Goal: Transaction & Acquisition: Purchase product/service

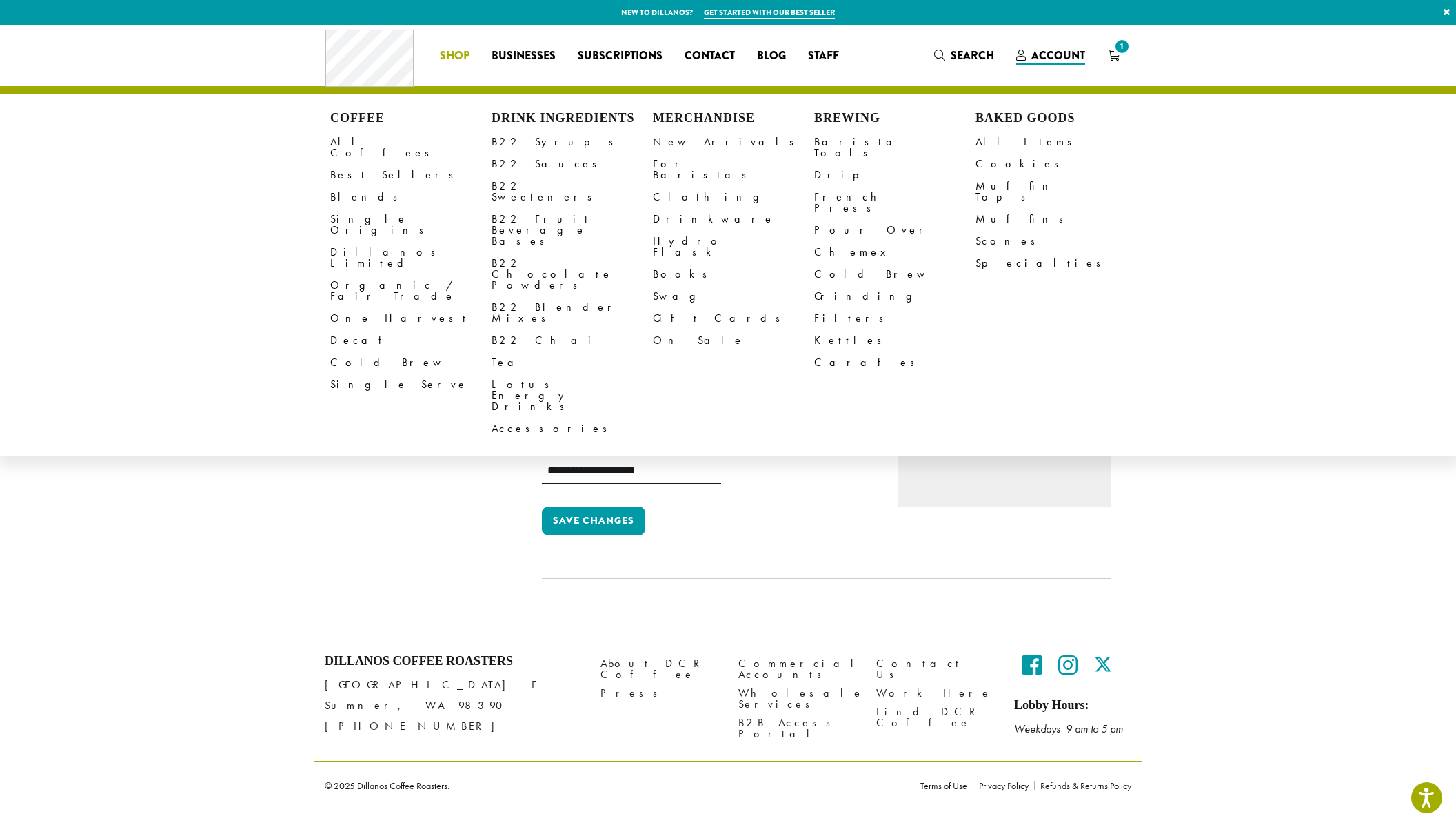
click at [470, 54] on li "Coffee All Coffees Best Sellers Blends Single Origins Dillanos Limited Organic …" at bounding box center [454, 56] width 52 height 22
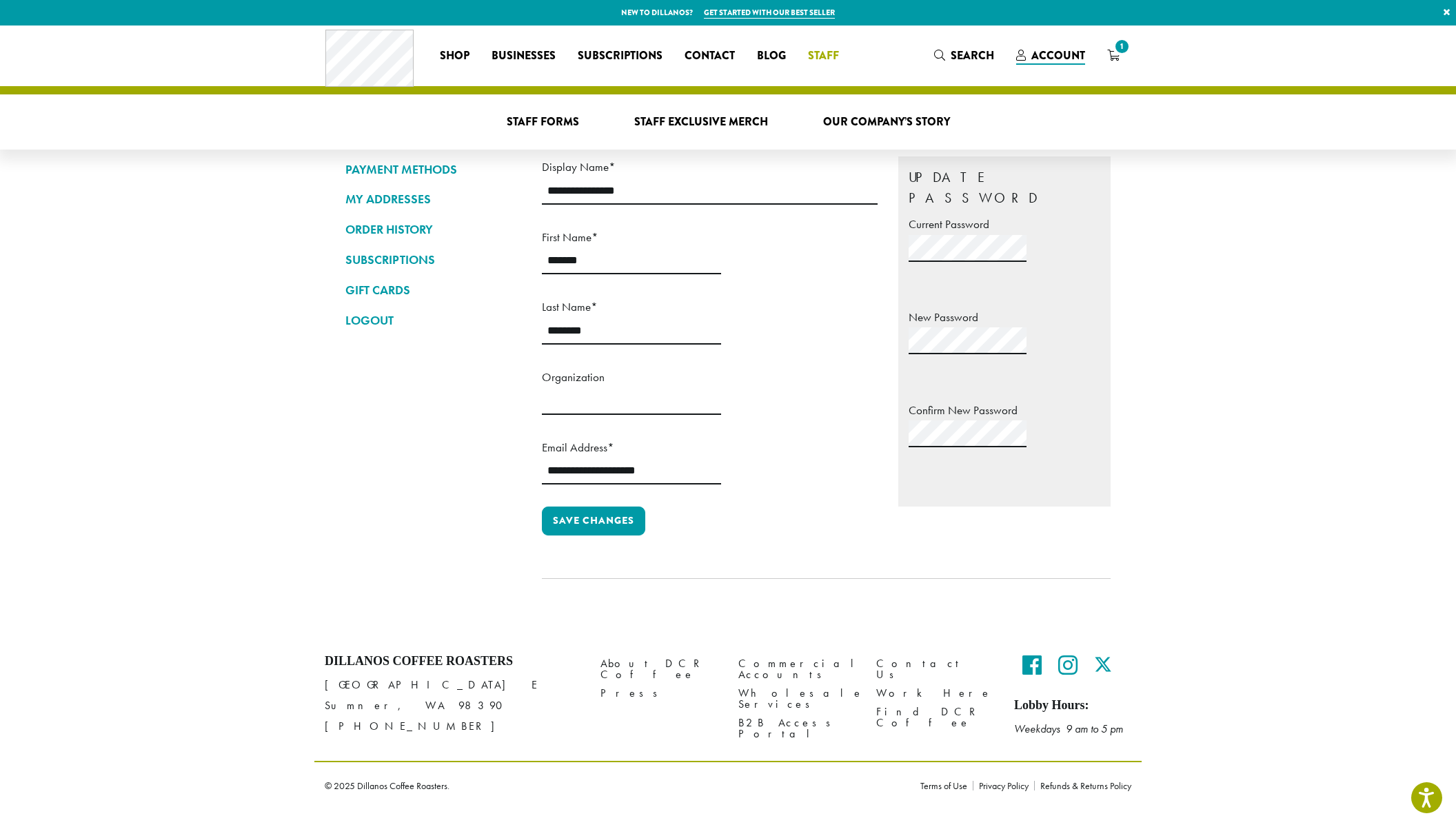
click at [709, 109] on div "Staff Forms Staff Exclusive Merch Our Company’s Story" at bounding box center [728, 122] width 807 height 55
click at [830, 55] on span "Staff" at bounding box center [823, 56] width 31 height 17
click at [754, 120] on span "Staff Exclusive Merch" at bounding box center [701, 122] width 133 height 17
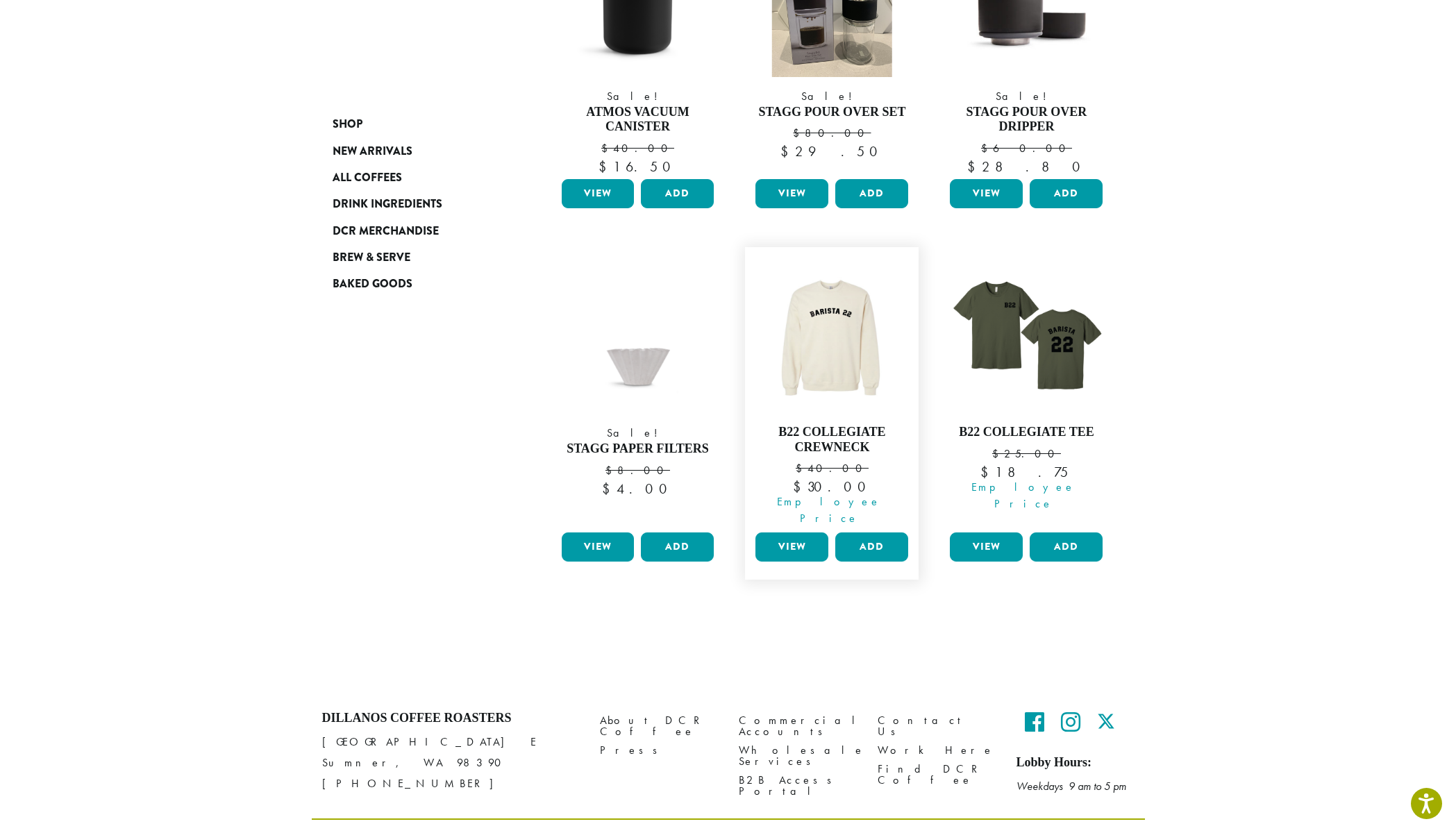
scroll to position [664, 0]
click at [849, 345] on img at bounding box center [832, 333] width 160 height 159
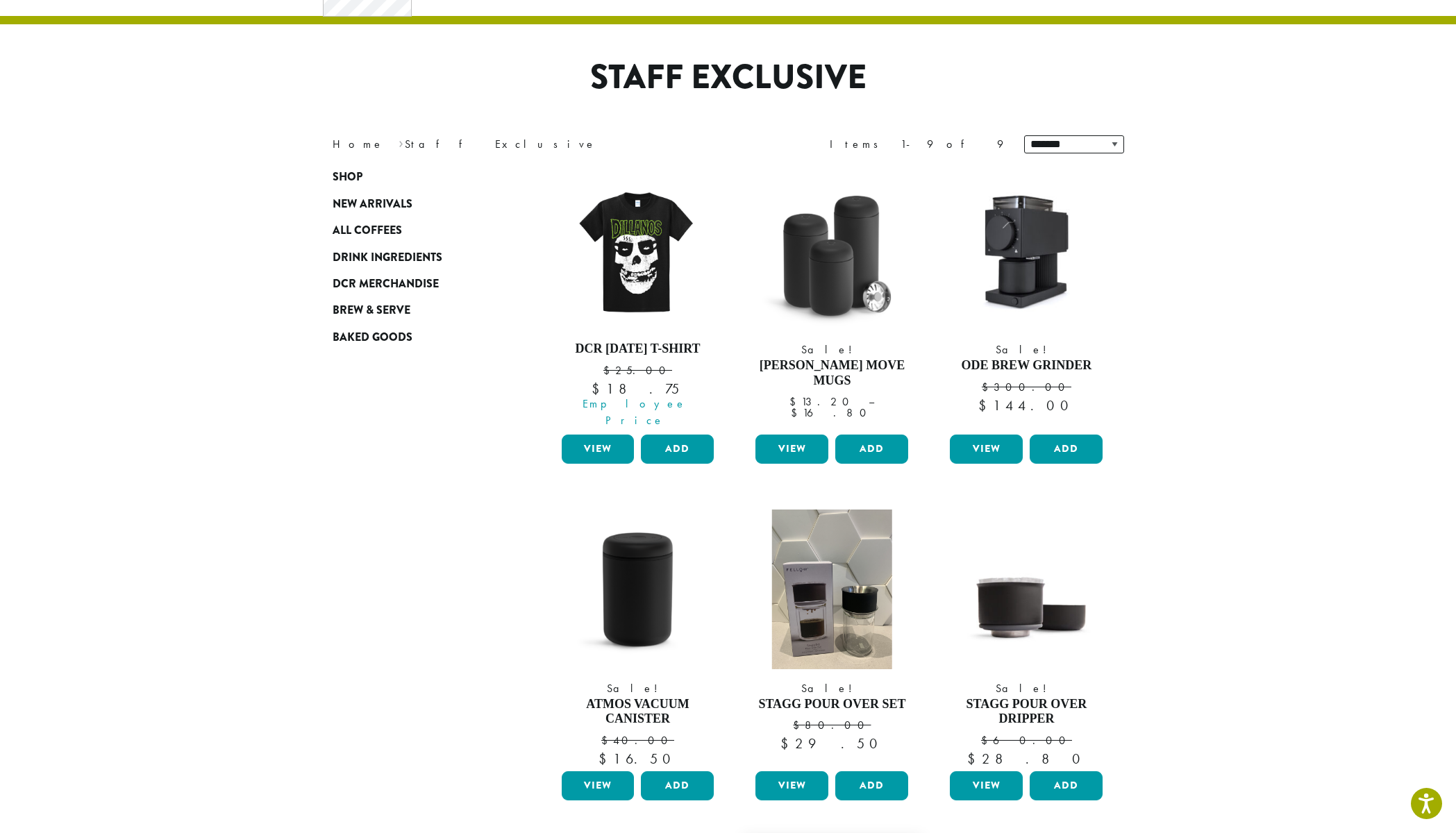
scroll to position [70, 0]
click at [373, 283] on span "DCR Merchandise" at bounding box center [385, 285] width 107 height 17
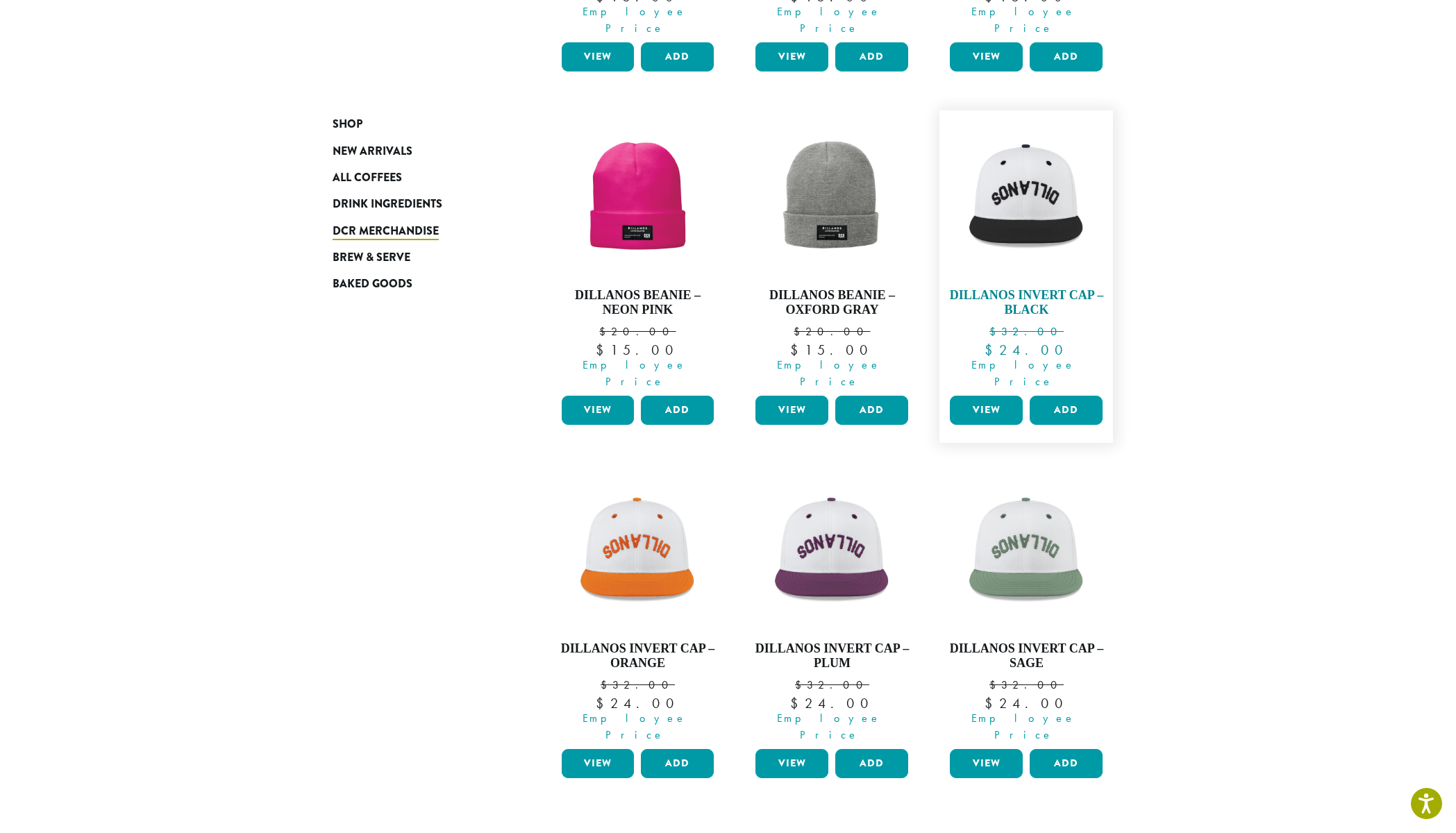
scroll to position [935, 0]
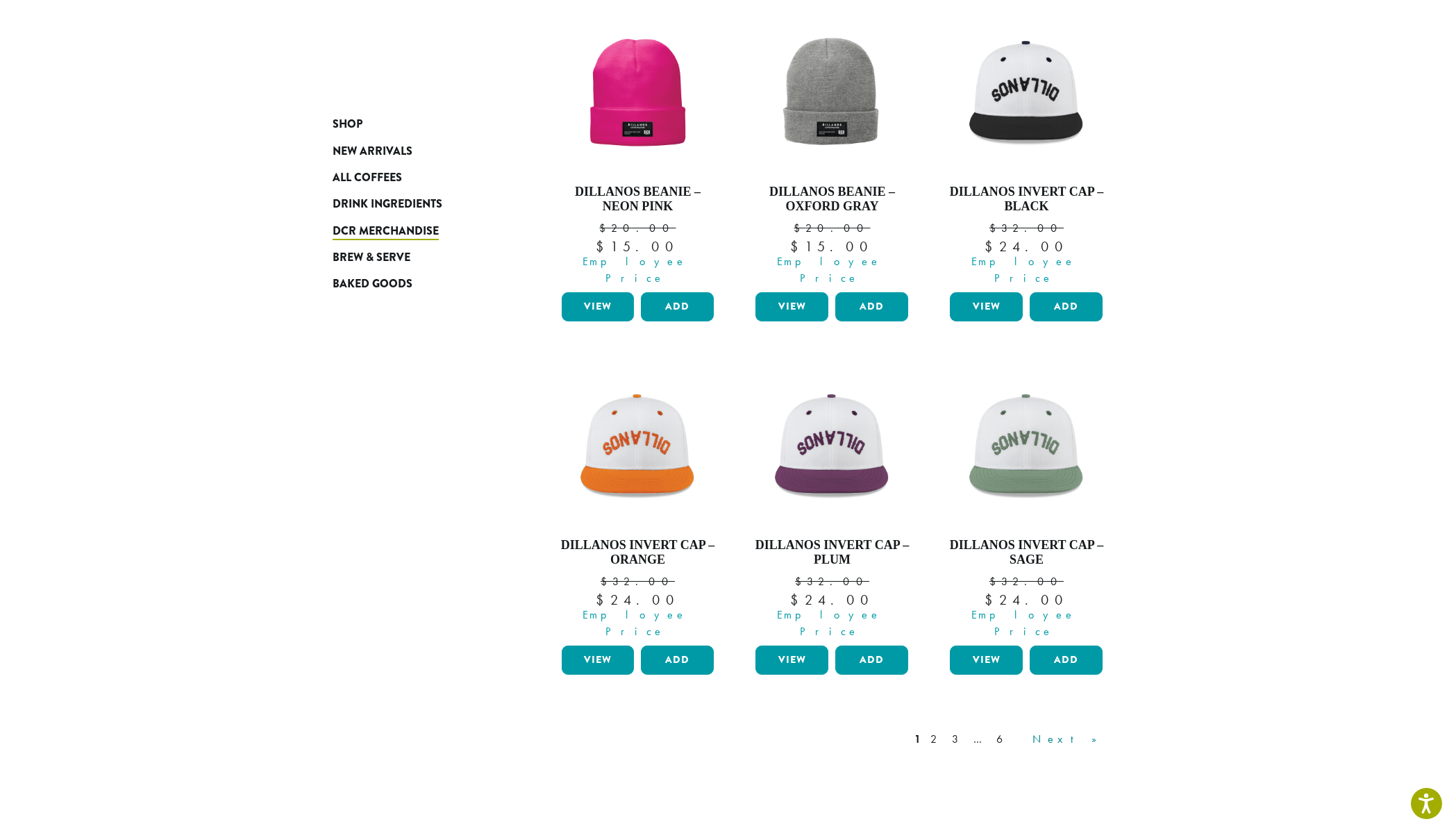
click at [1097, 731] on link "Next »" at bounding box center [1069, 740] width 80 height 17
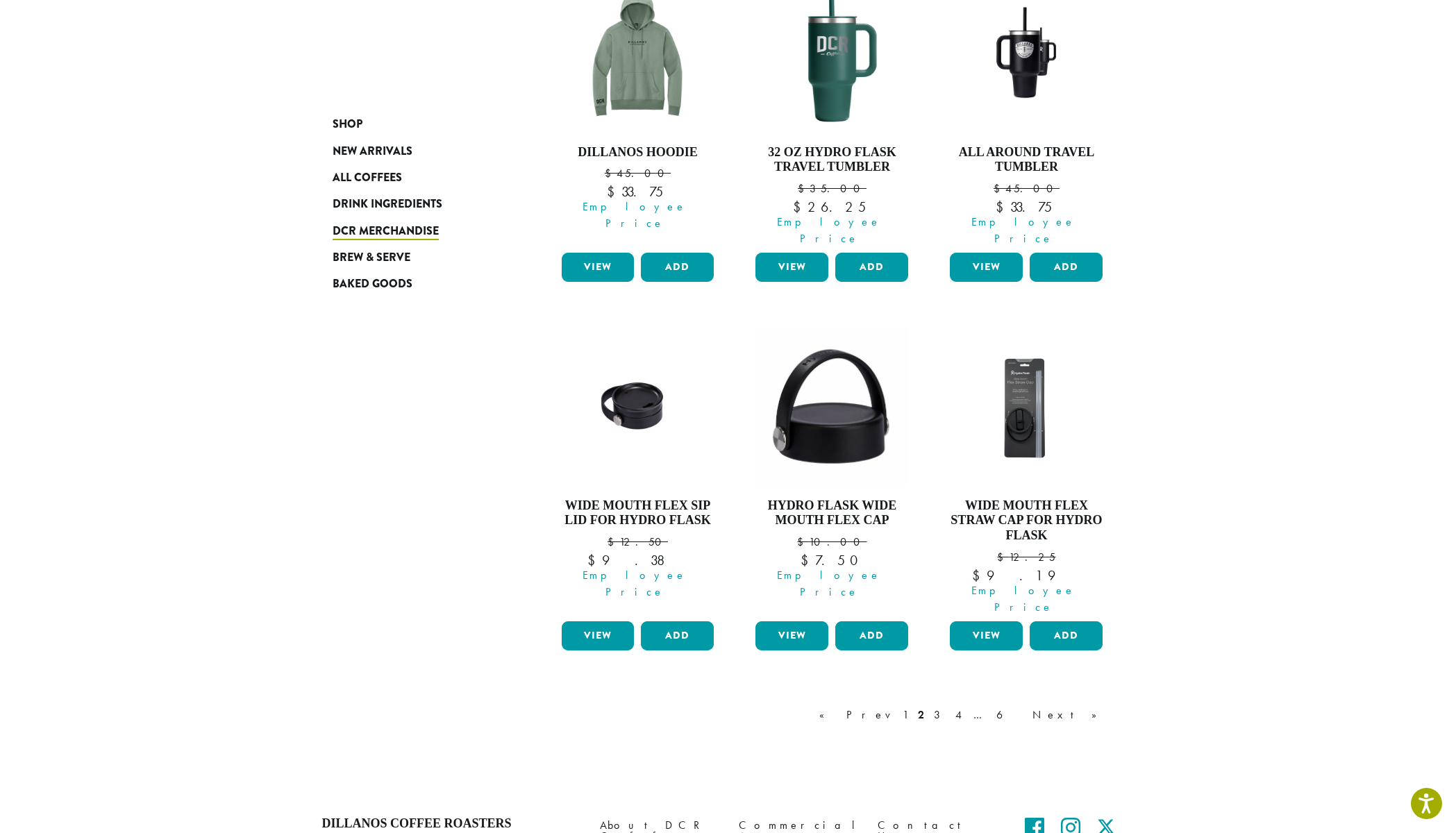
scroll to position [640, 0]
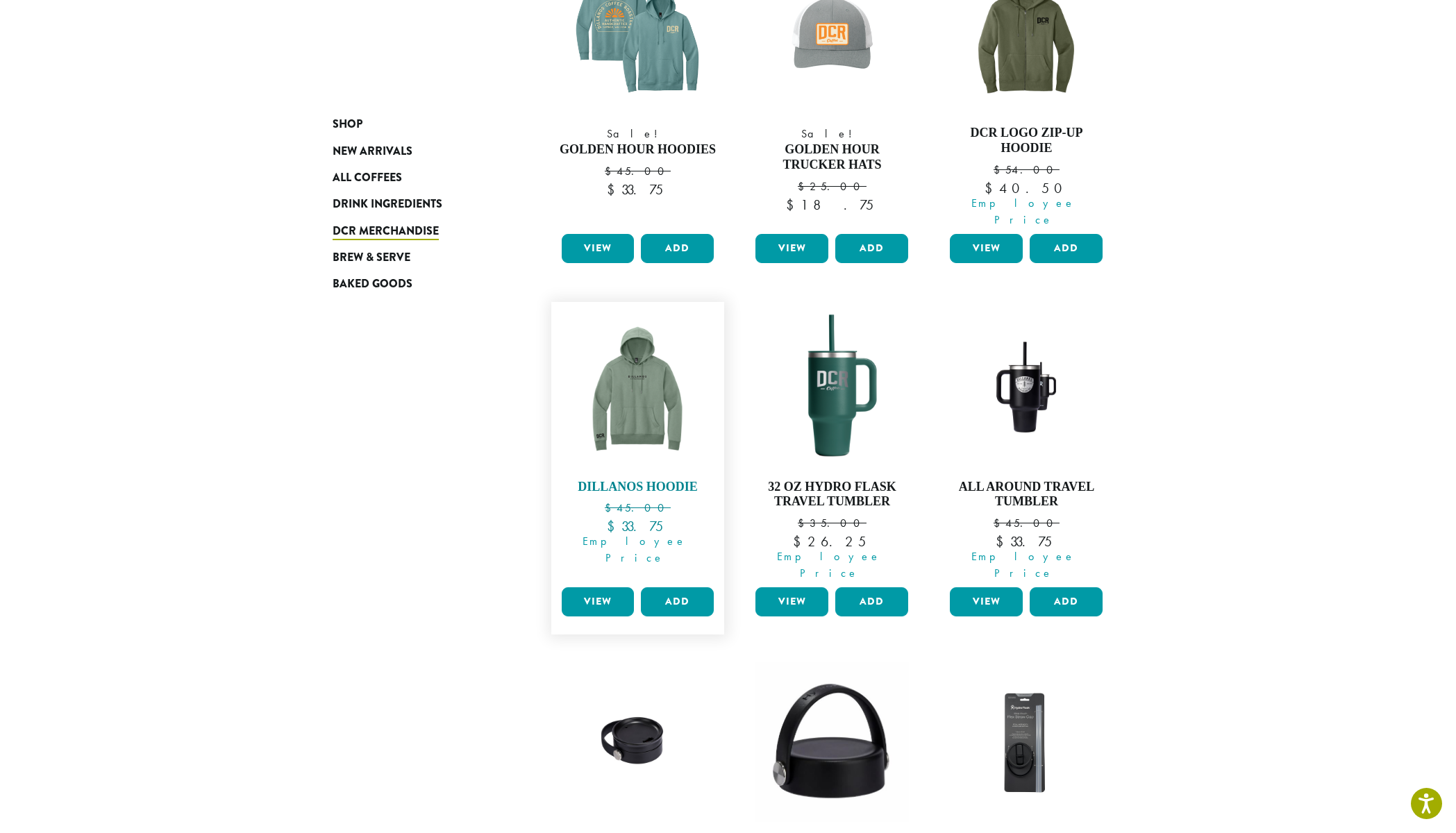
click at [638, 434] on img at bounding box center [637, 389] width 160 height 159
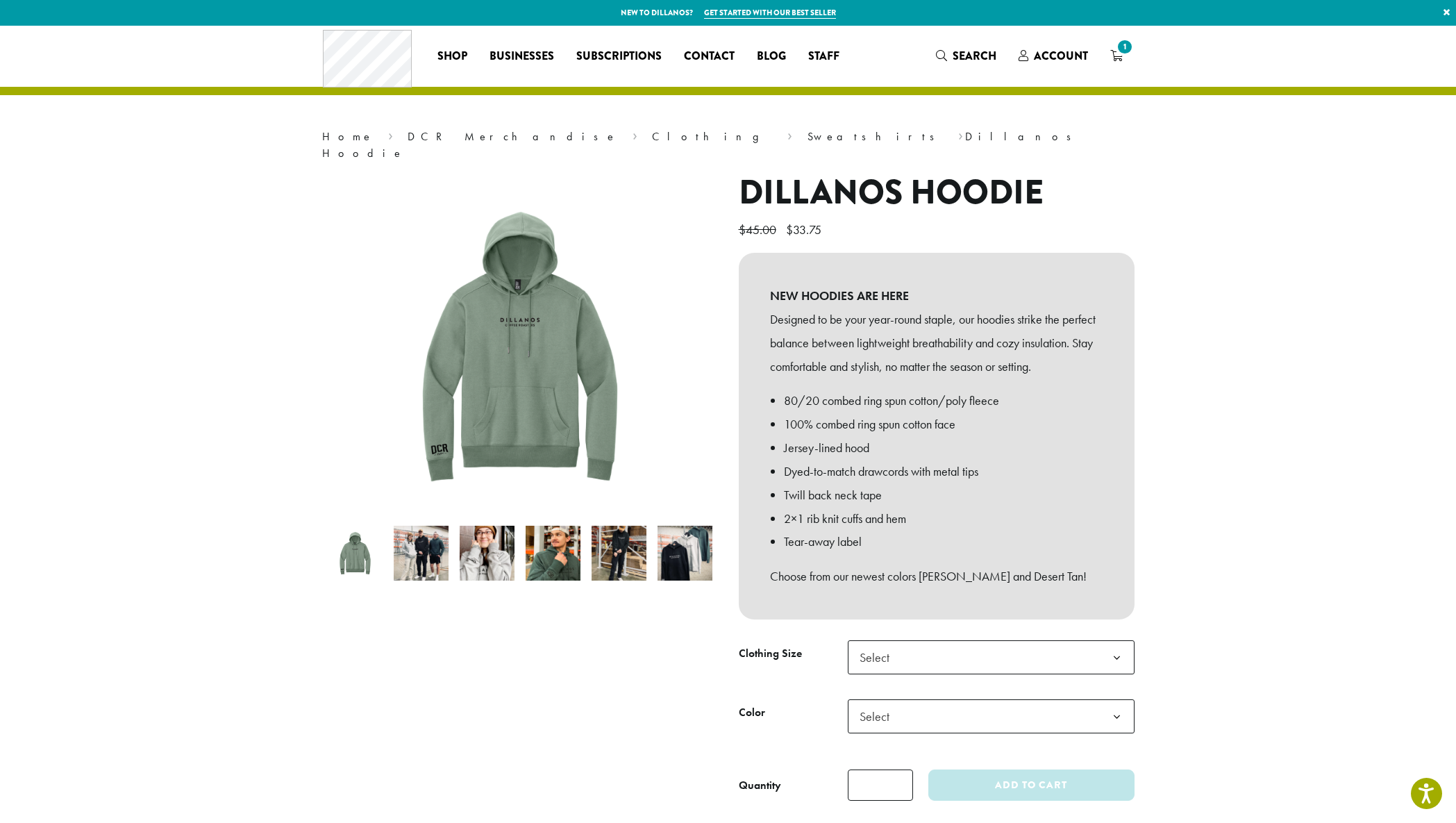
click at [901, 644] on span "Select" at bounding box center [878, 657] width 49 height 27
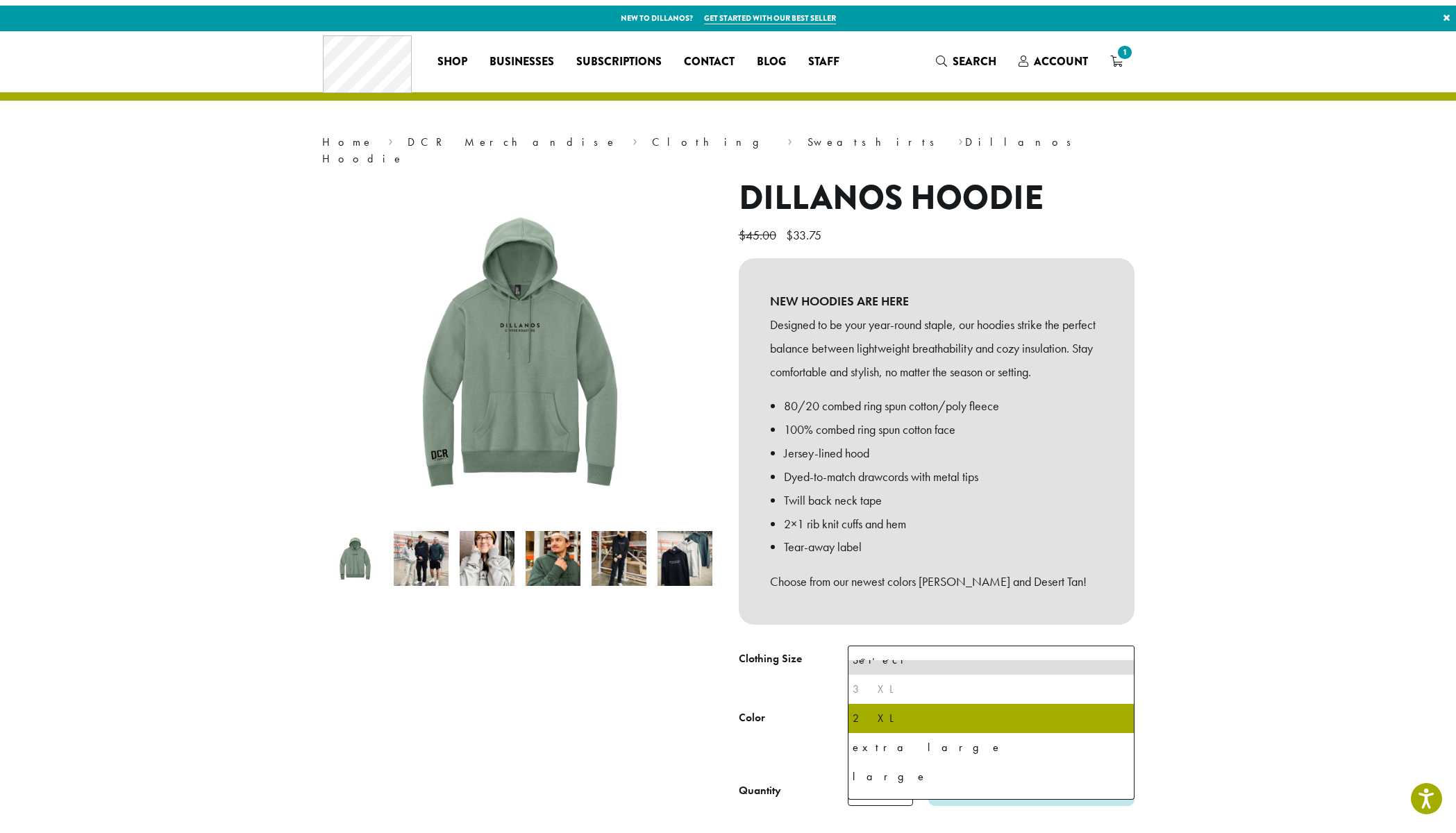
scroll to position [66, 0]
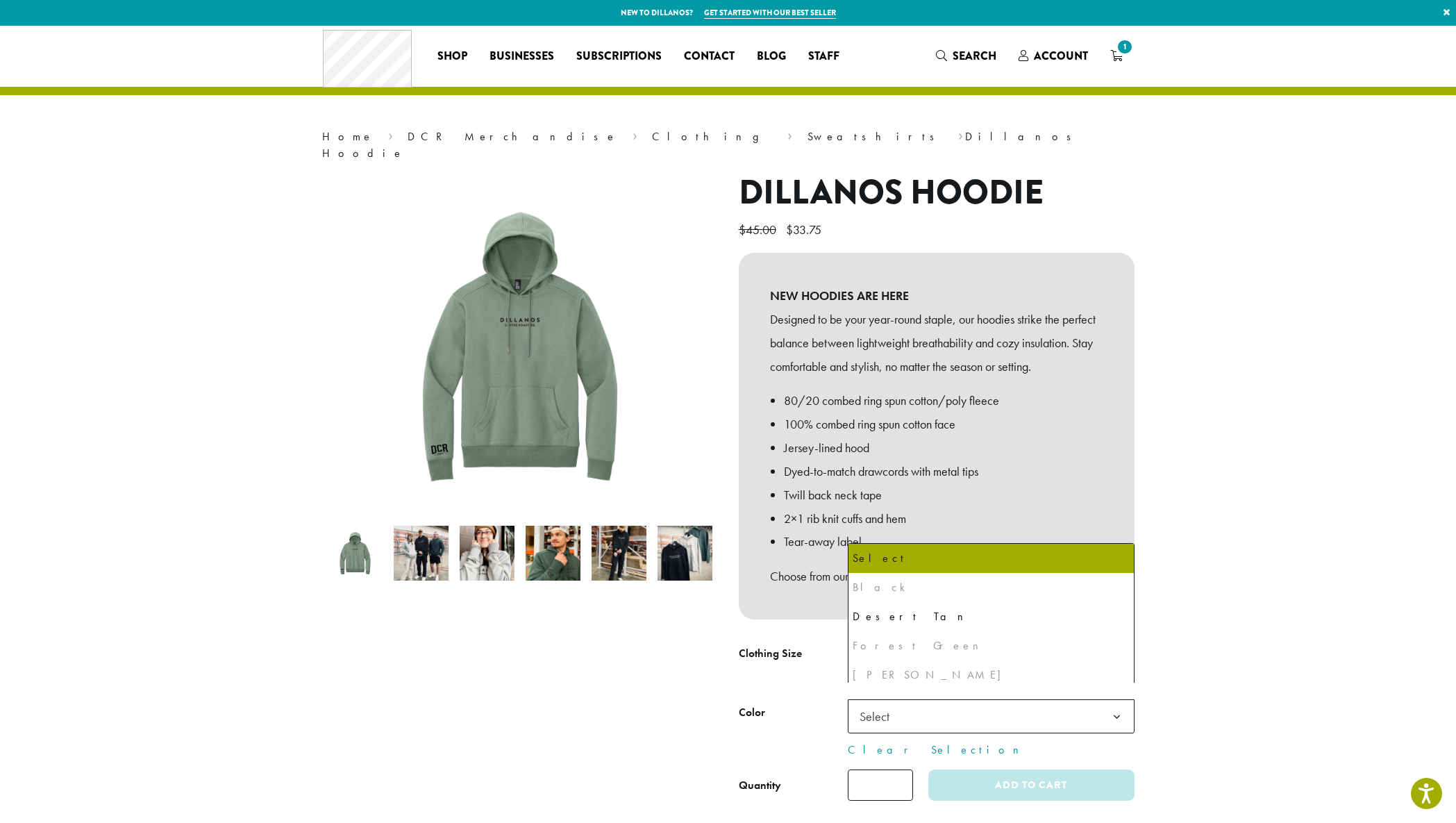
click at [900, 710] on span "Select" at bounding box center [878, 716] width 49 height 27
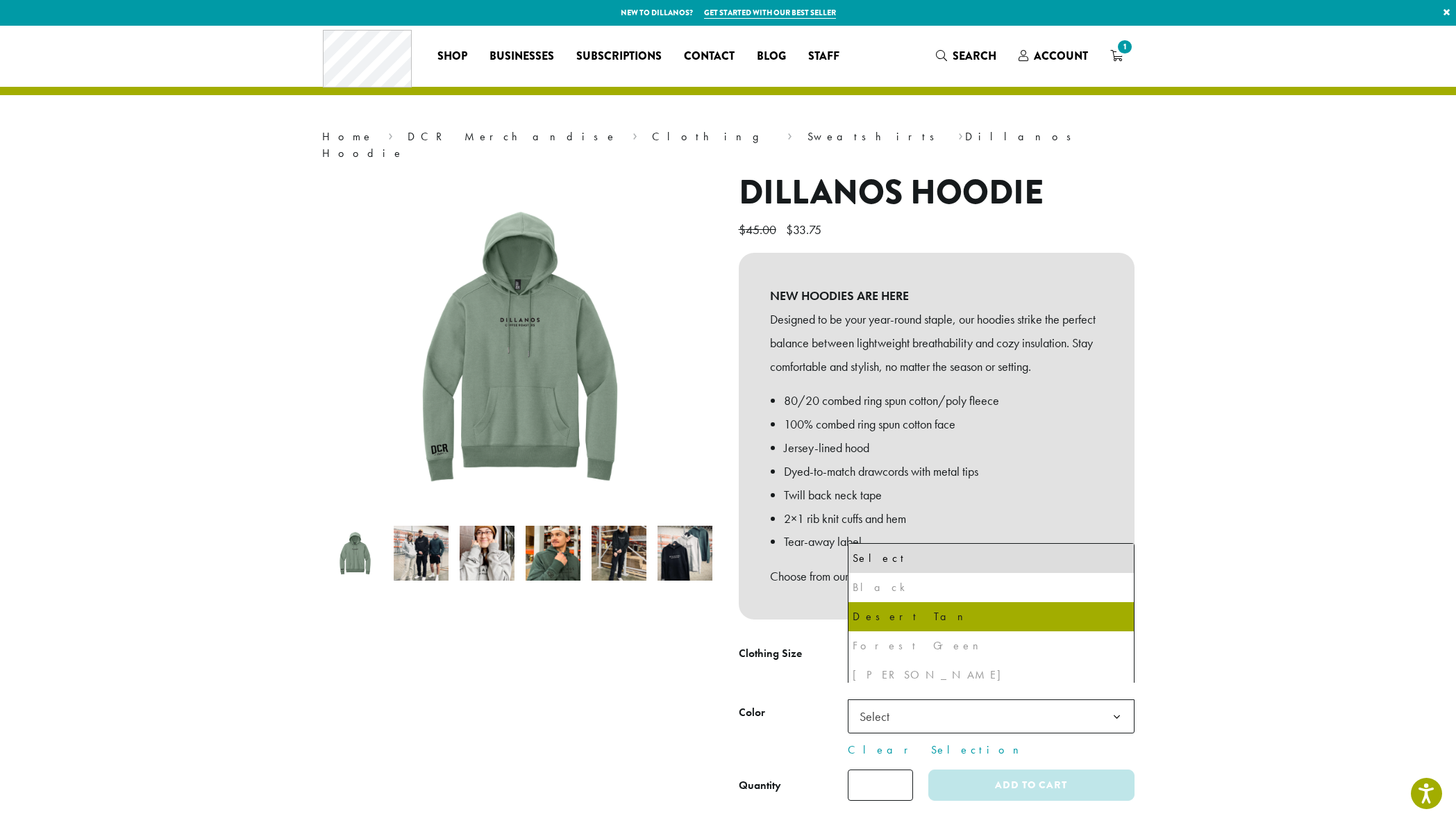
select select "******"
select select "**********"
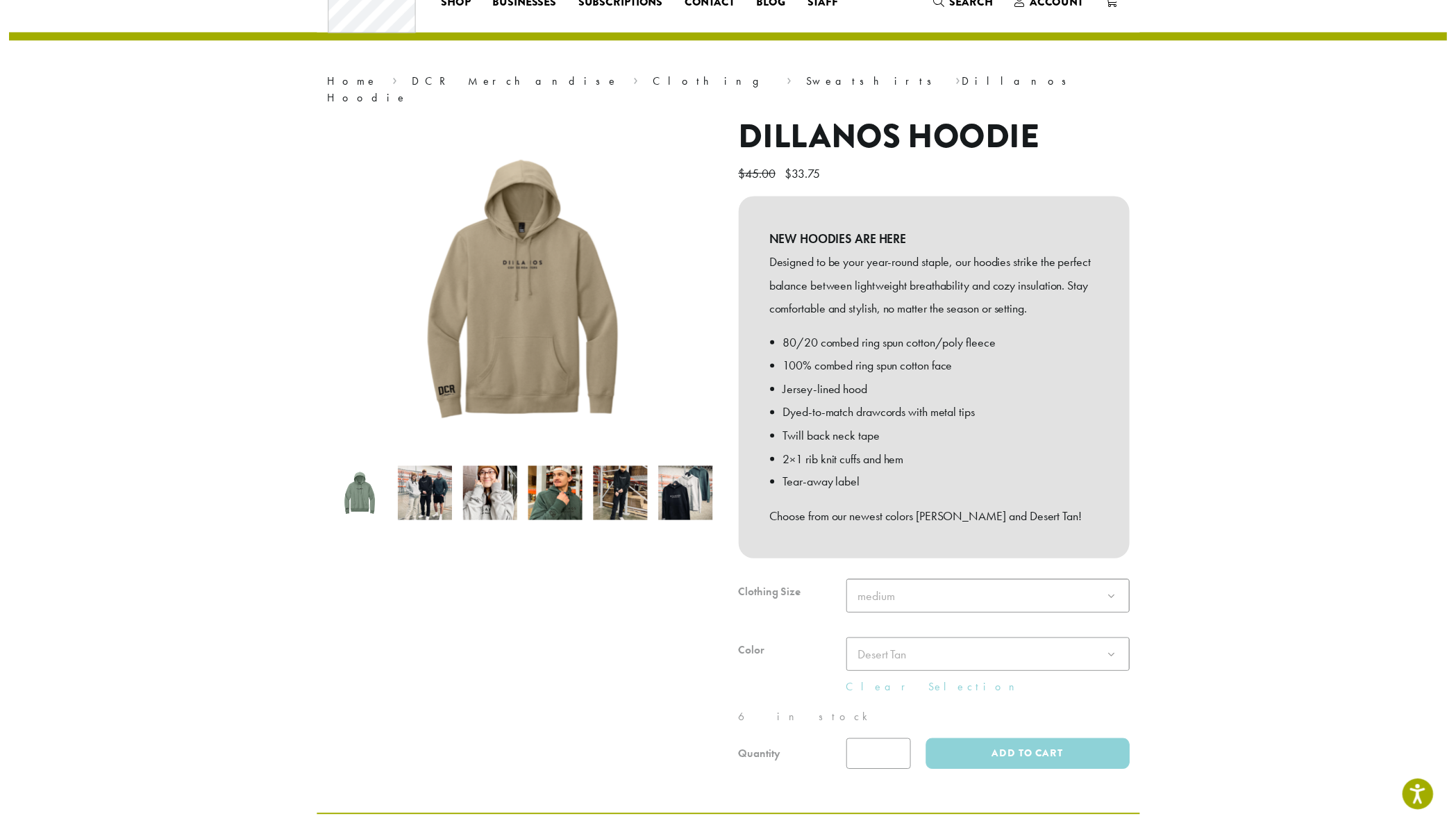
scroll to position [57, 0]
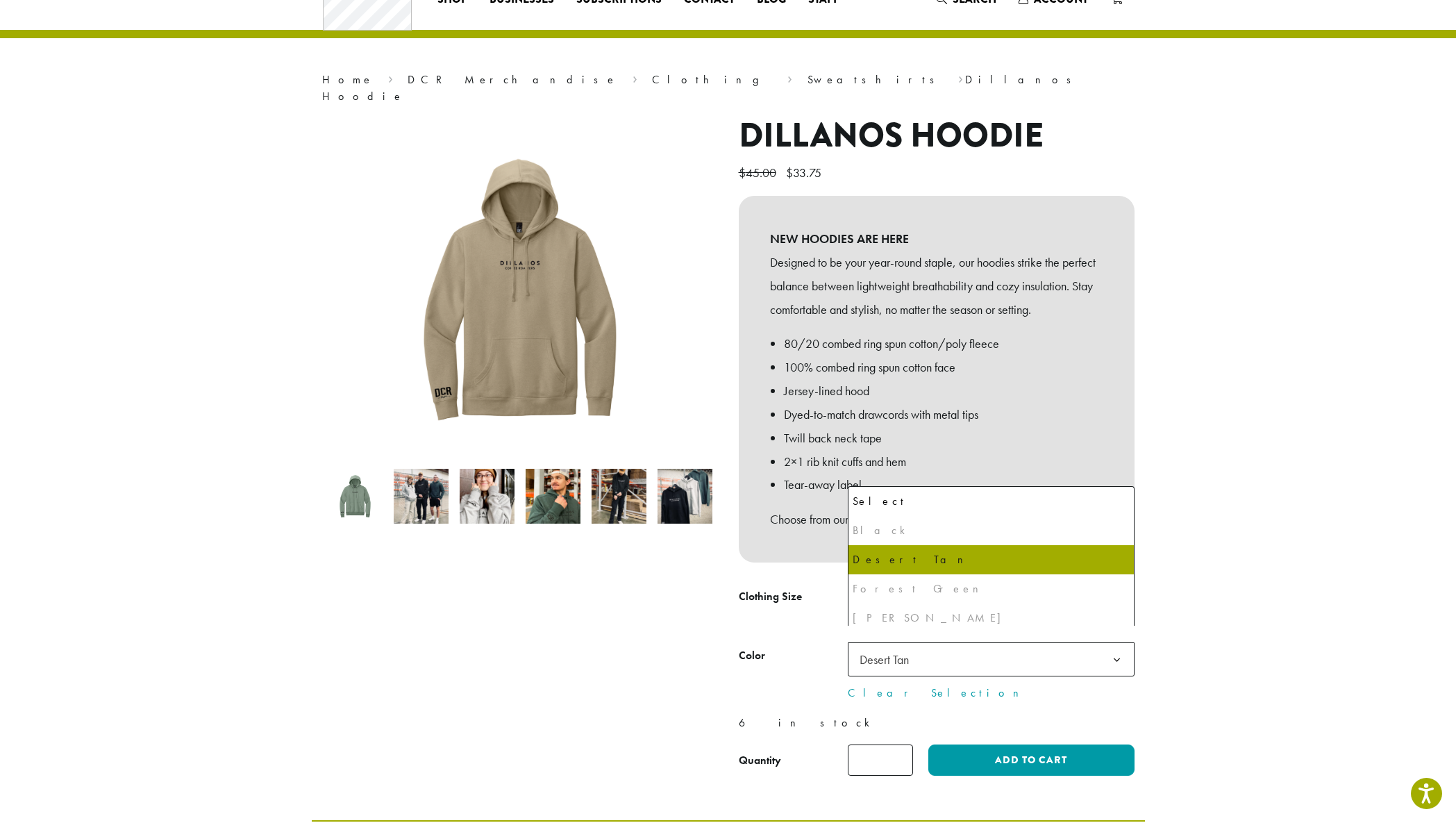
click at [899, 652] on span "Desert Tan" at bounding box center [884, 659] width 49 height 16
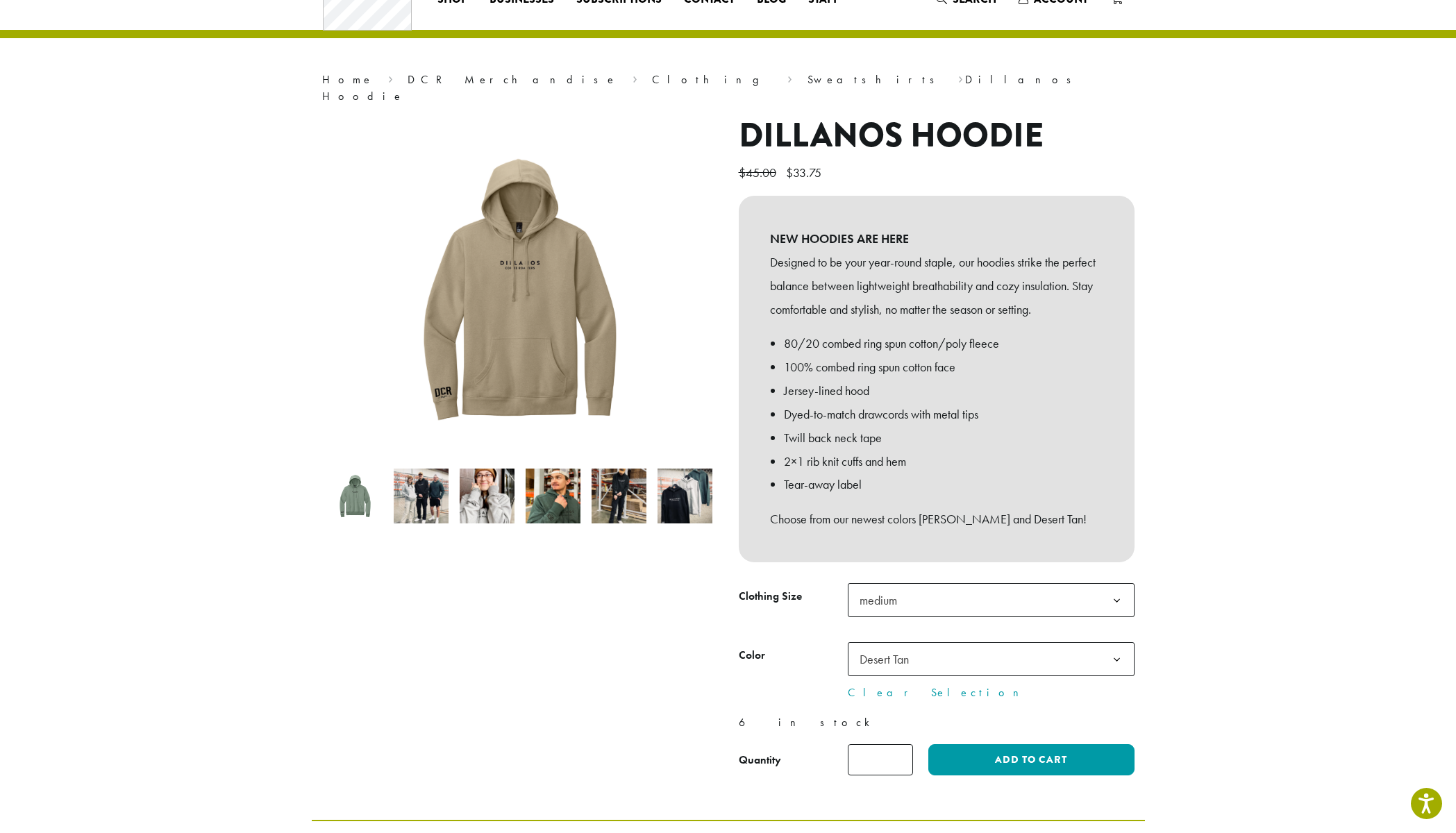
click at [816, 661] on th "Color" at bounding box center [793, 671] width 109 height 59
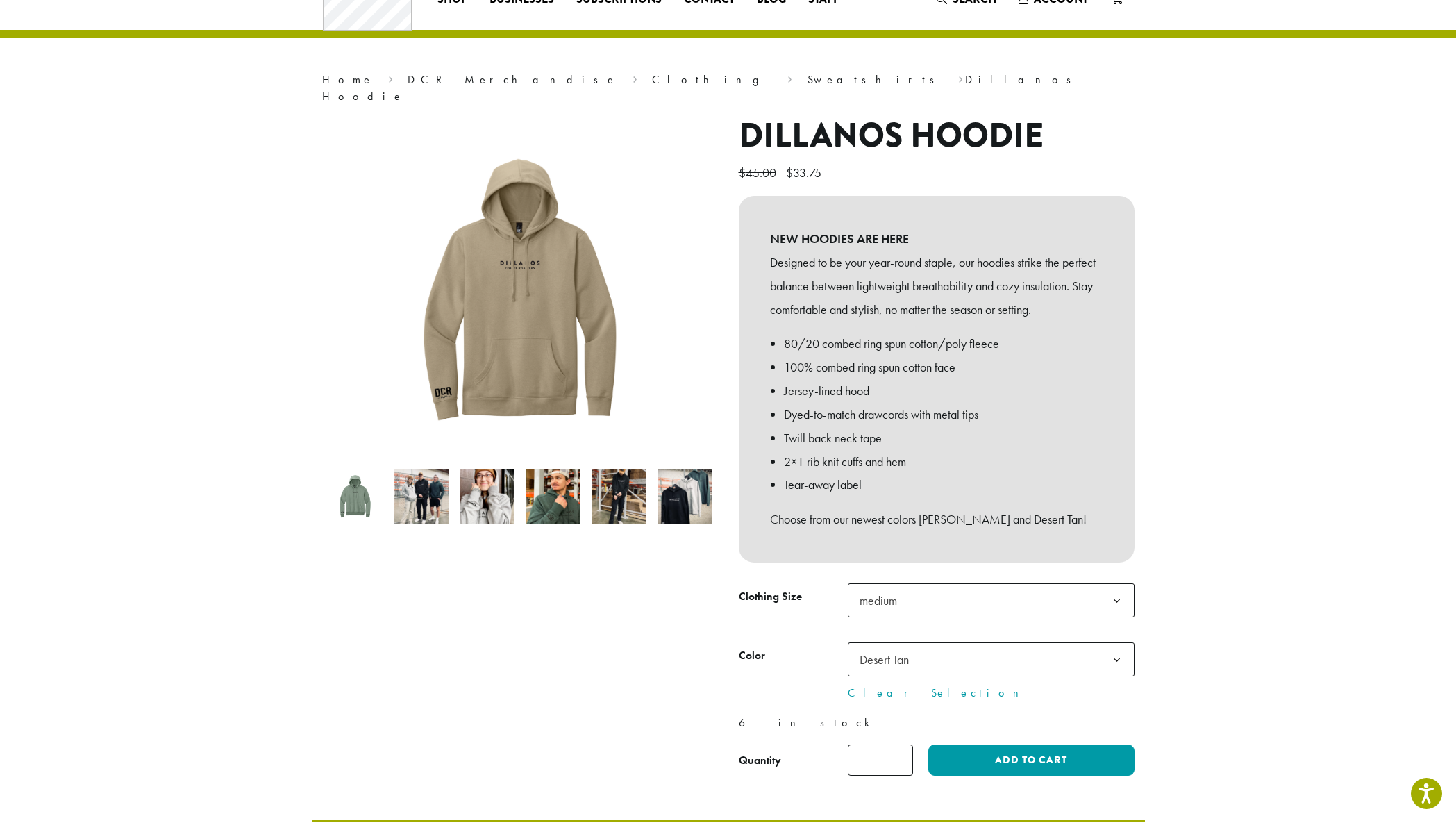
click at [925, 590] on span "medium" at bounding box center [991, 600] width 287 height 34
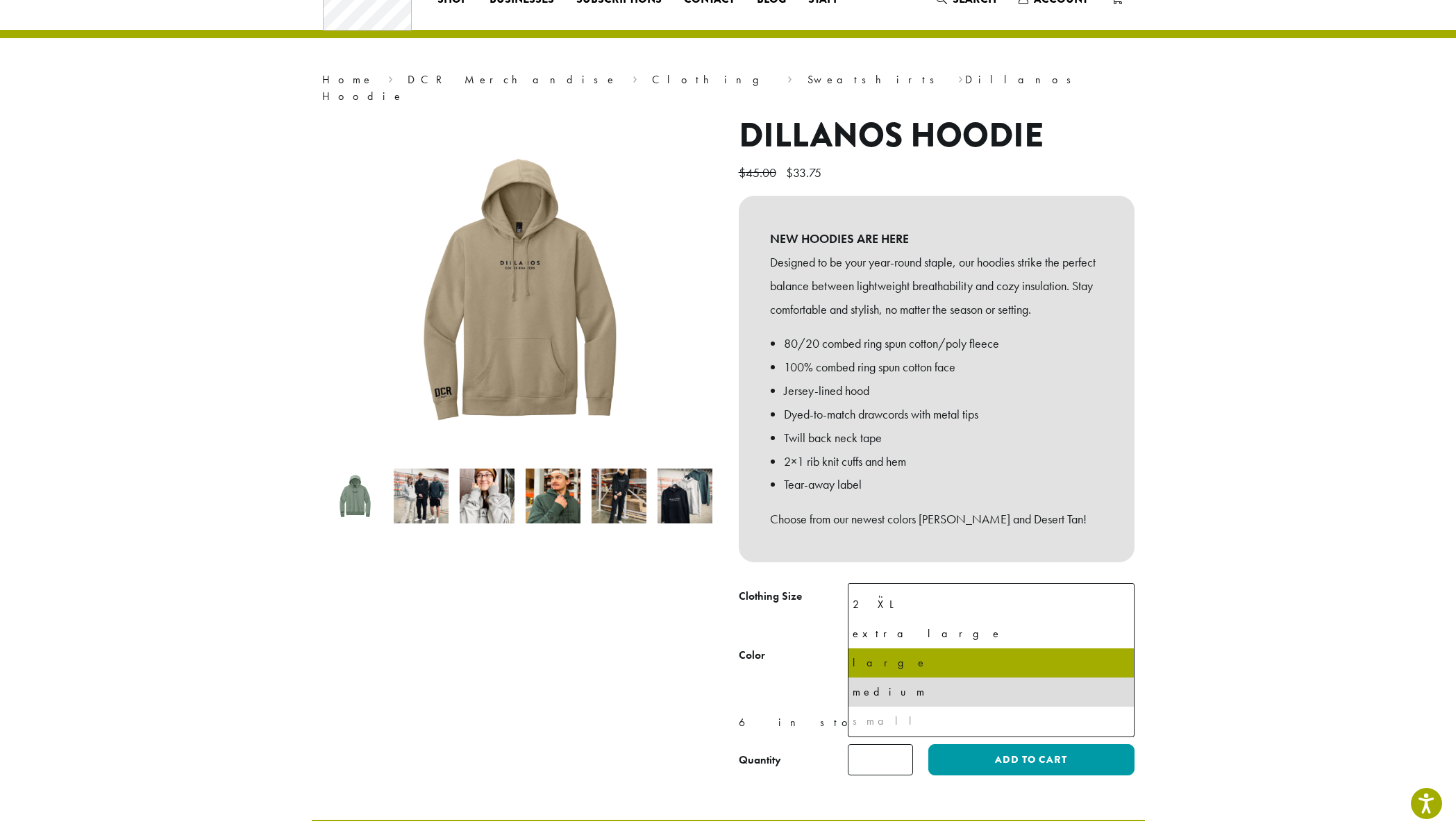
select select "*****"
select select "**********"
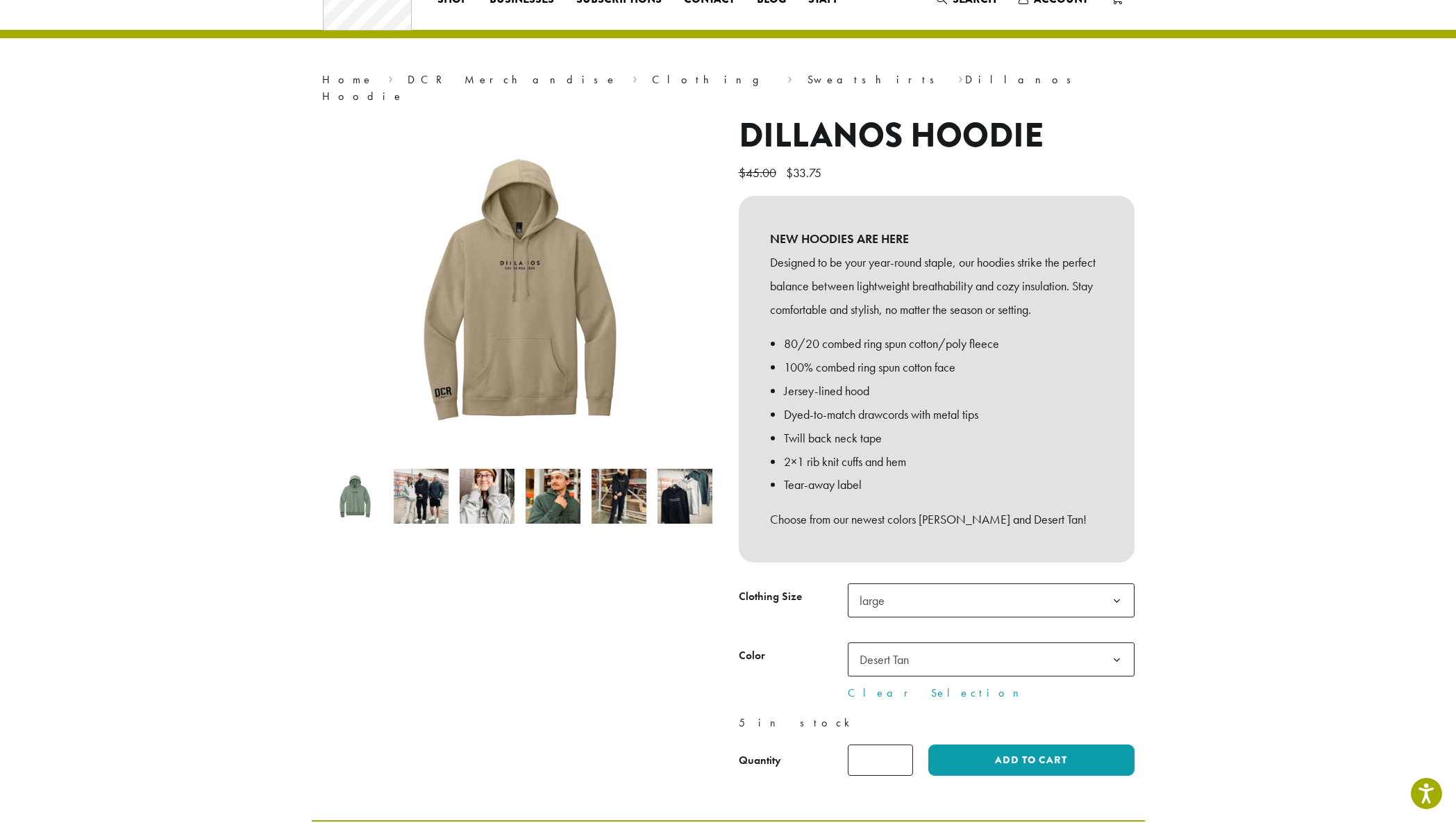
click at [908, 652] on span "Desert Tan" at bounding box center [884, 659] width 49 height 16
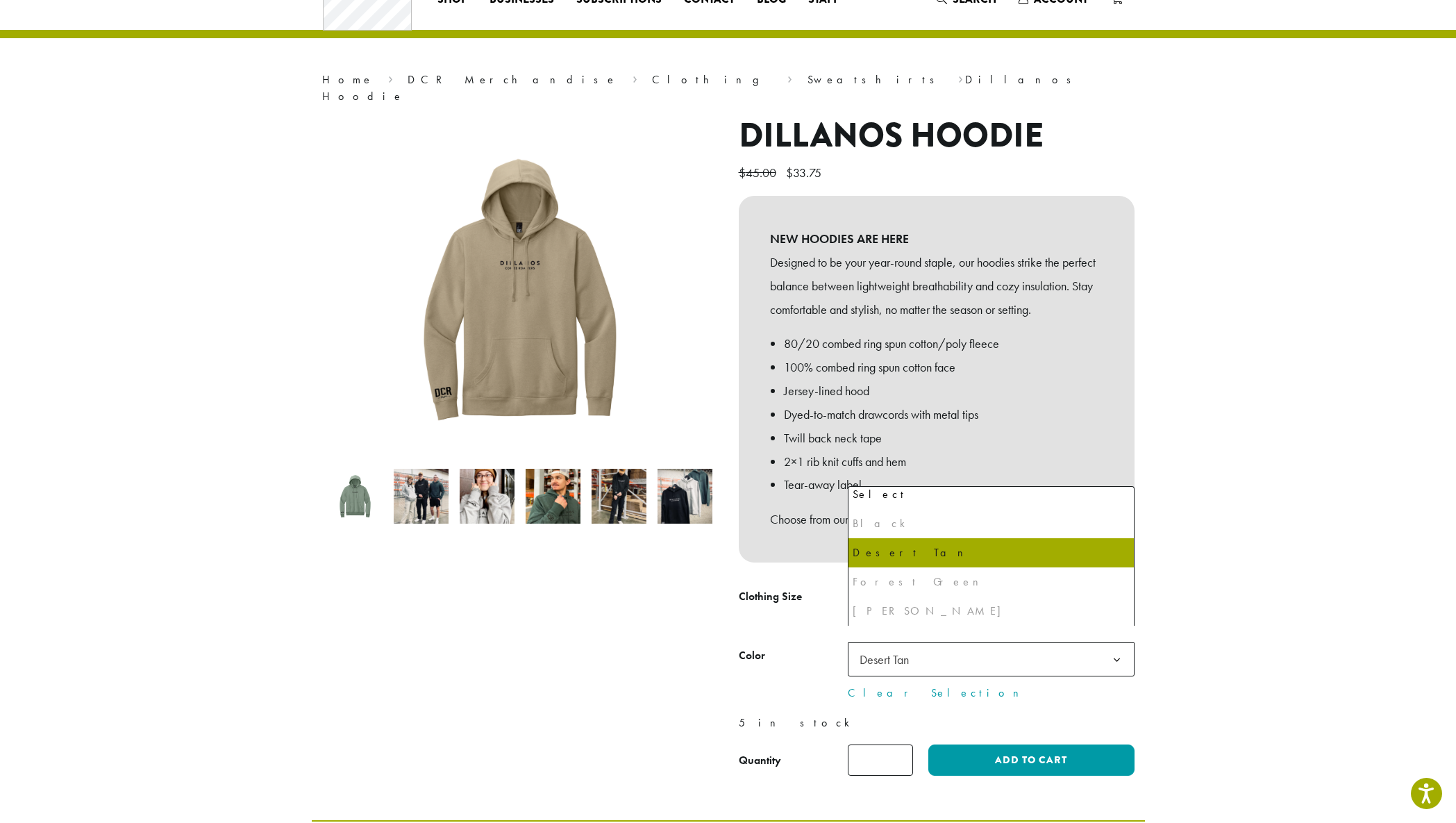
scroll to position [0, 0]
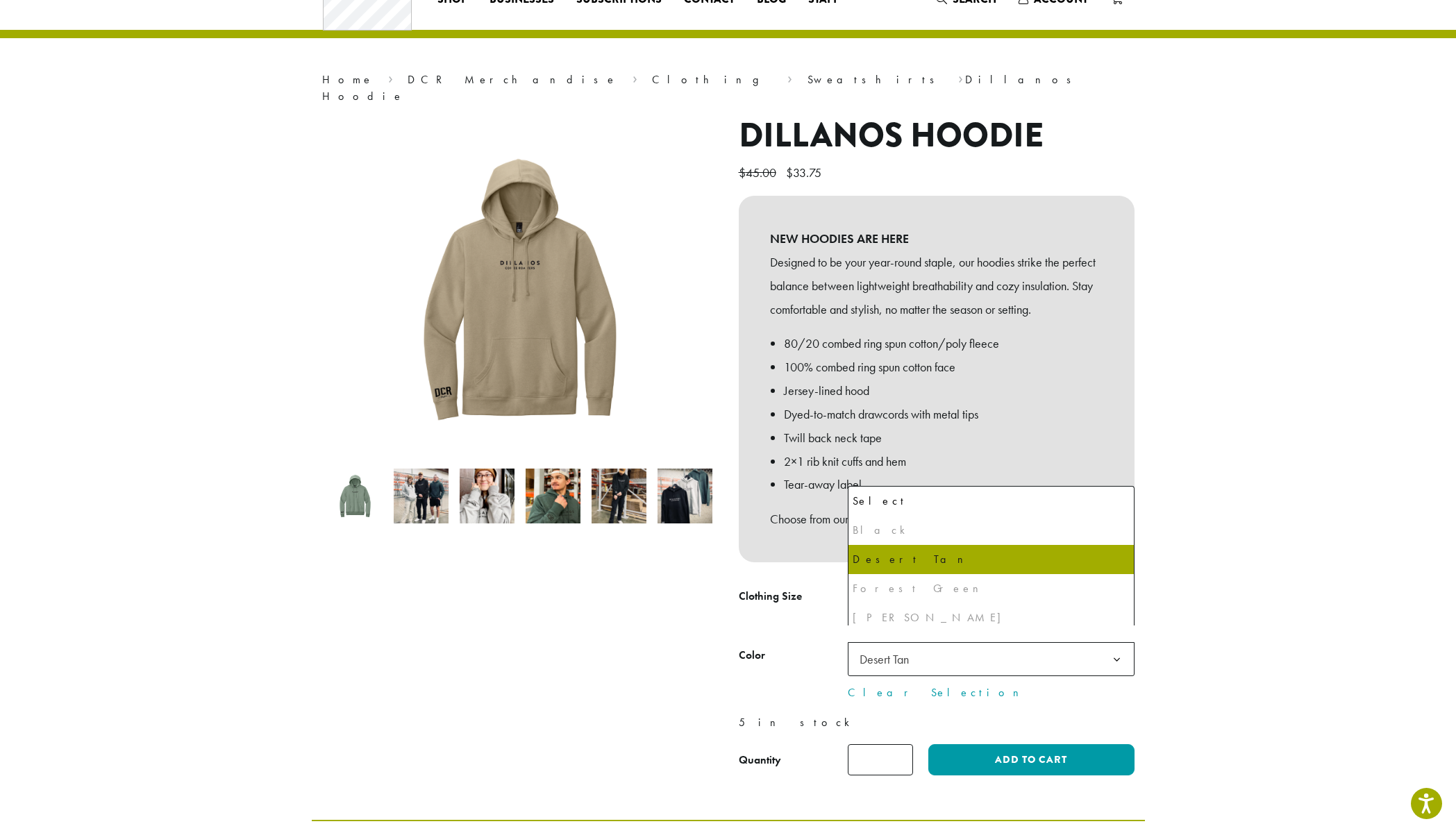
click at [818, 612] on tbody "**********" at bounding box center [937, 641] width 396 height 118
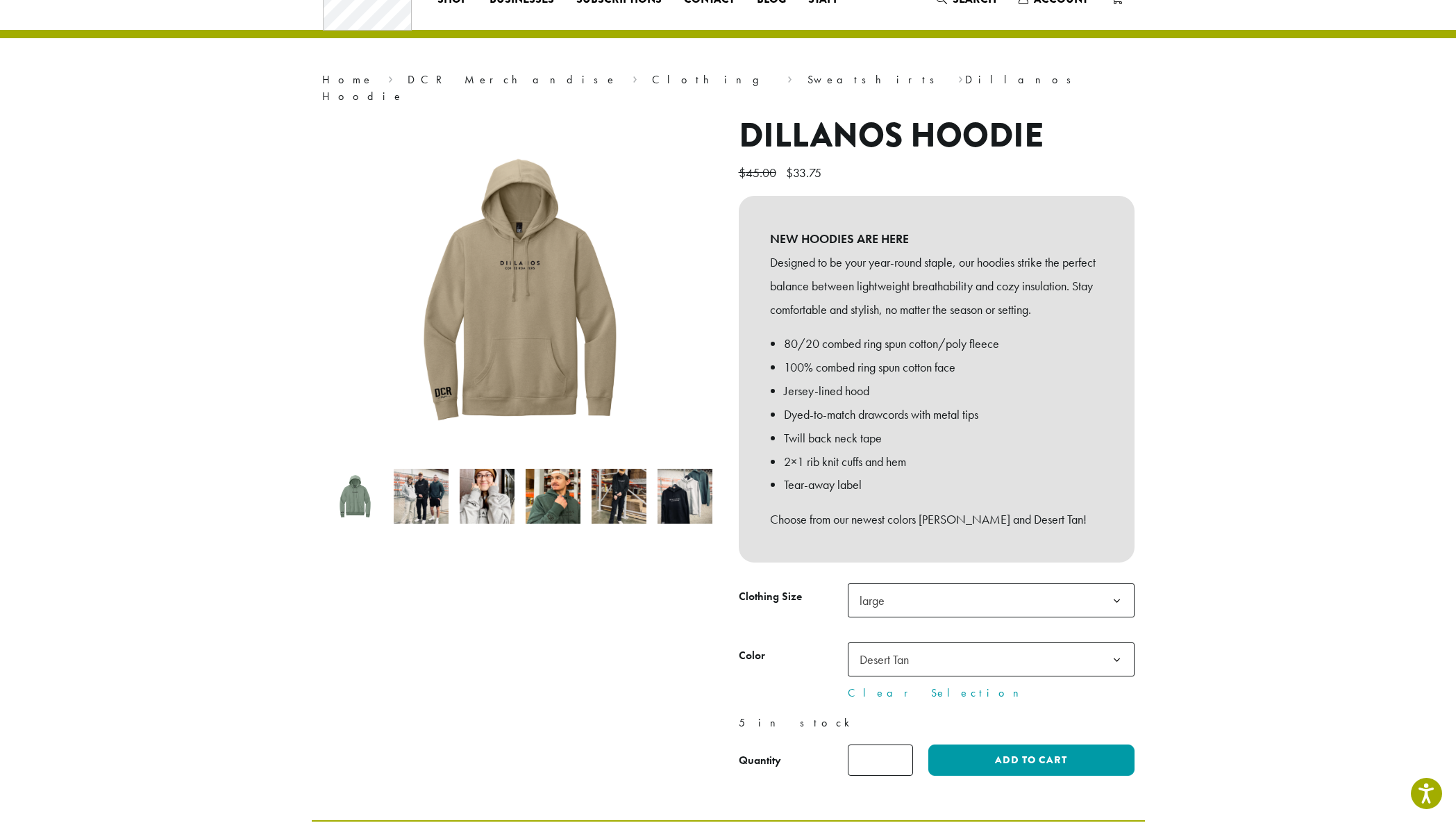
click at [888, 596] on span "large" at bounding box center [876, 600] width 45 height 27
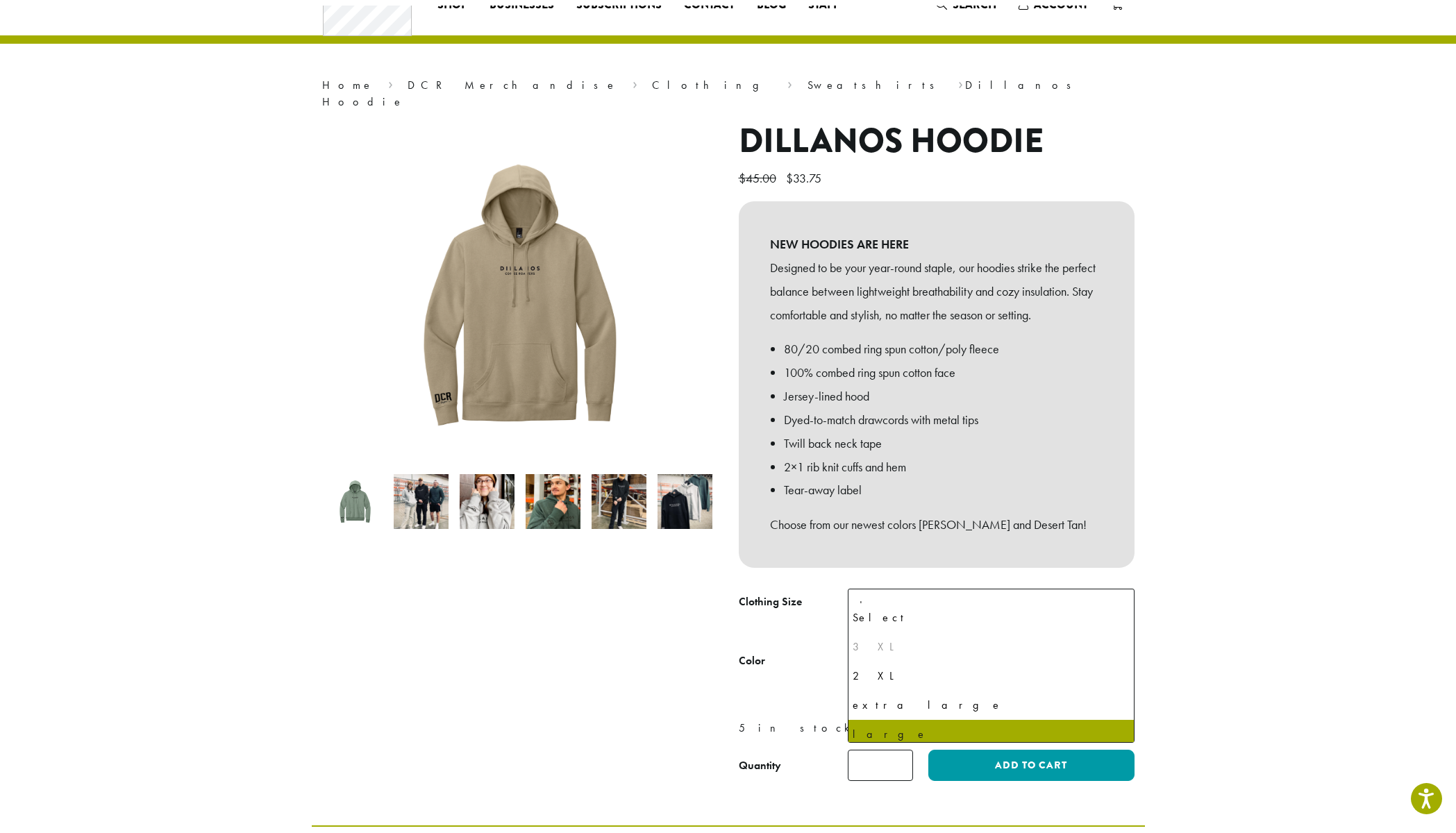
scroll to position [66, 0]
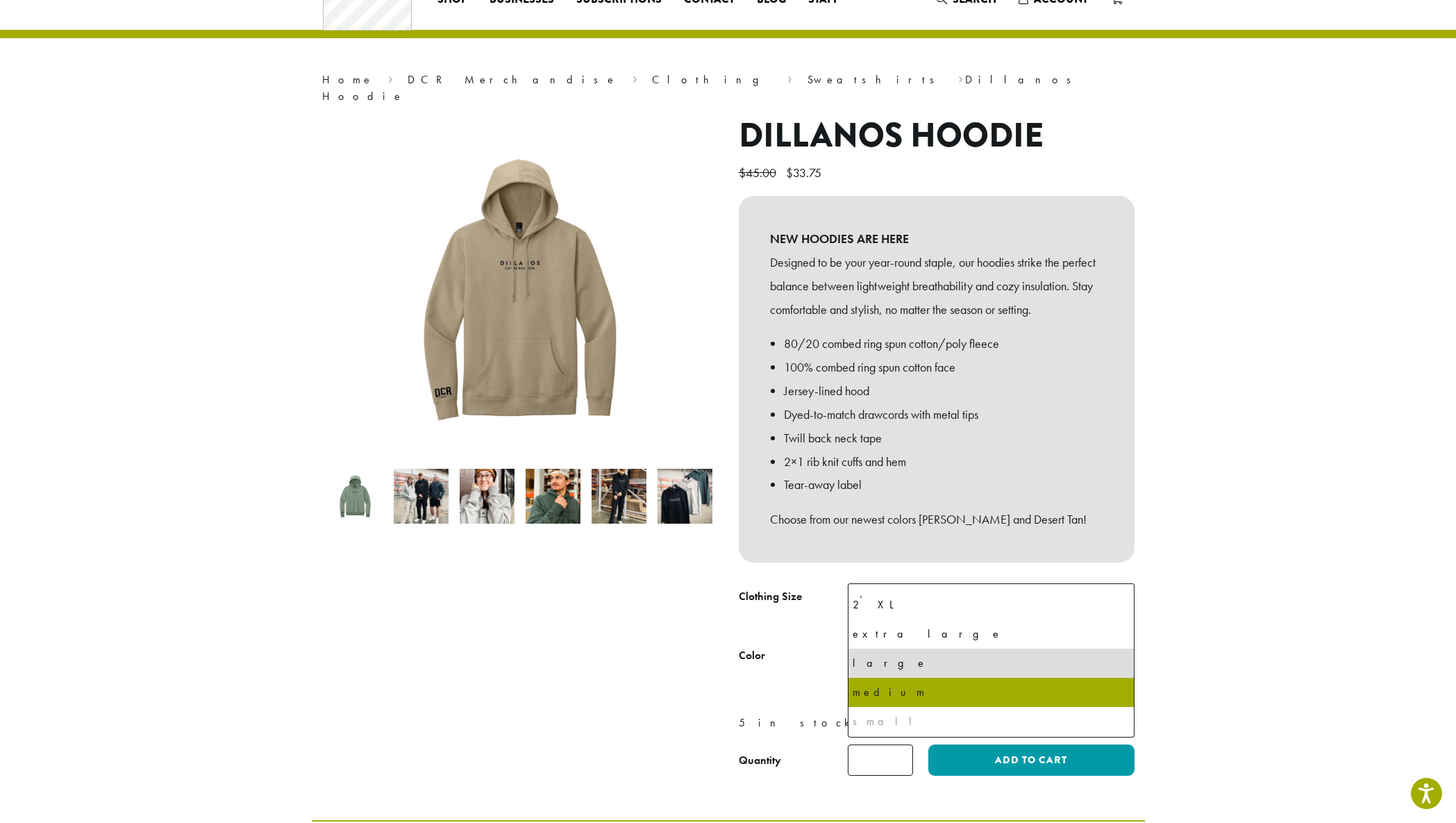
select select "******"
select select "**********"
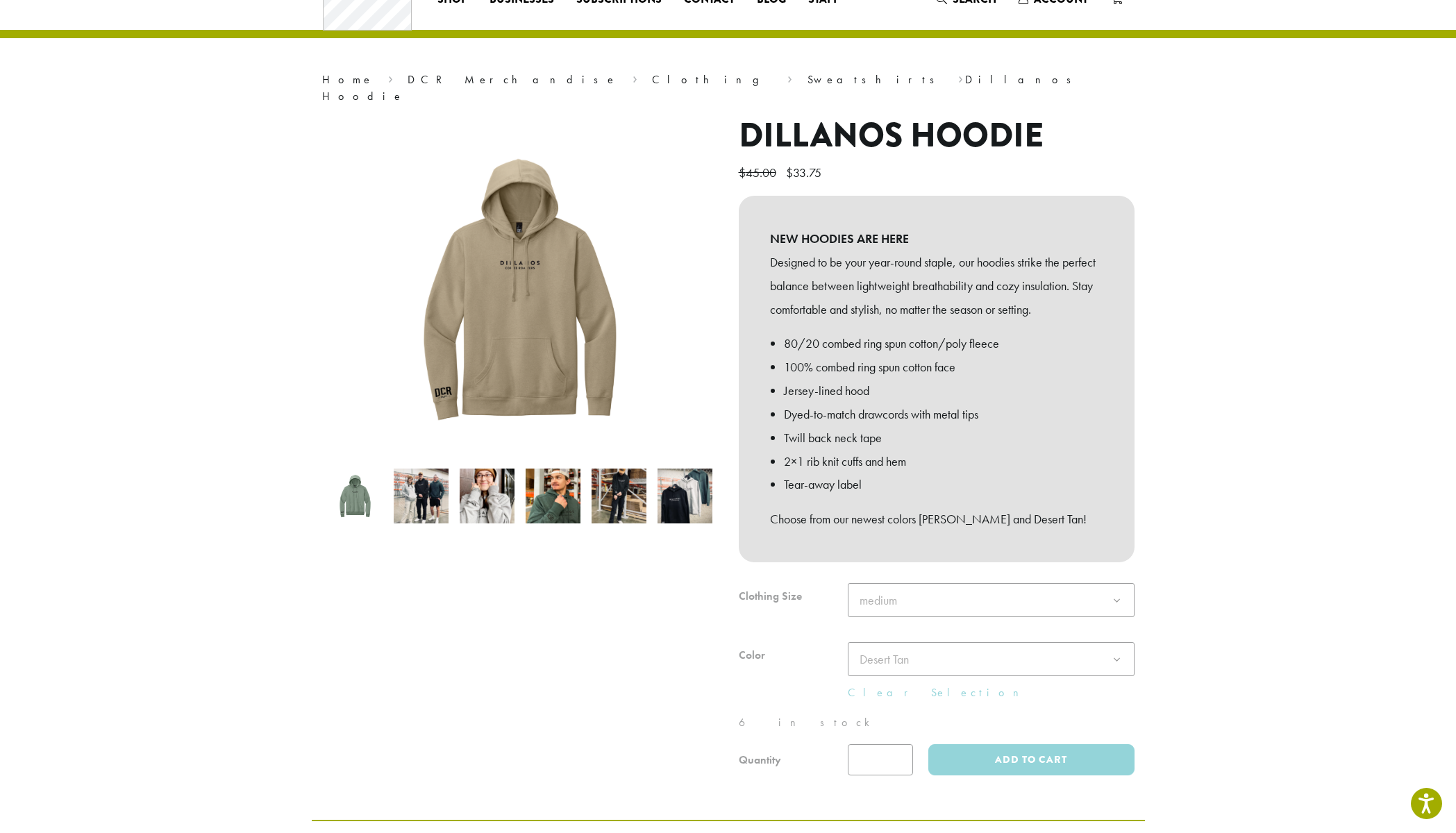
click at [894, 643] on div at bounding box center [937, 679] width 396 height 192
click at [885, 685] on link "Clear Selection" at bounding box center [991, 693] width 287 height 17
select select
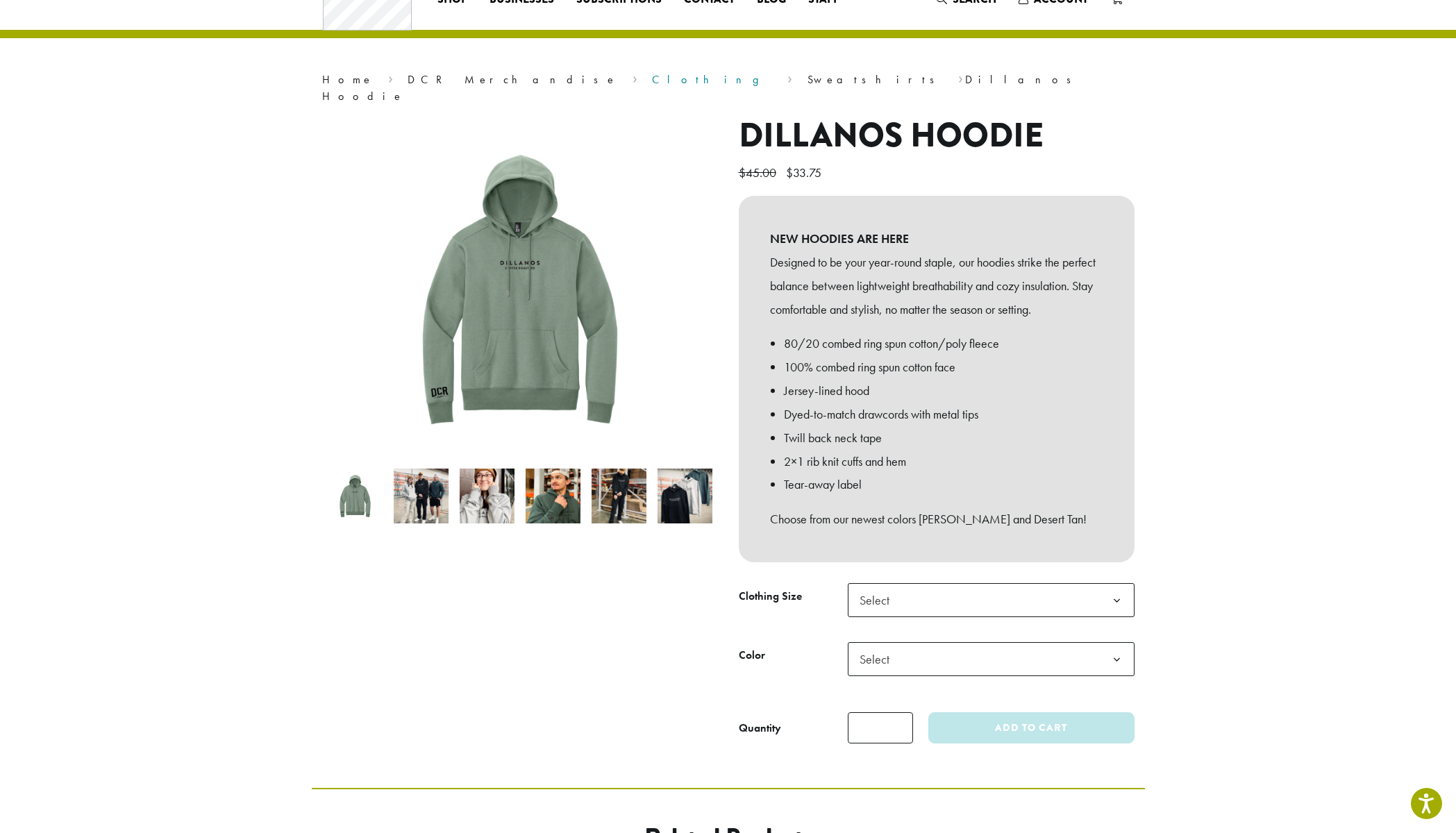
click at [652, 82] on link "Clothing" at bounding box center [712, 79] width 121 height 15
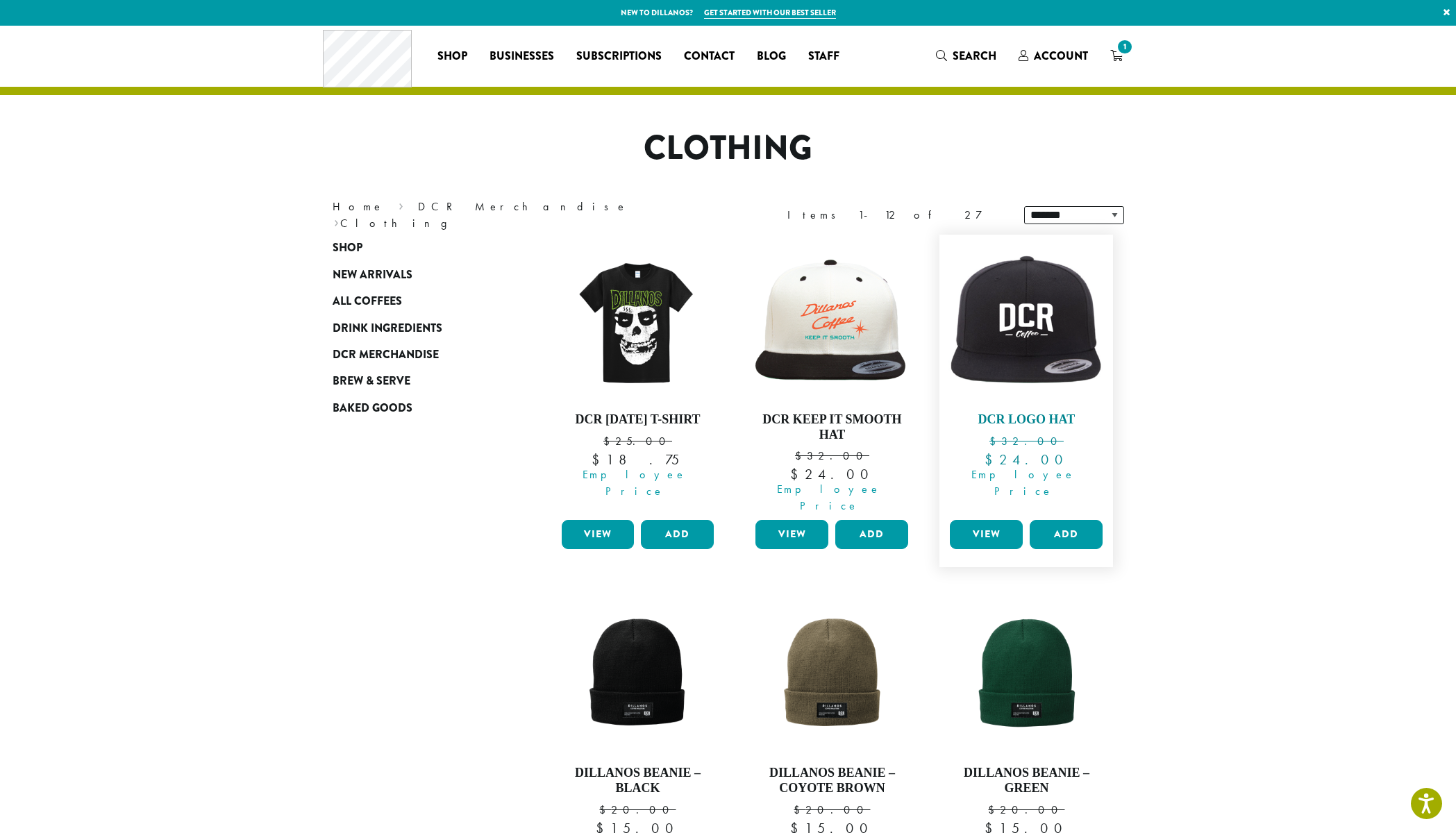
scroll to position [1032, 0]
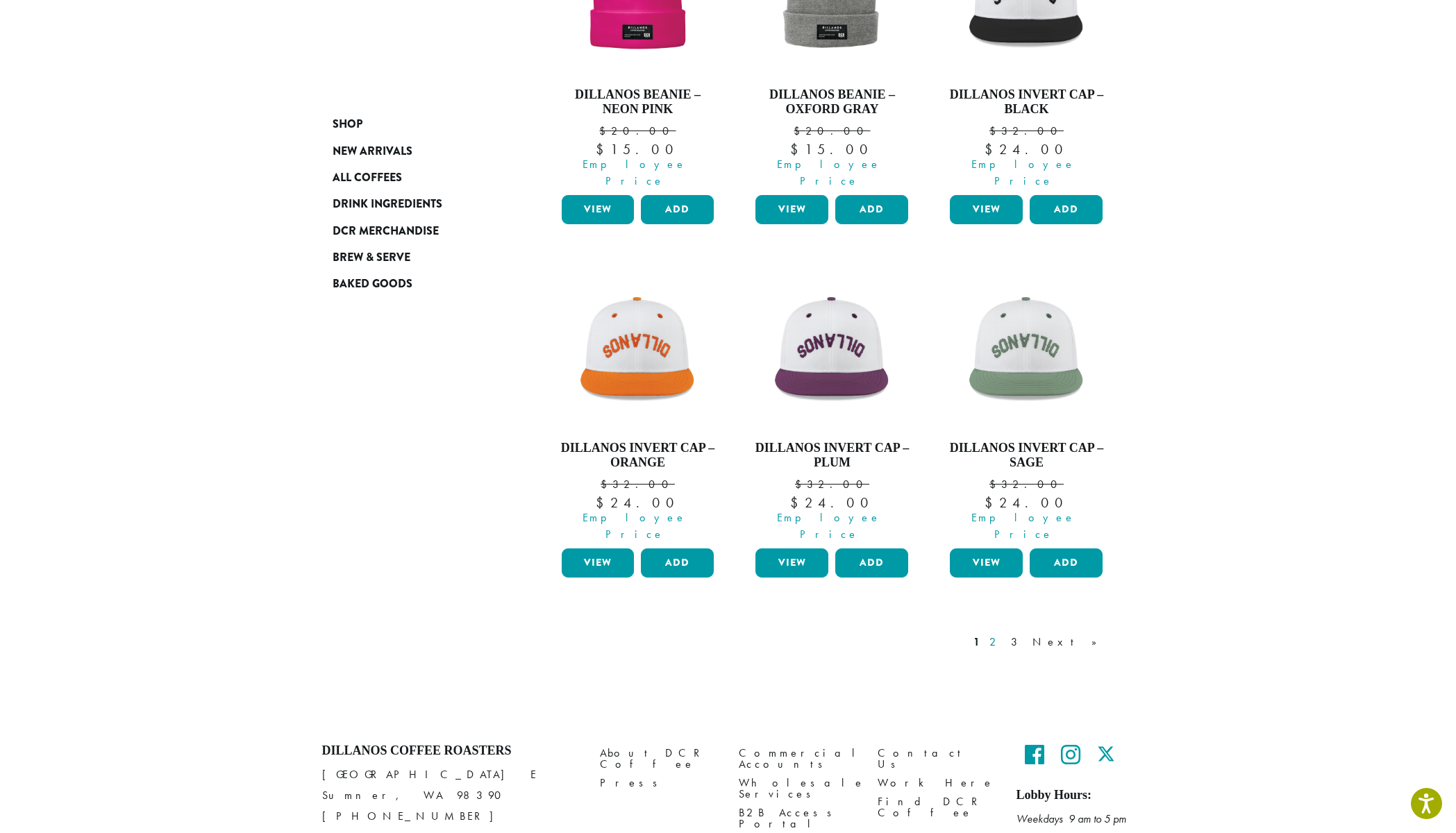
click at [1004, 634] on link "2" at bounding box center [995, 642] width 17 height 17
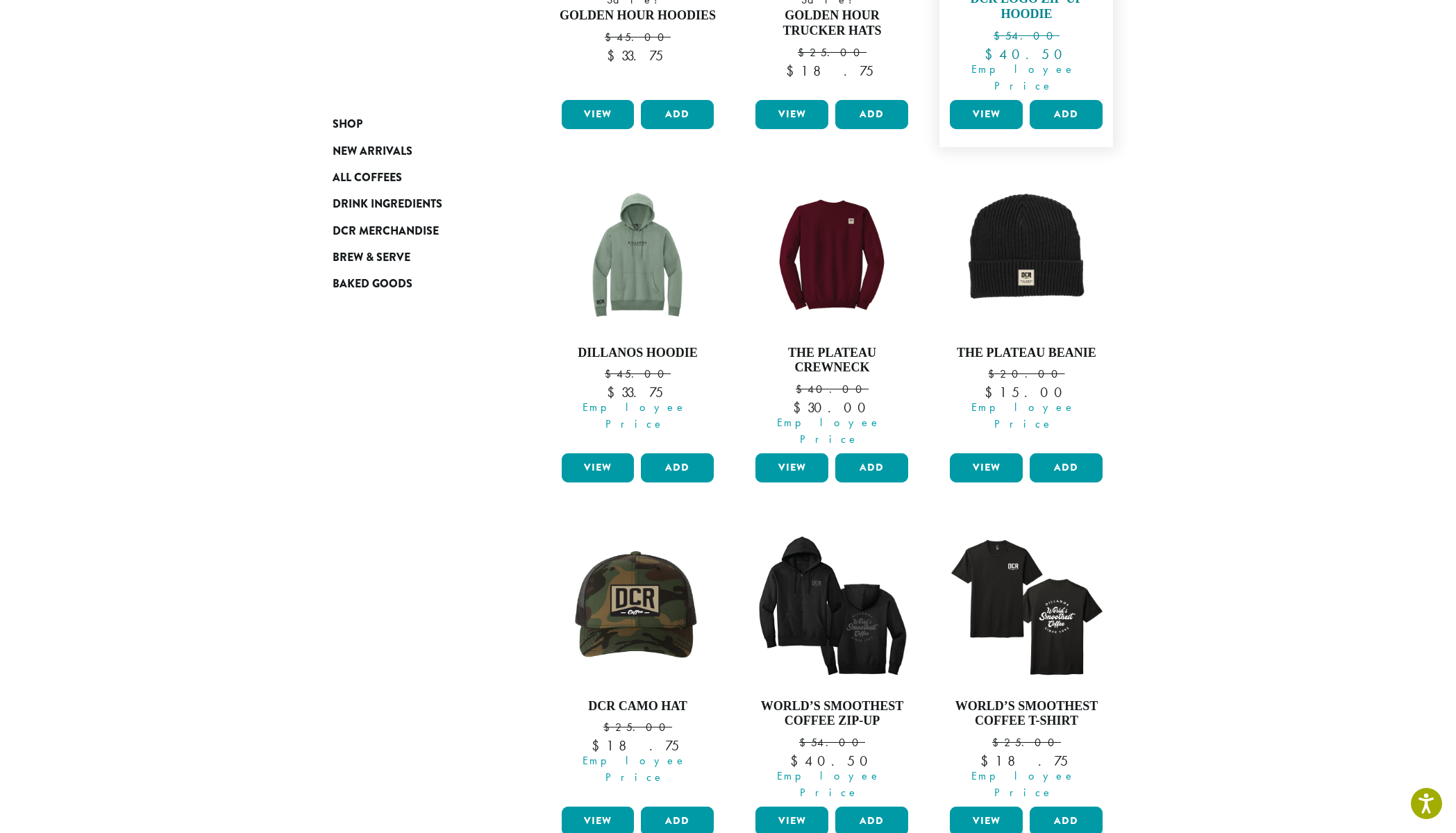
scroll to position [787, 0]
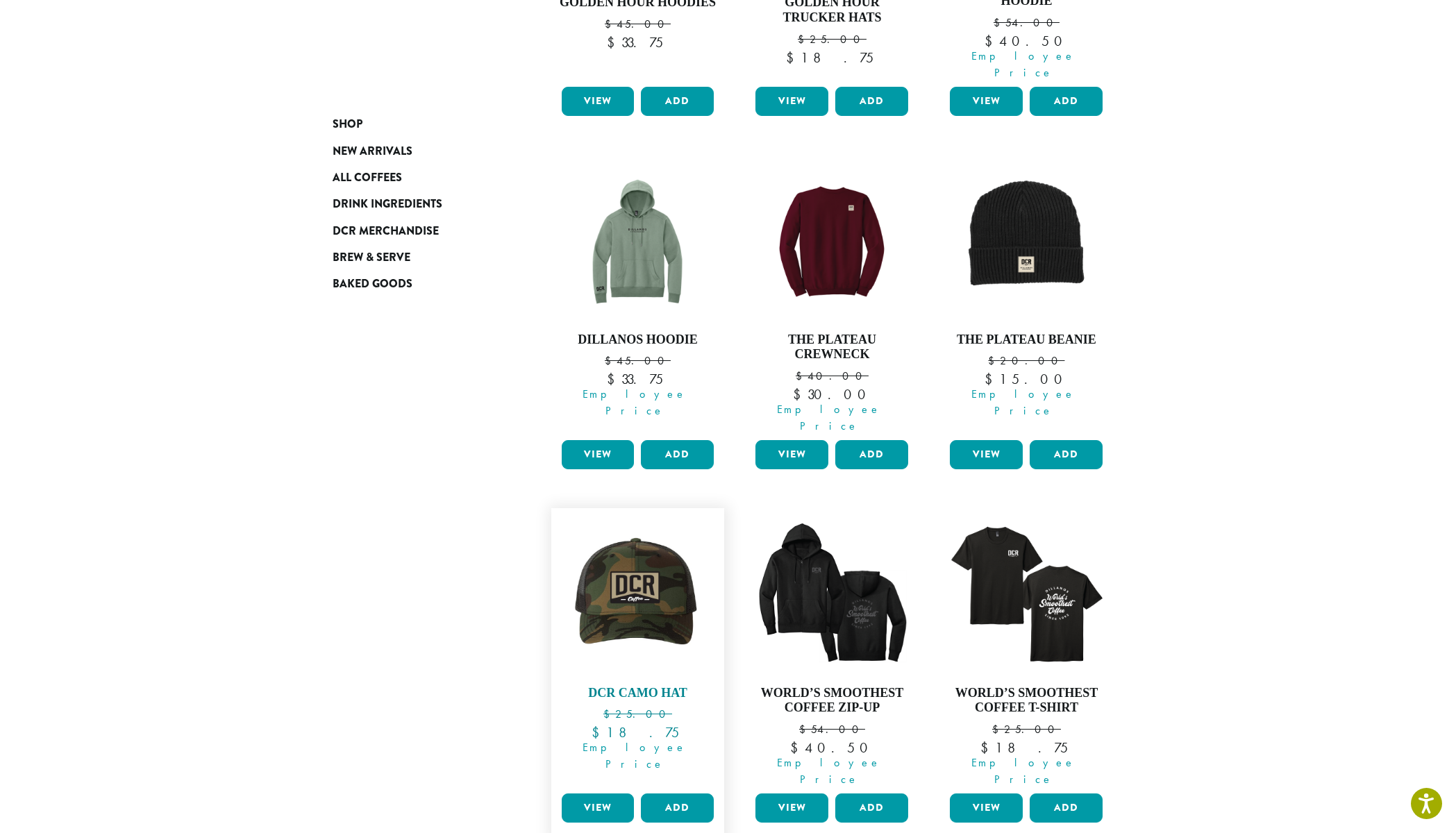
click at [647, 544] on img at bounding box center [637, 595] width 160 height 159
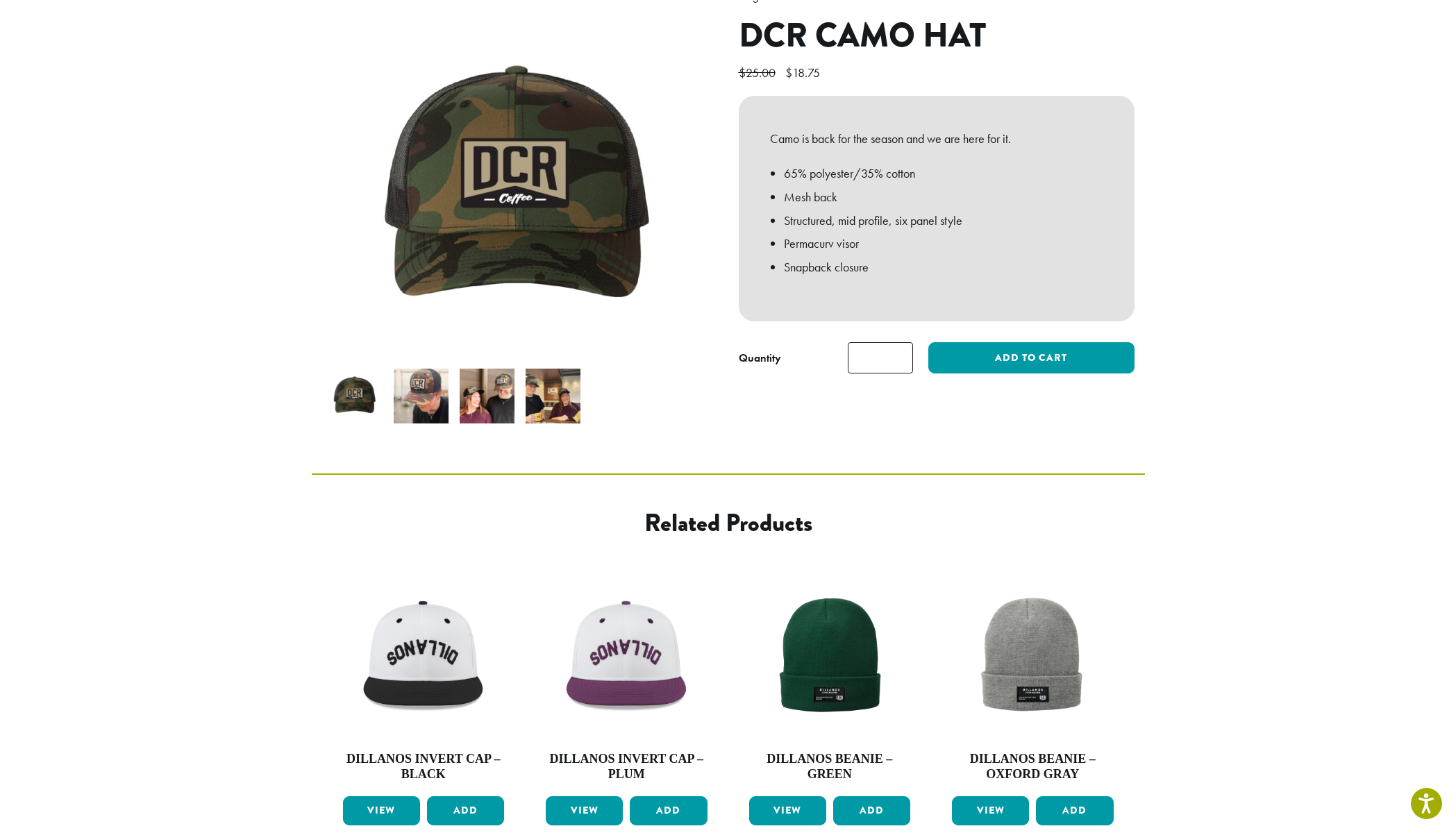
scroll to position [141, 0]
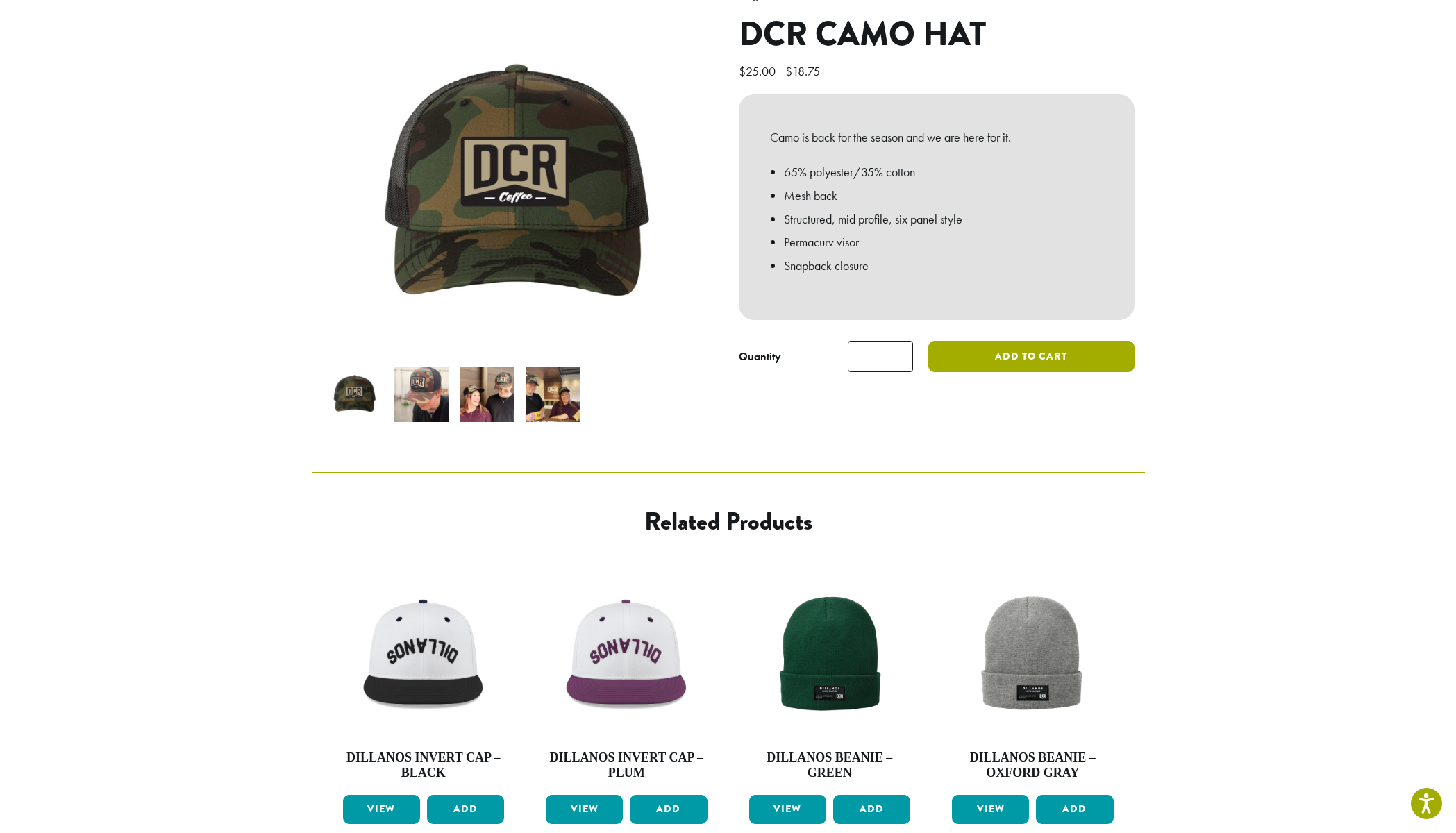
click at [1023, 355] on button "Add to cart" at bounding box center [1031, 356] width 206 height 31
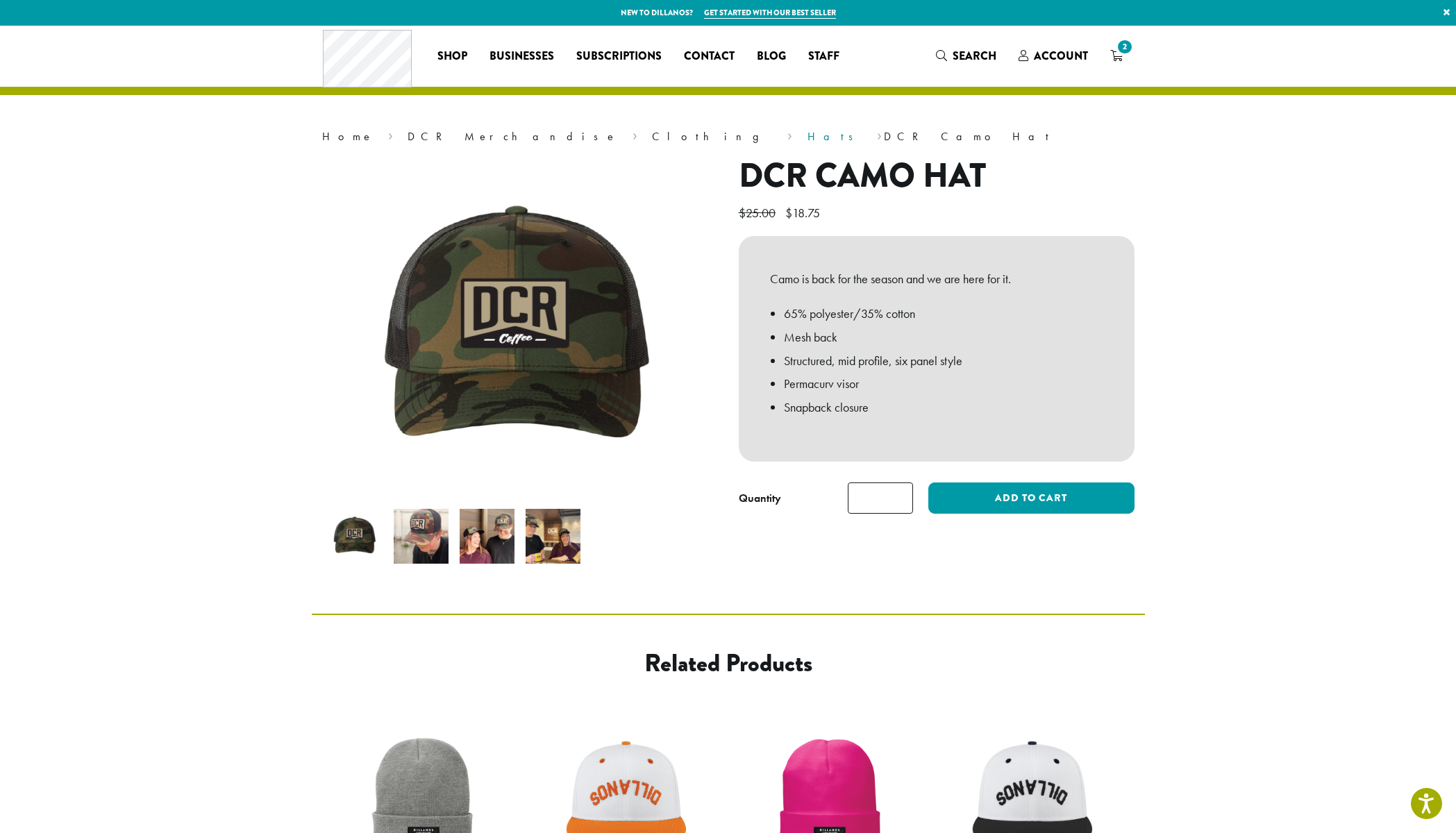
click at [807, 137] on link "Hats" at bounding box center [835, 136] width 55 height 15
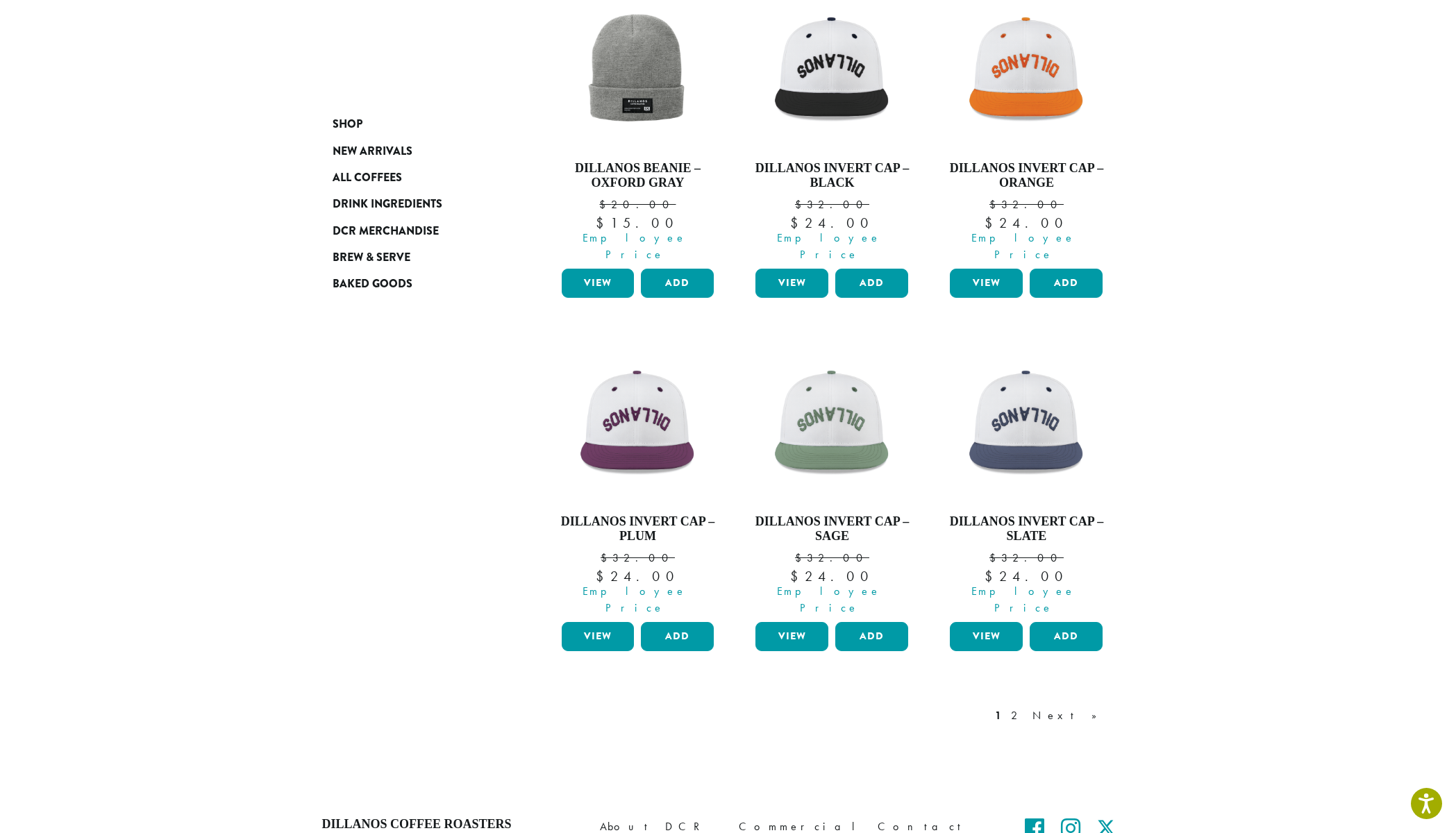
scroll to position [1003, 0]
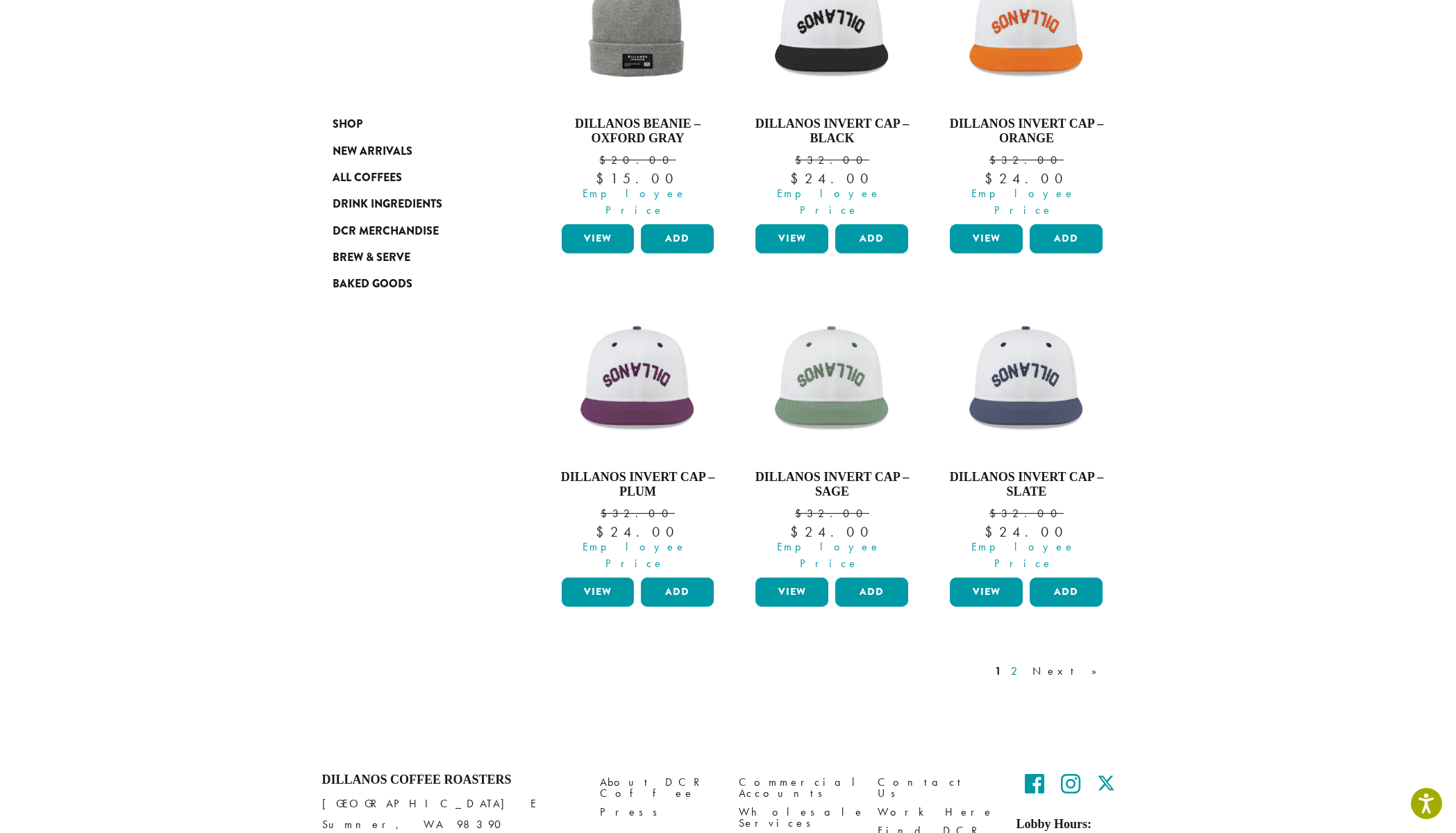
click at [1025, 663] on link "2" at bounding box center [1016, 671] width 17 height 17
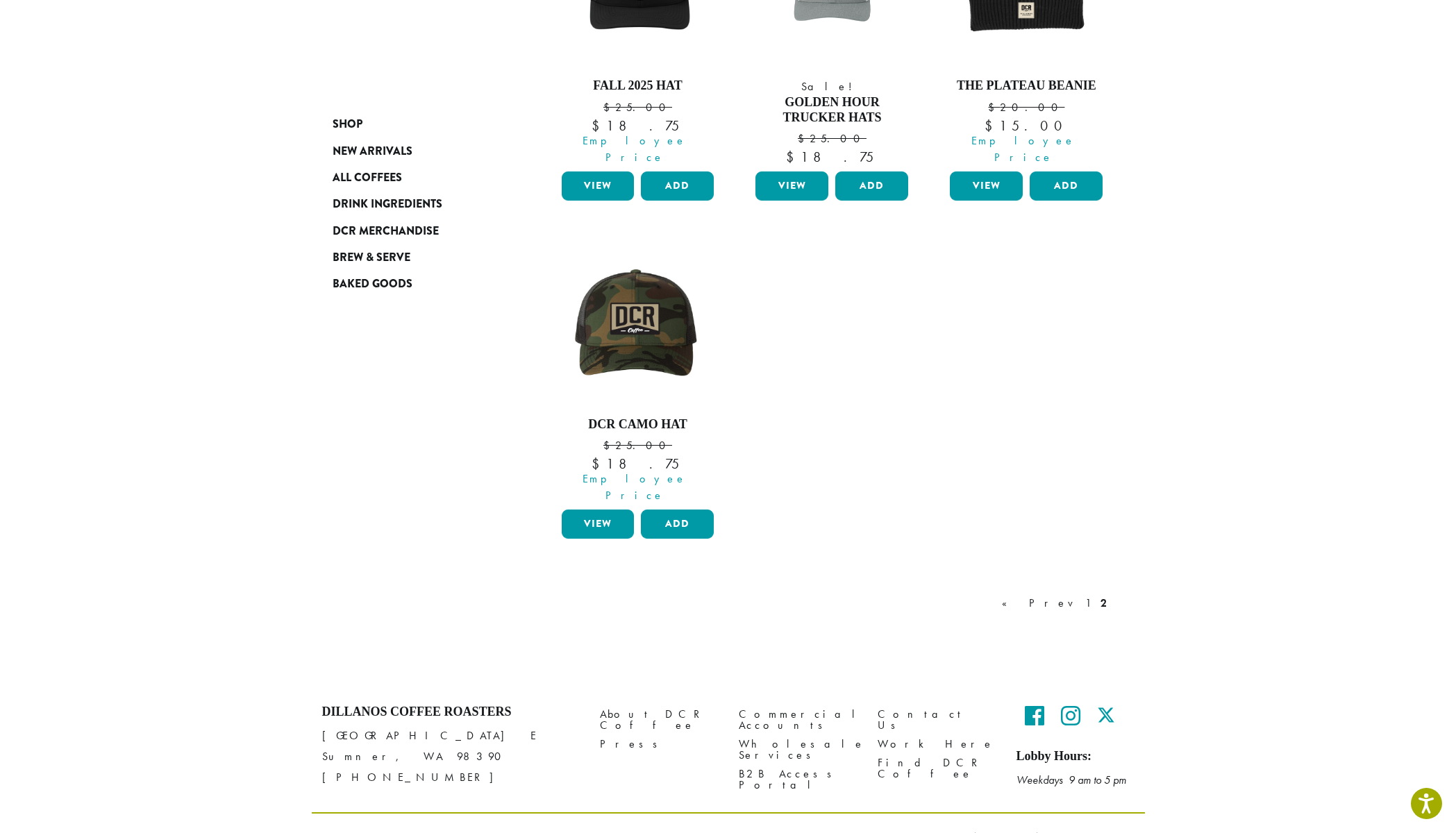
scroll to position [343, 0]
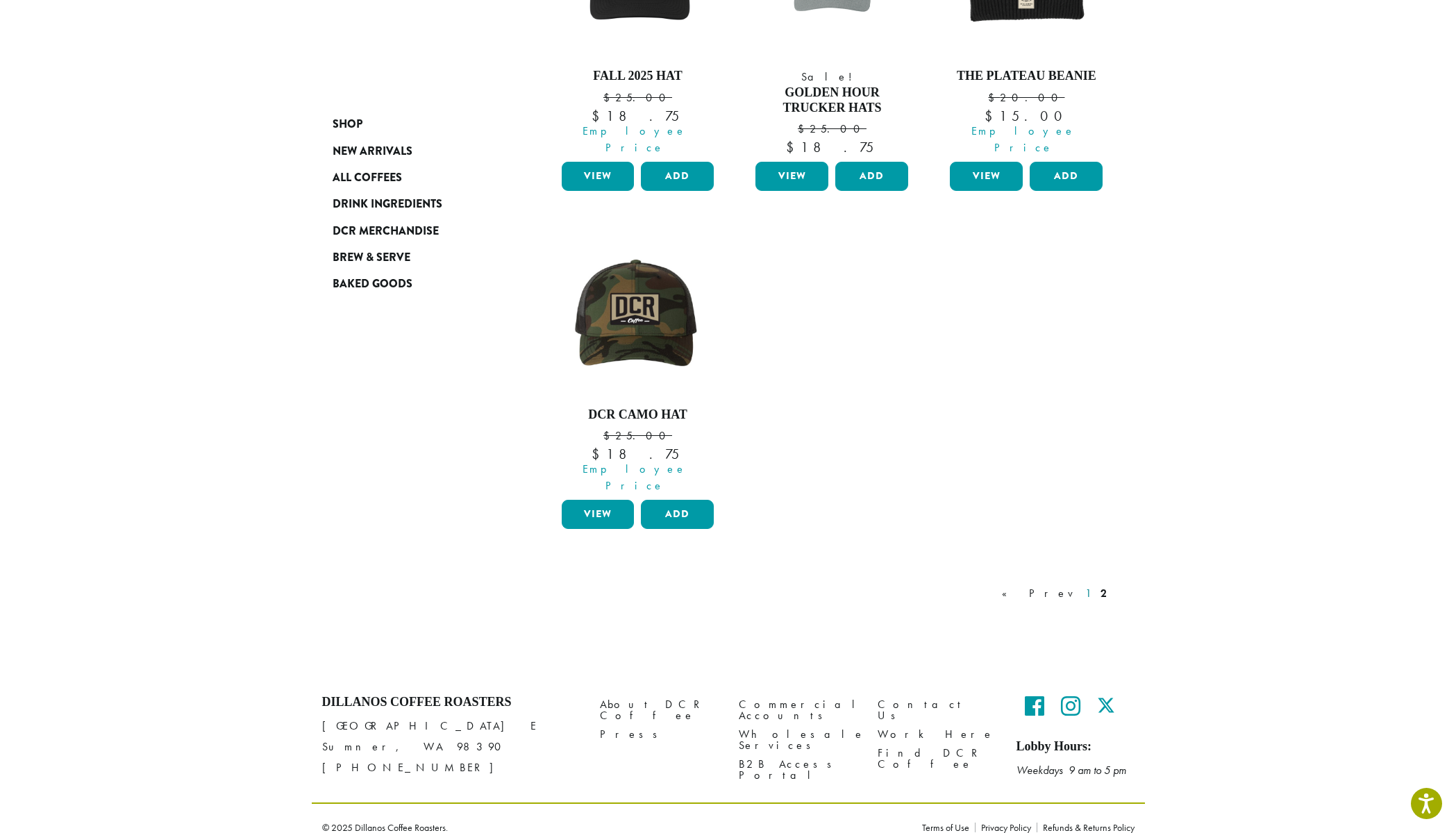
click at [1083, 585] on link "1" at bounding box center [1088, 593] width 11 height 17
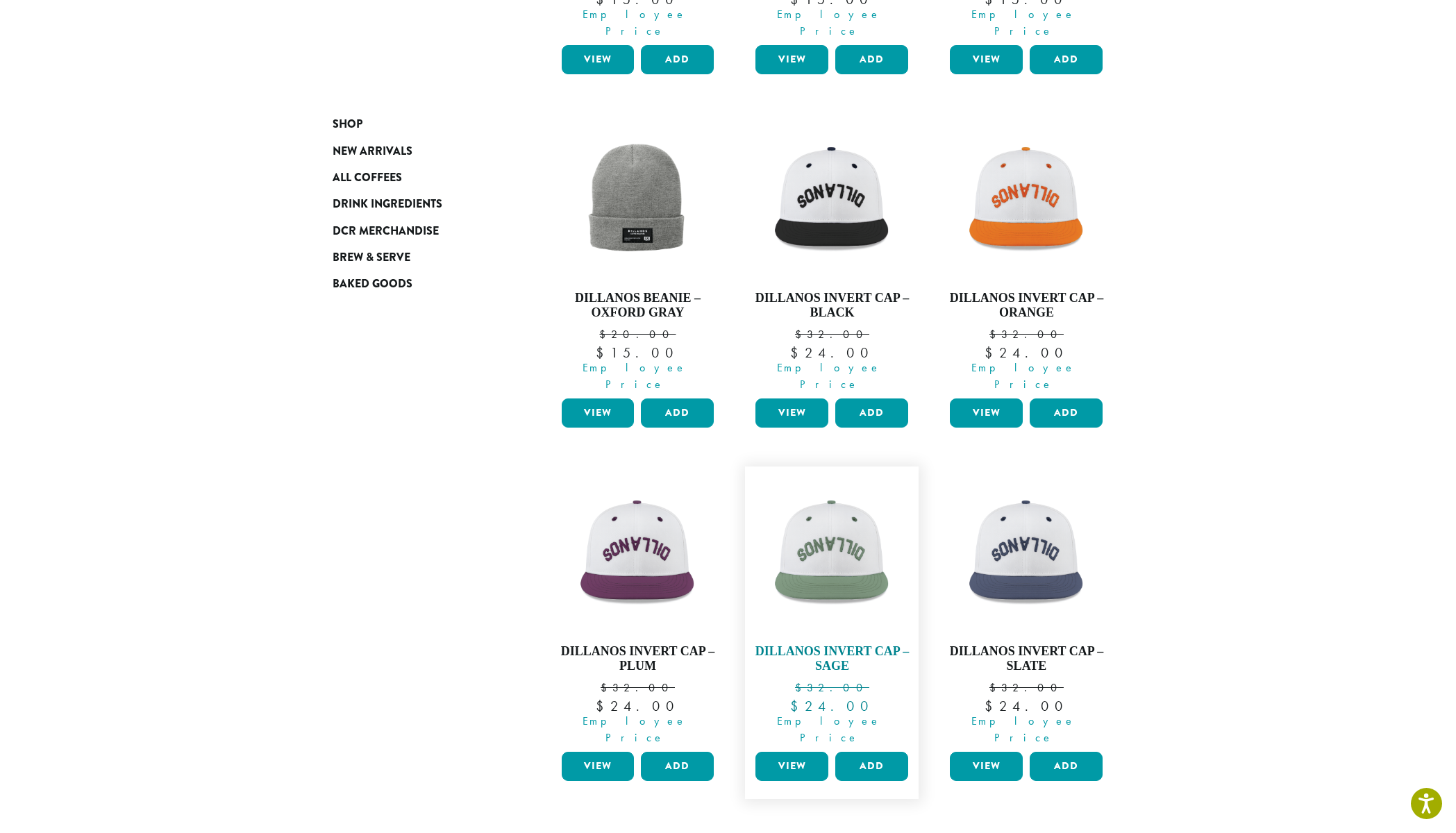
scroll to position [830, 0]
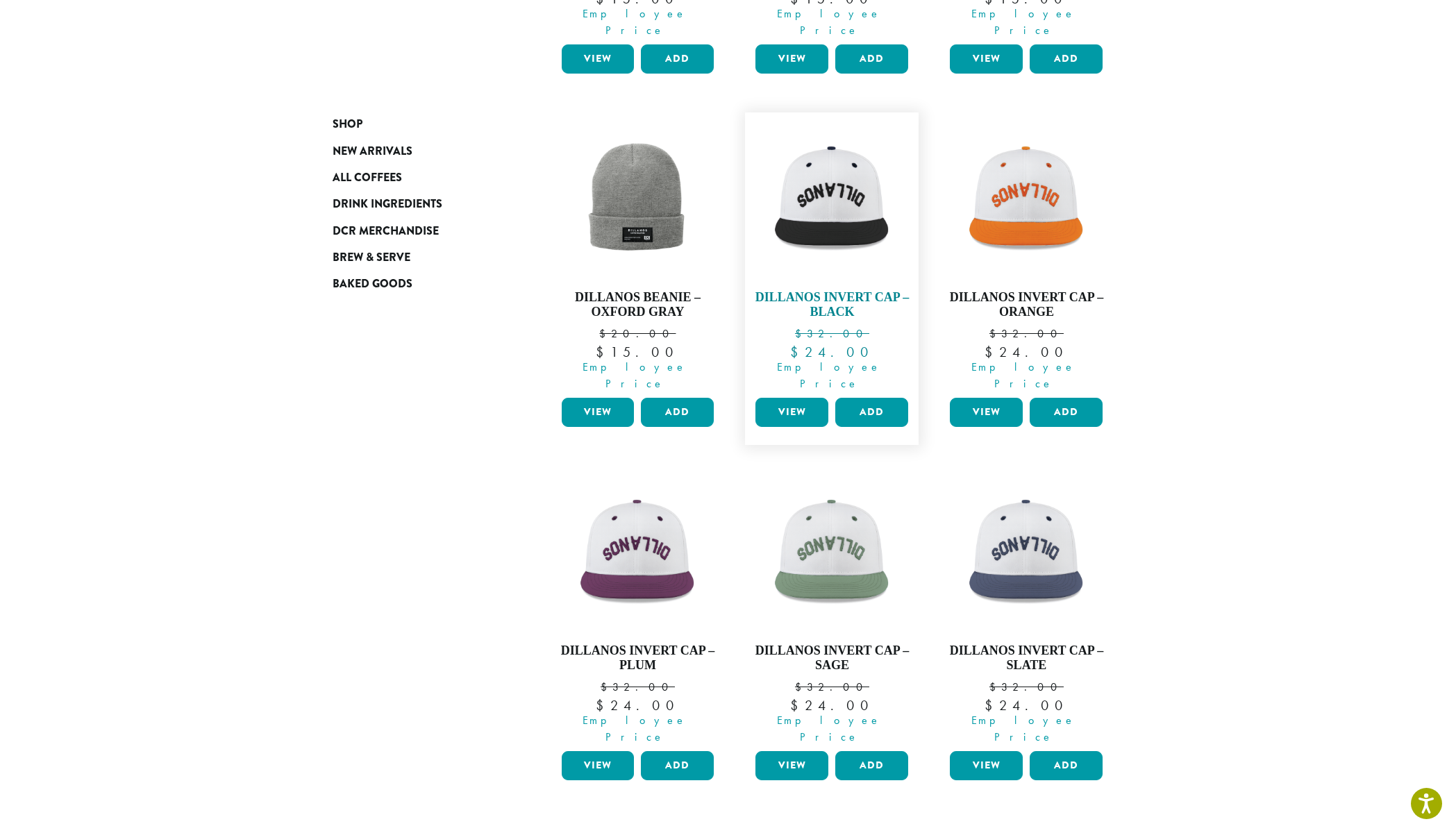
click at [835, 210] on img at bounding box center [832, 198] width 160 height 159
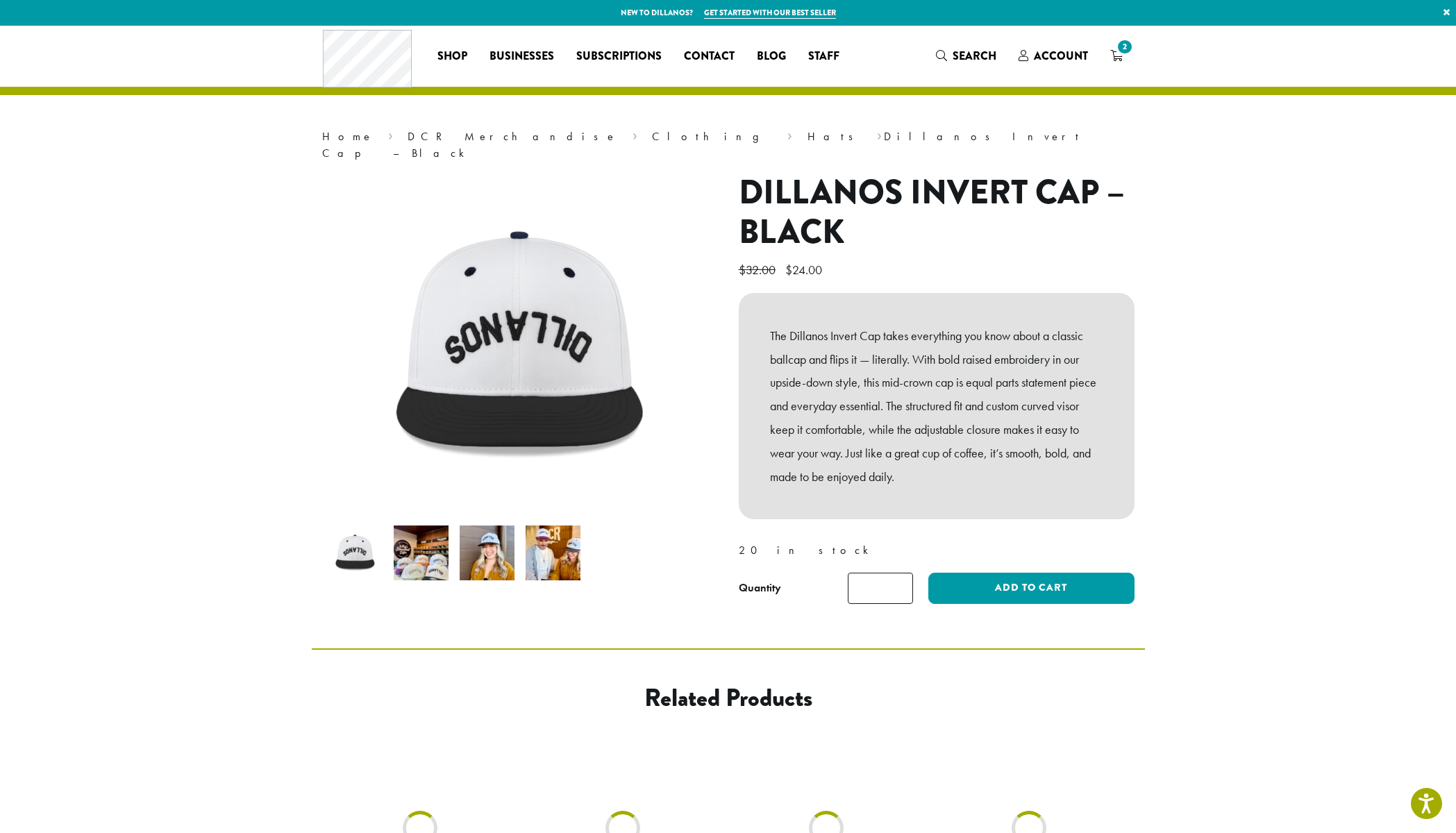
click at [497, 538] on img at bounding box center [487, 553] width 55 height 55
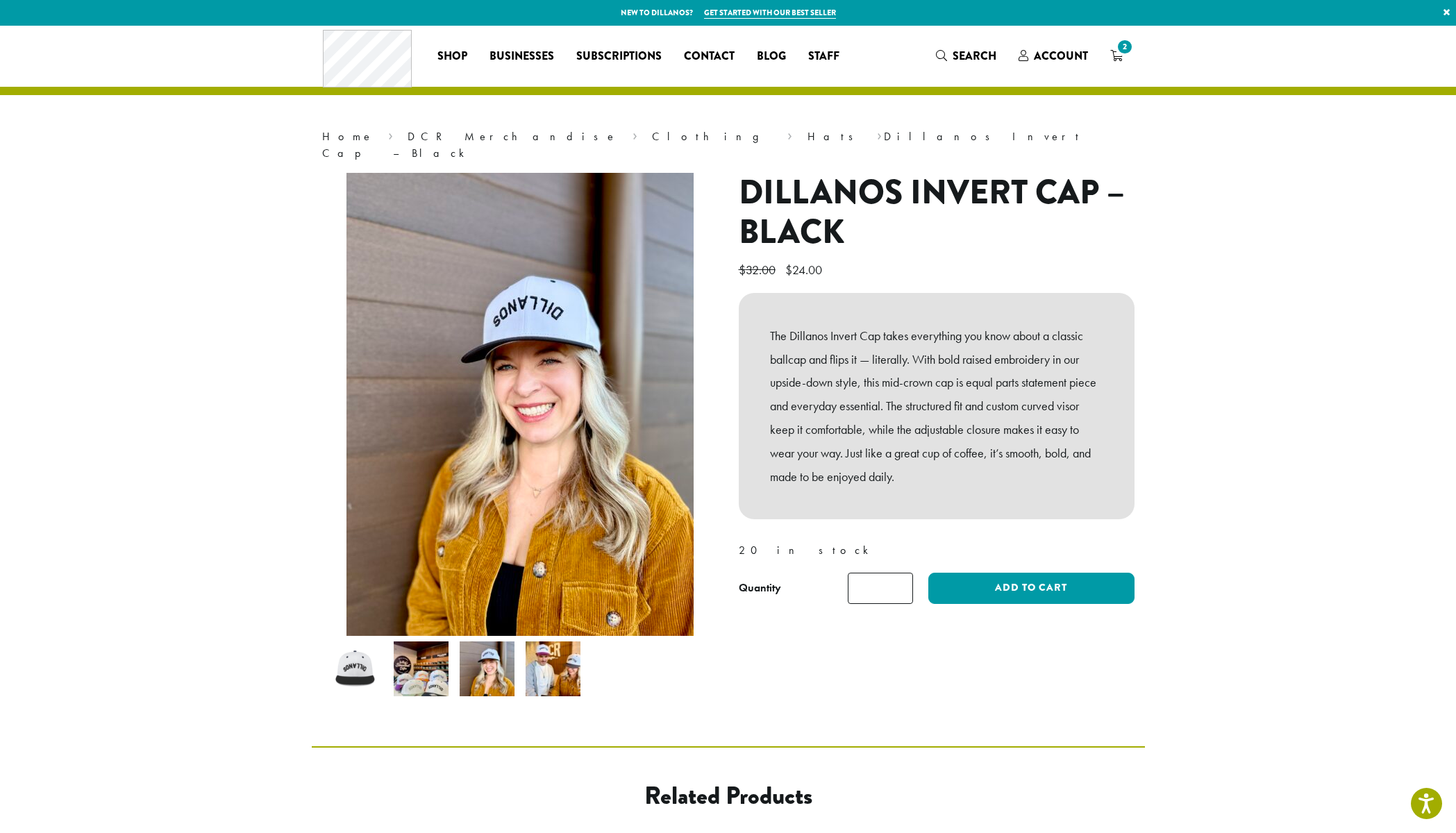
click at [560, 668] on img at bounding box center [553, 669] width 55 height 55
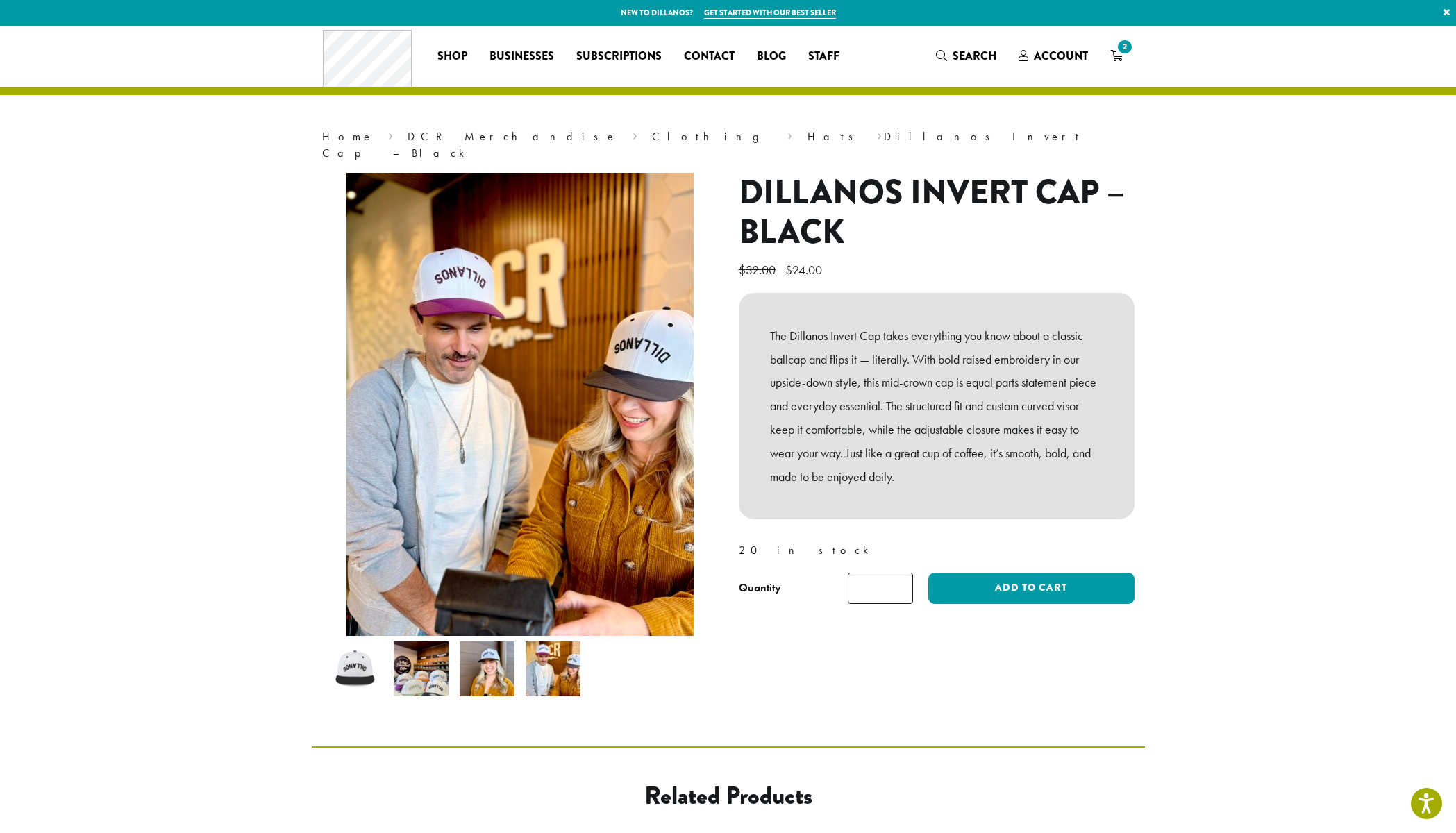
click at [428, 649] on img at bounding box center [421, 669] width 55 height 55
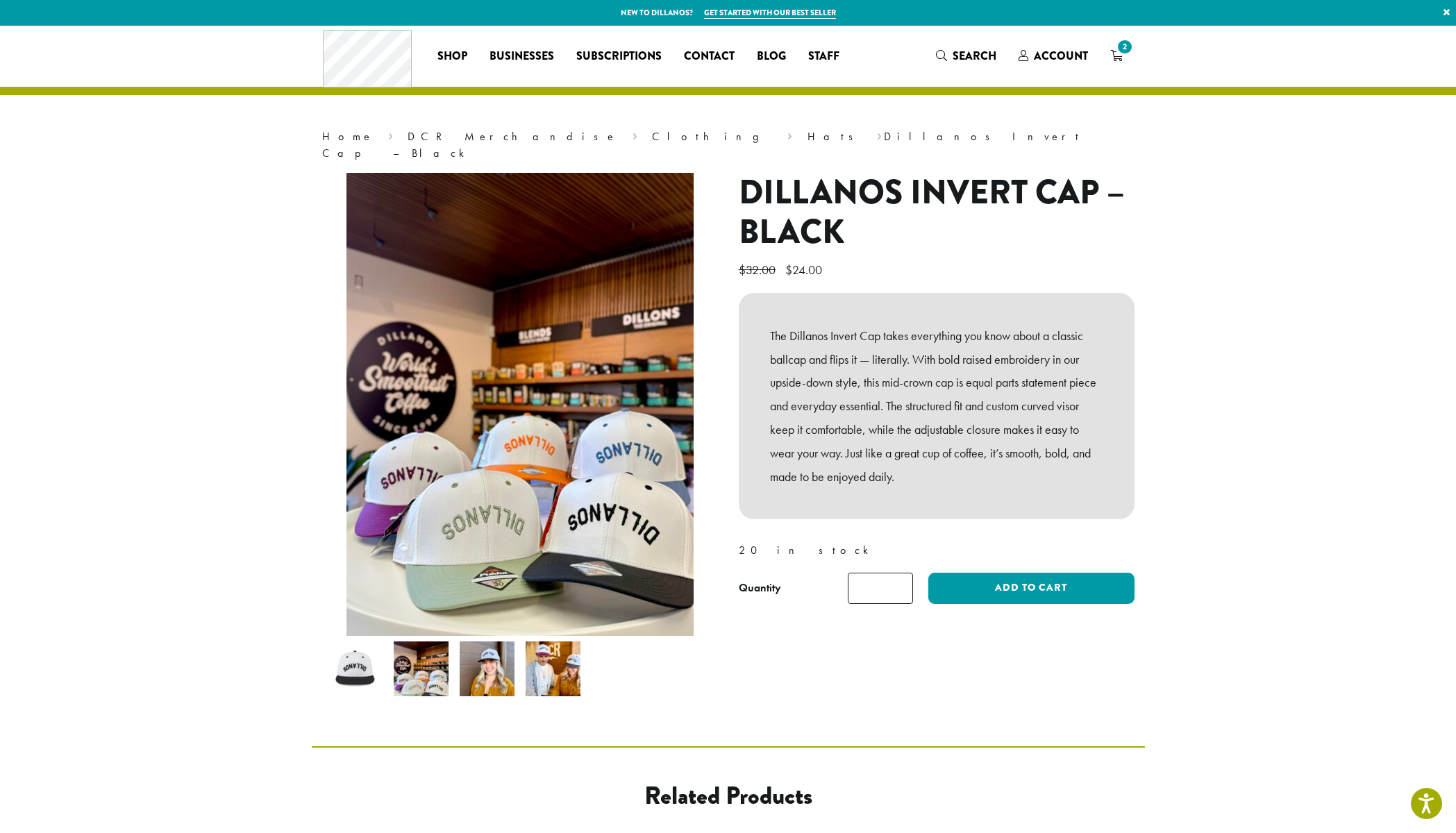
click at [373, 661] on img at bounding box center [355, 669] width 55 height 55
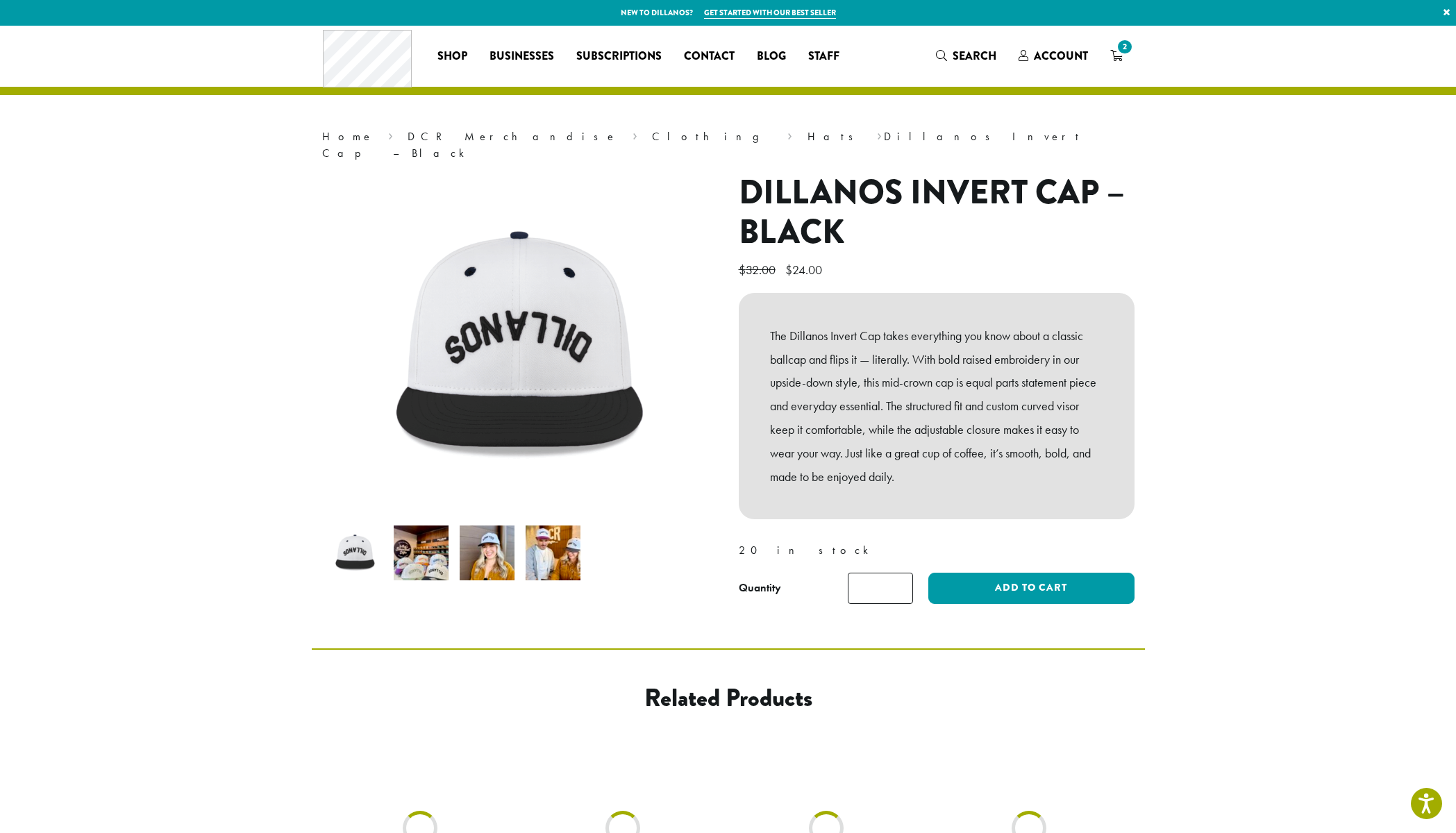
click at [567, 520] on li at bounding box center [553, 553] width 66 height 66
click at [520, 544] on li at bounding box center [553, 553] width 66 height 66
click at [505, 547] on img at bounding box center [487, 553] width 55 height 55
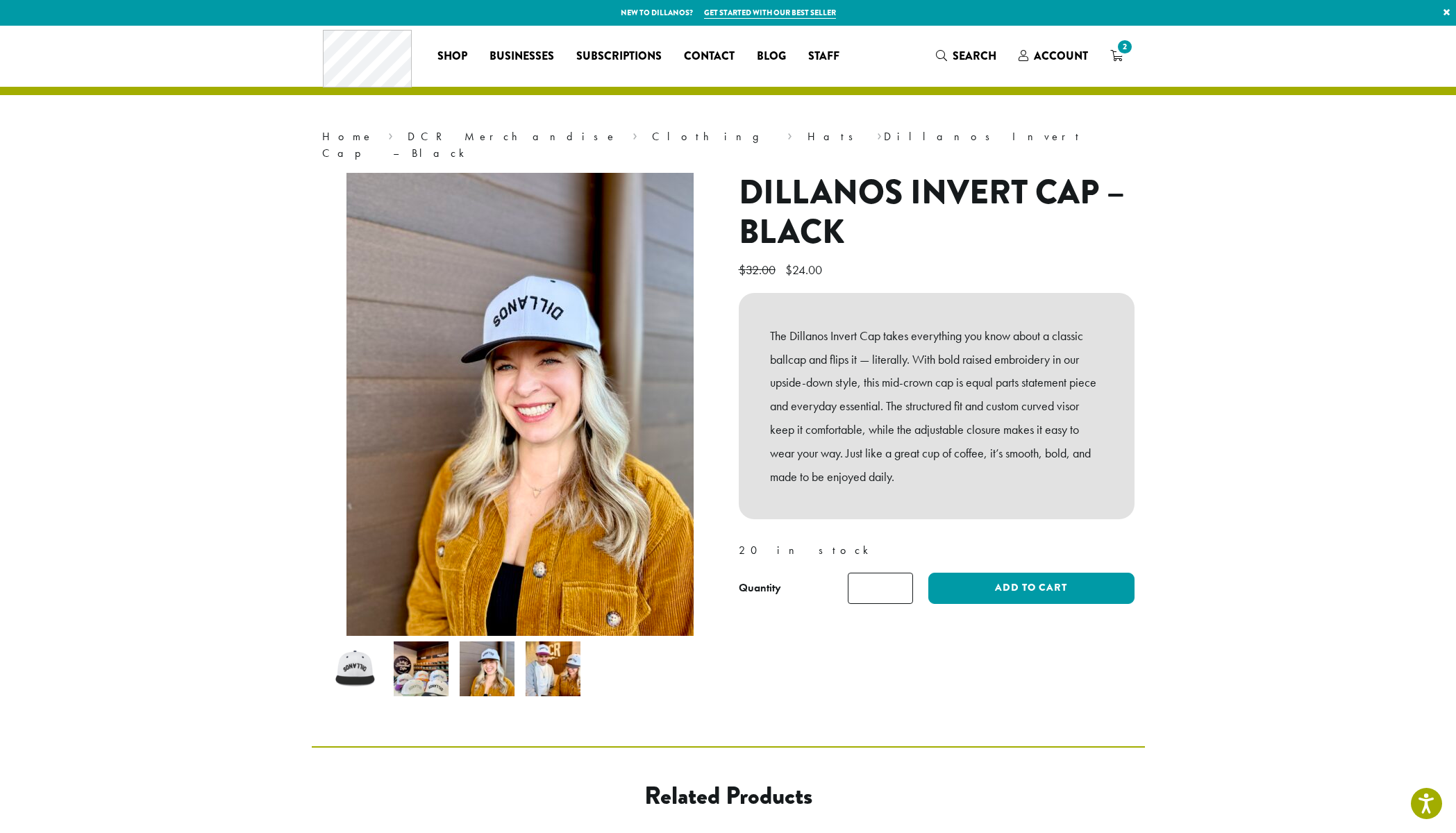
click at [573, 670] on img at bounding box center [553, 669] width 55 height 55
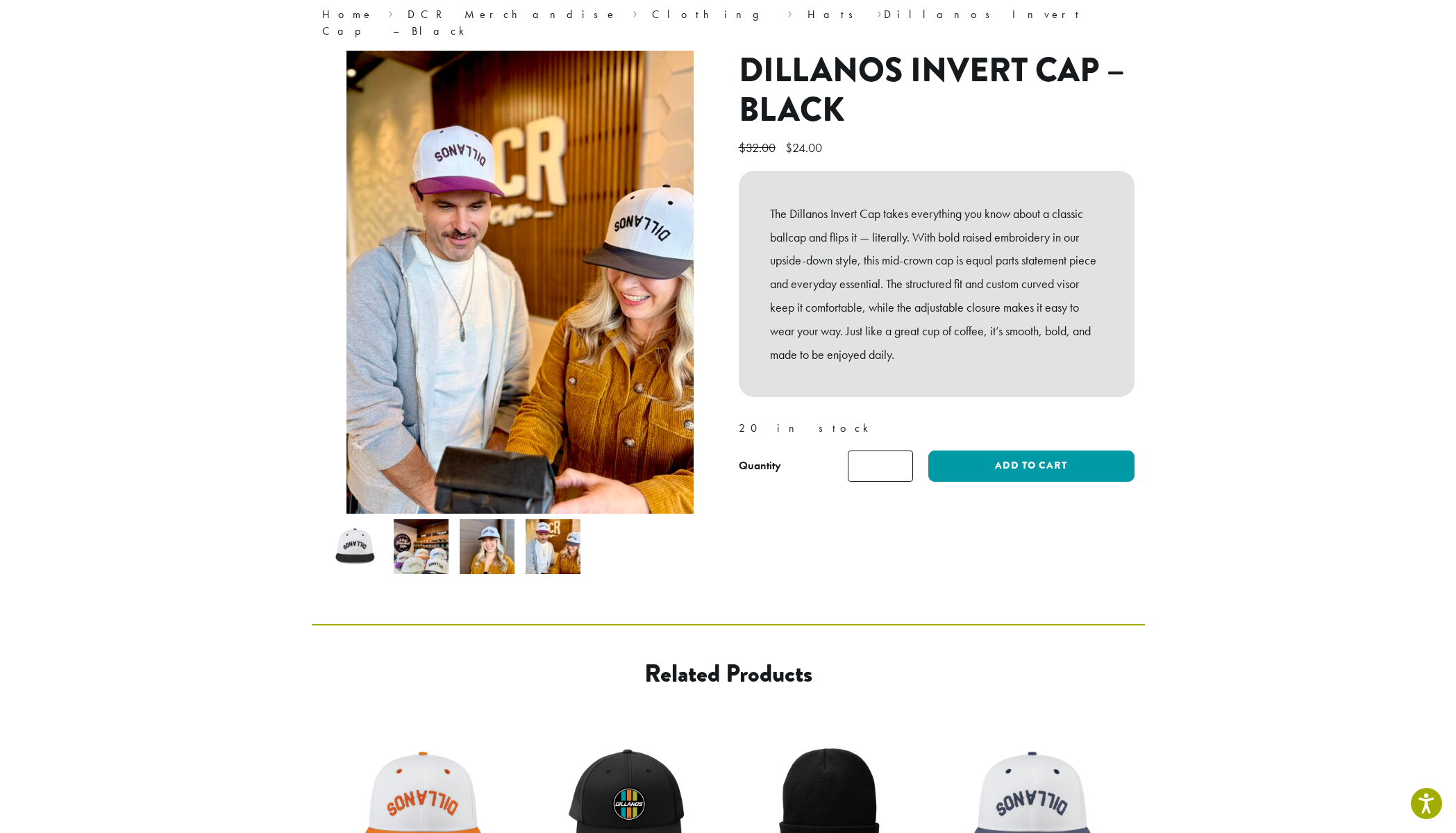
scroll to position [121, 0]
click at [487, 520] on img at bounding box center [487, 547] width 55 height 55
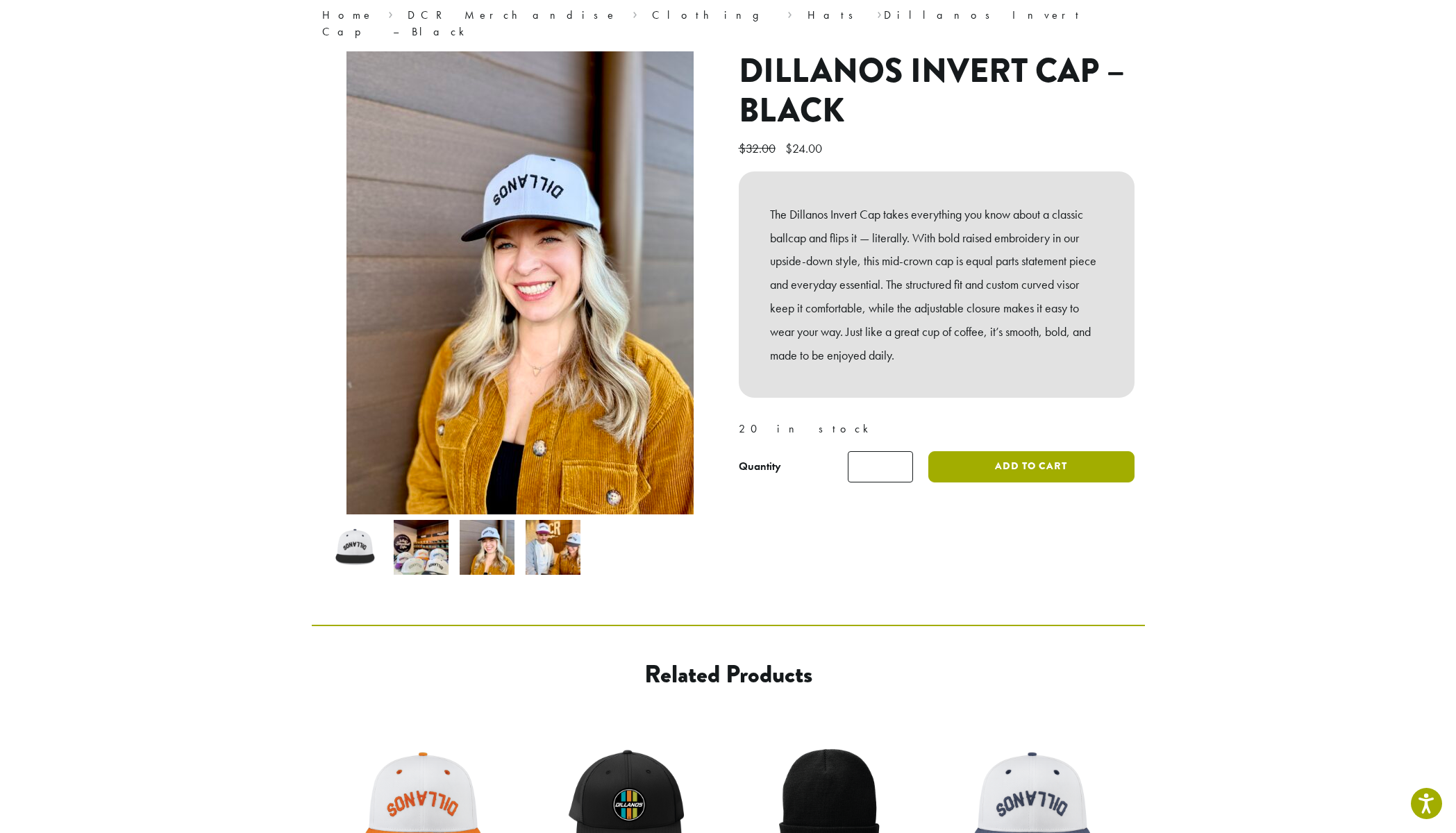
click at [1051, 452] on button "Add to cart" at bounding box center [1031, 467] width 206 height 31
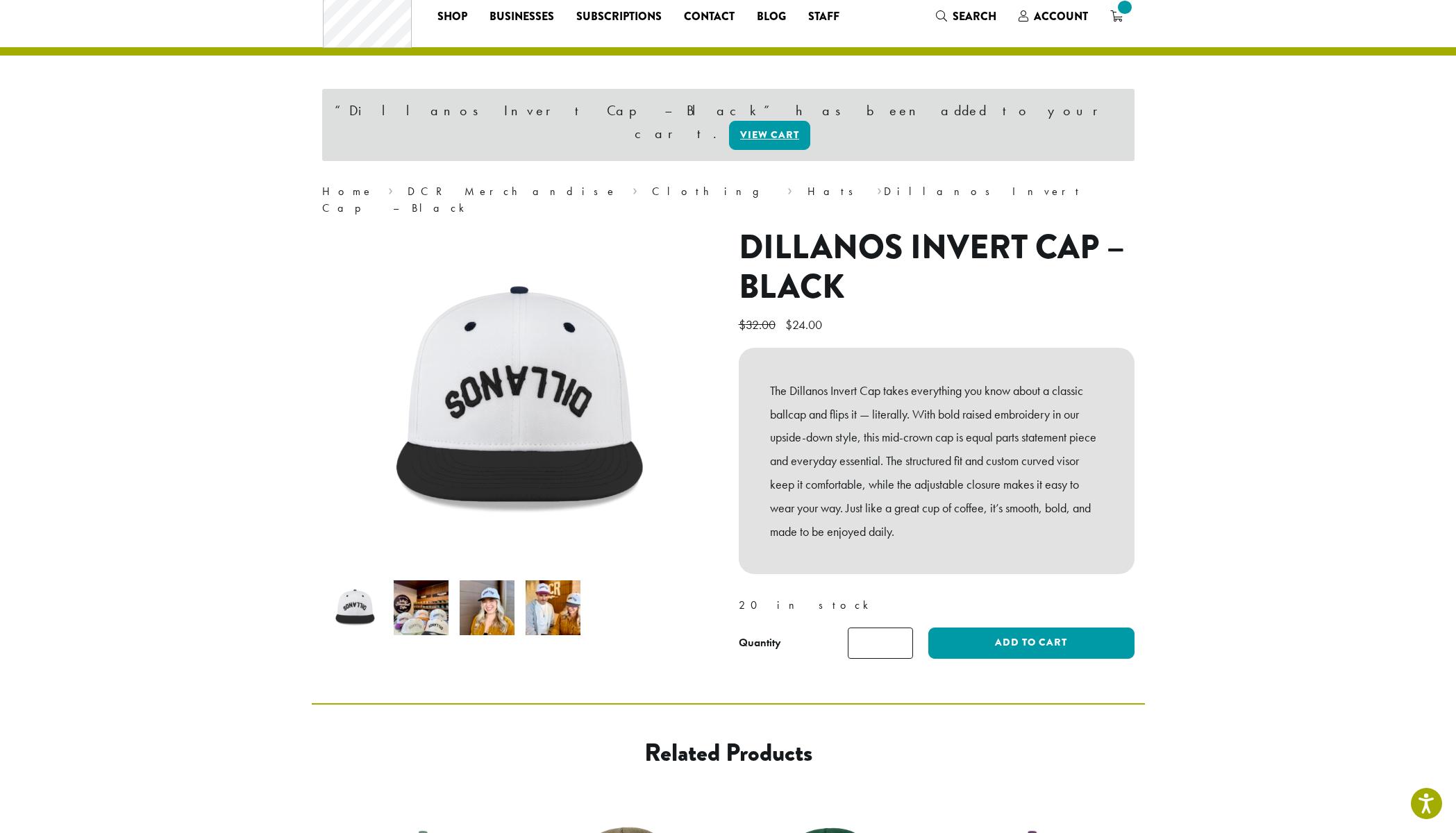
scroll to position [453, 0]
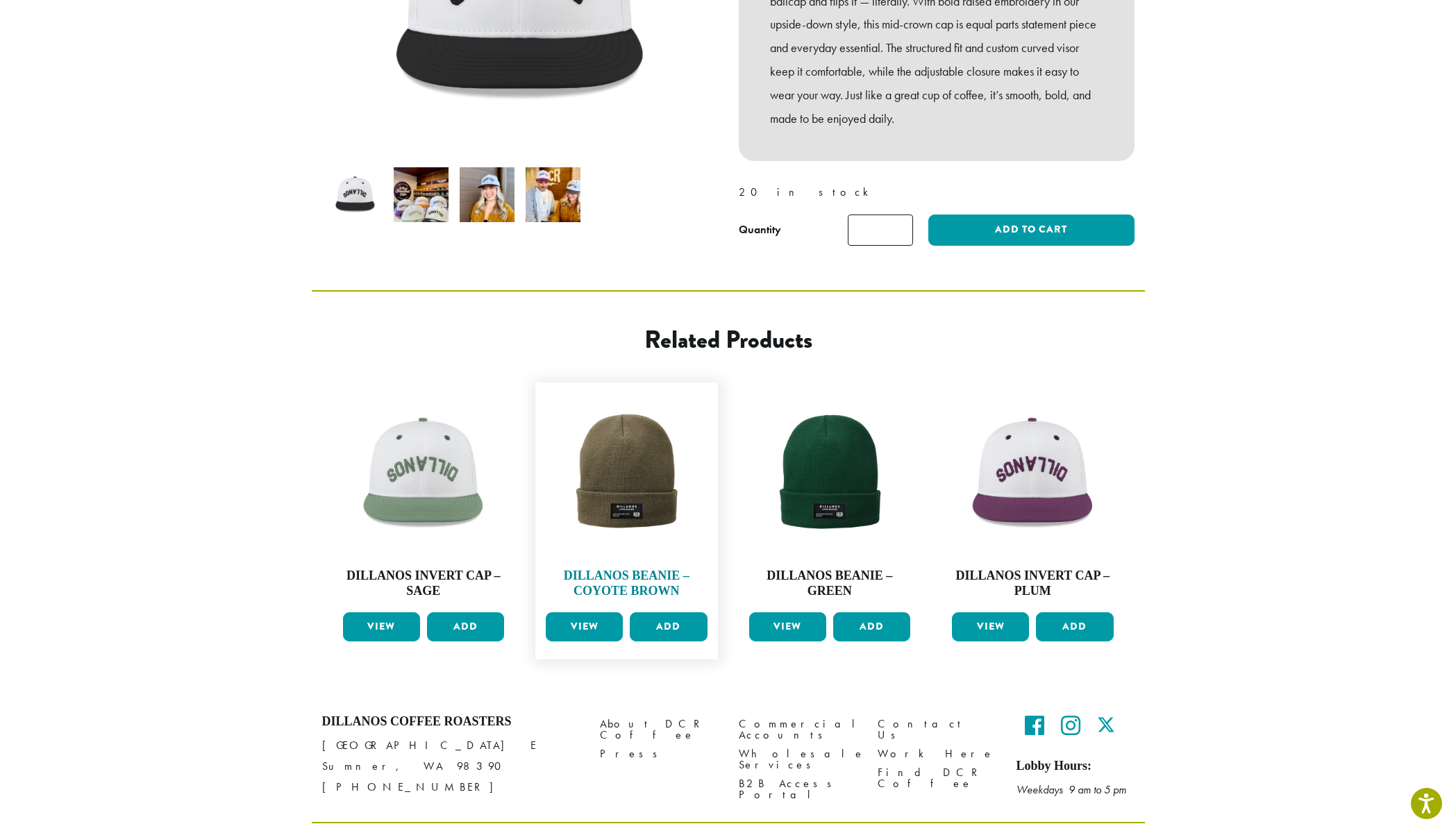
click at [651, 460] on img at bounding box center [627, 474] width 169 height 169
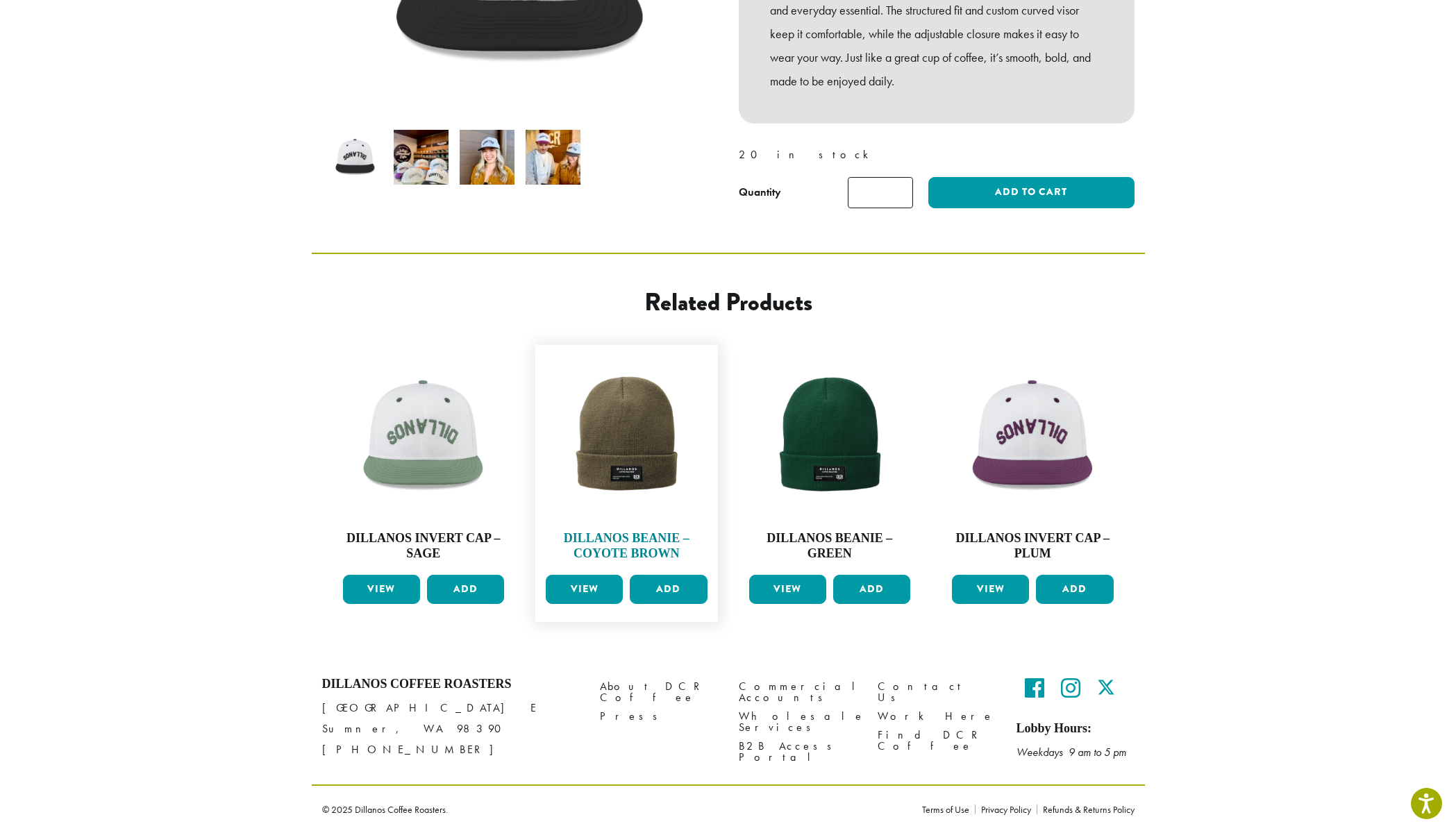
scroll to position [379, 0]
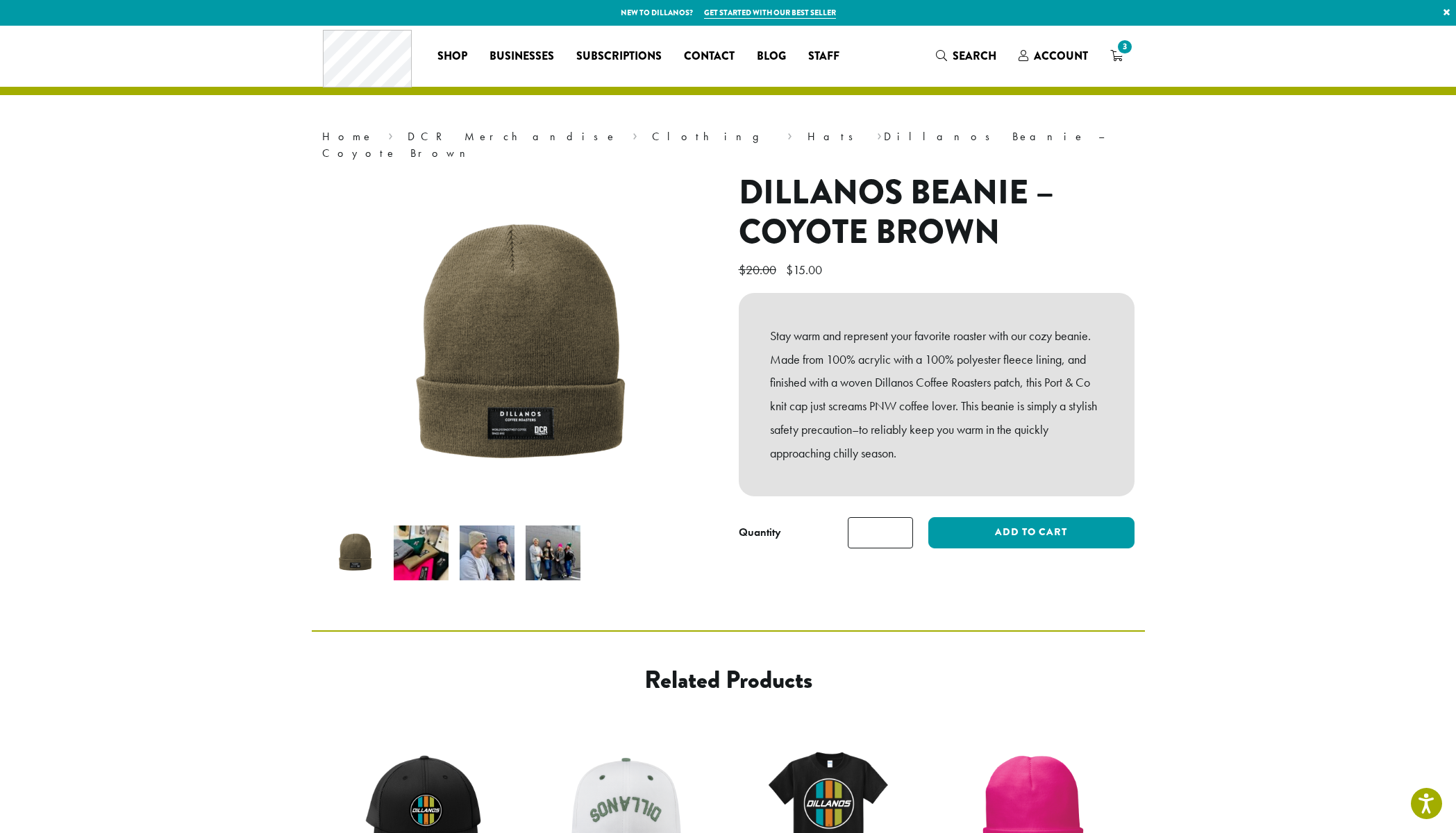
click at [492, 528] on img at bounding box center [487, 553] width 55 height 55
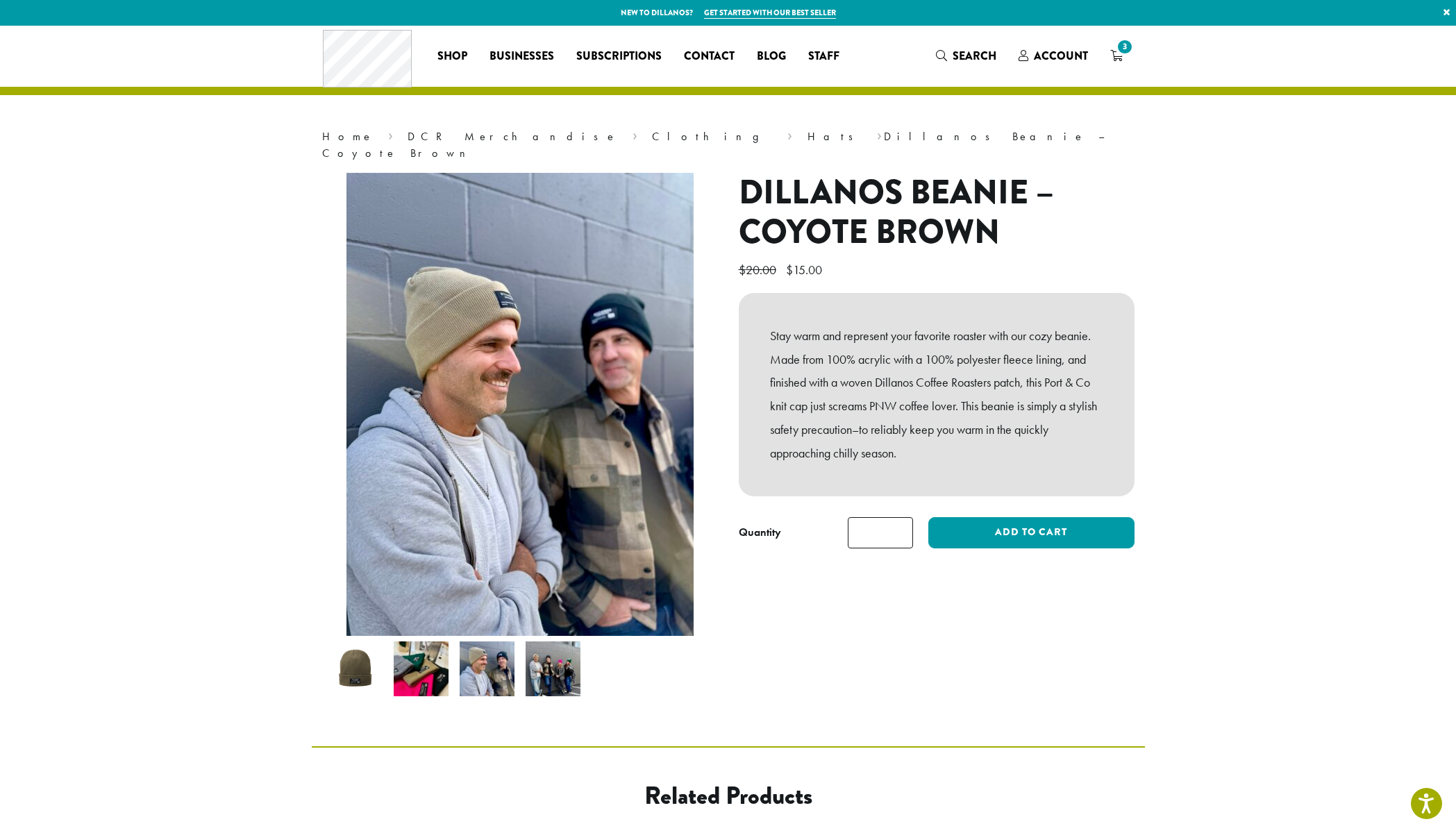
click at [537, 650] on img at bounding box center [553, 669] width 55 height 55
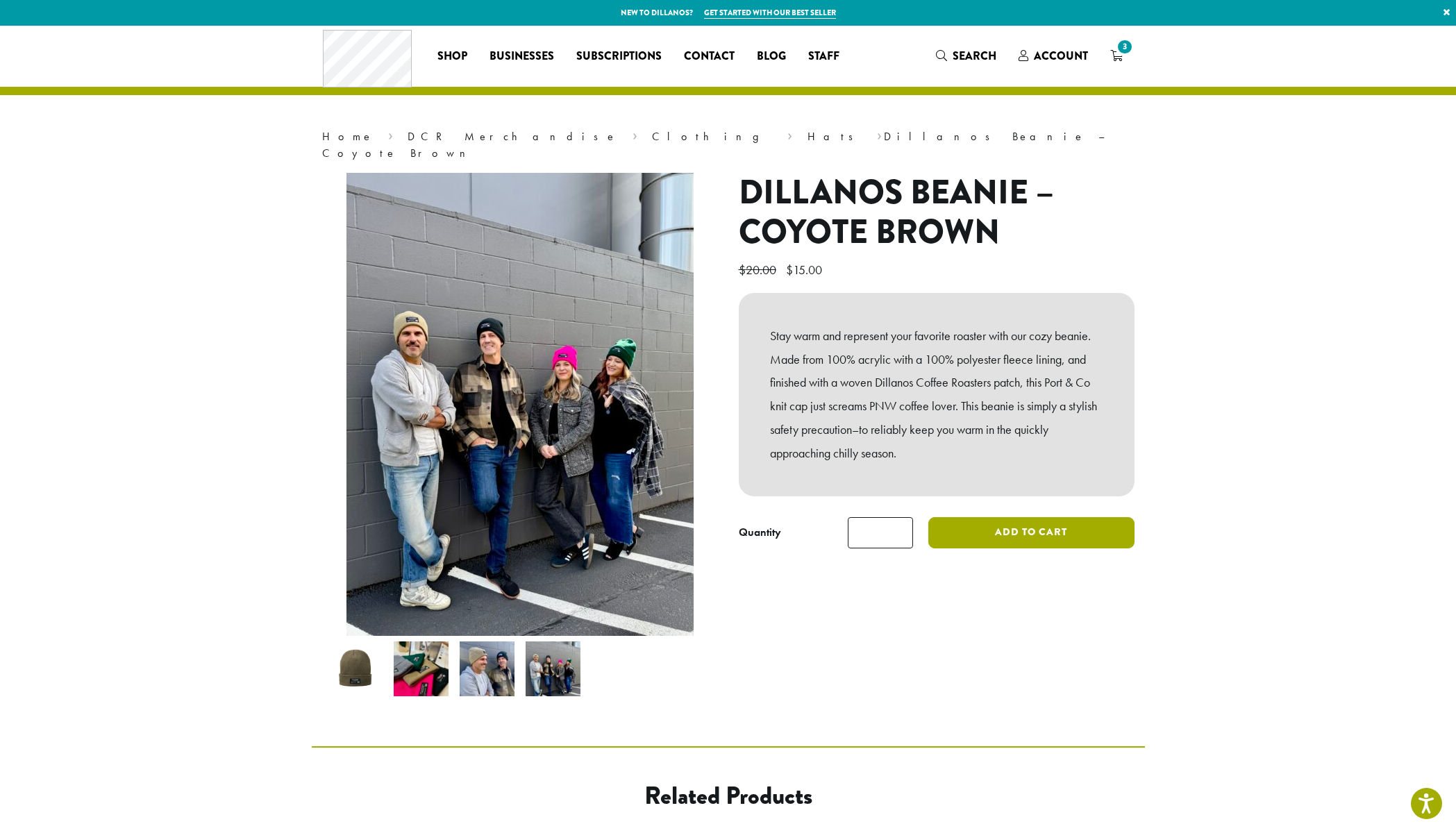
click at [1009, 517] on button "Add to cart" at bounding box center [1031, 533] width 206 height 31
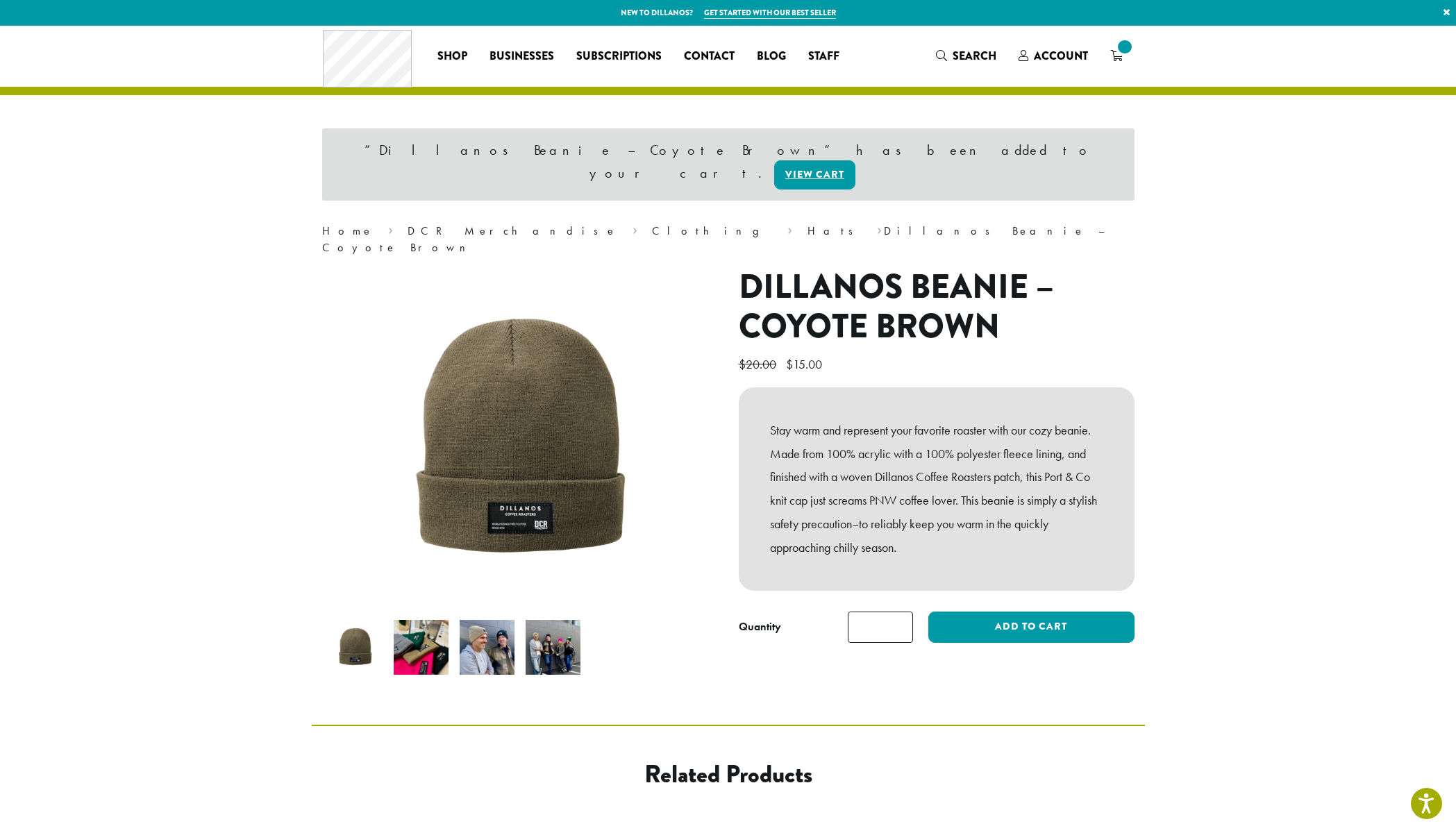
click at [1122, 56] on icon at bounding box center [1117, 56] width 13 height 11
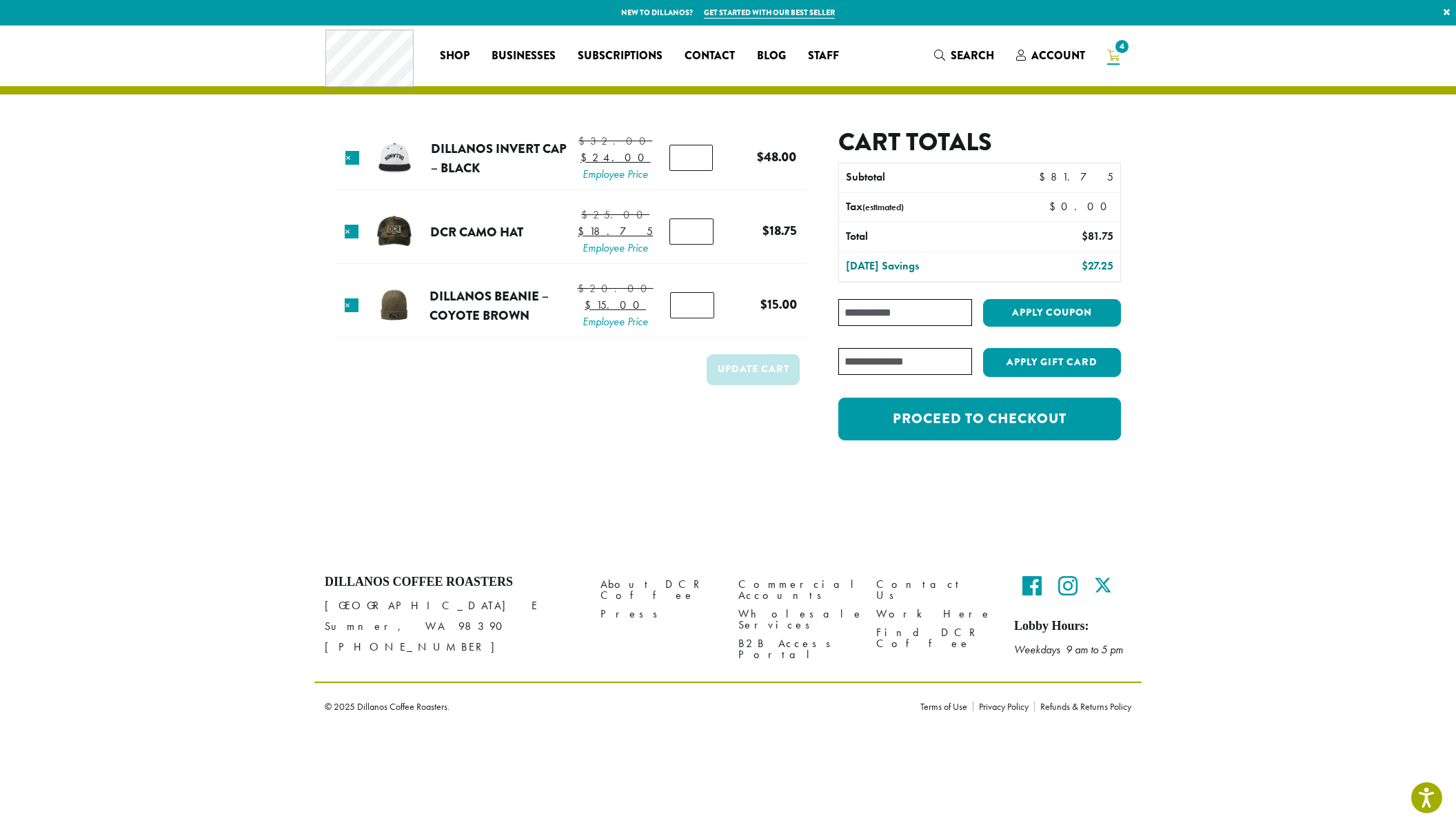
click at [904, 317] on input "Coupon:" at bounding box center [905, 313] width 133 height 27
paste input "**********"
type input "**********"
click at [1046, 313] on button "Apply coupon" at bounding box center [1051, 313] width 138 height 28
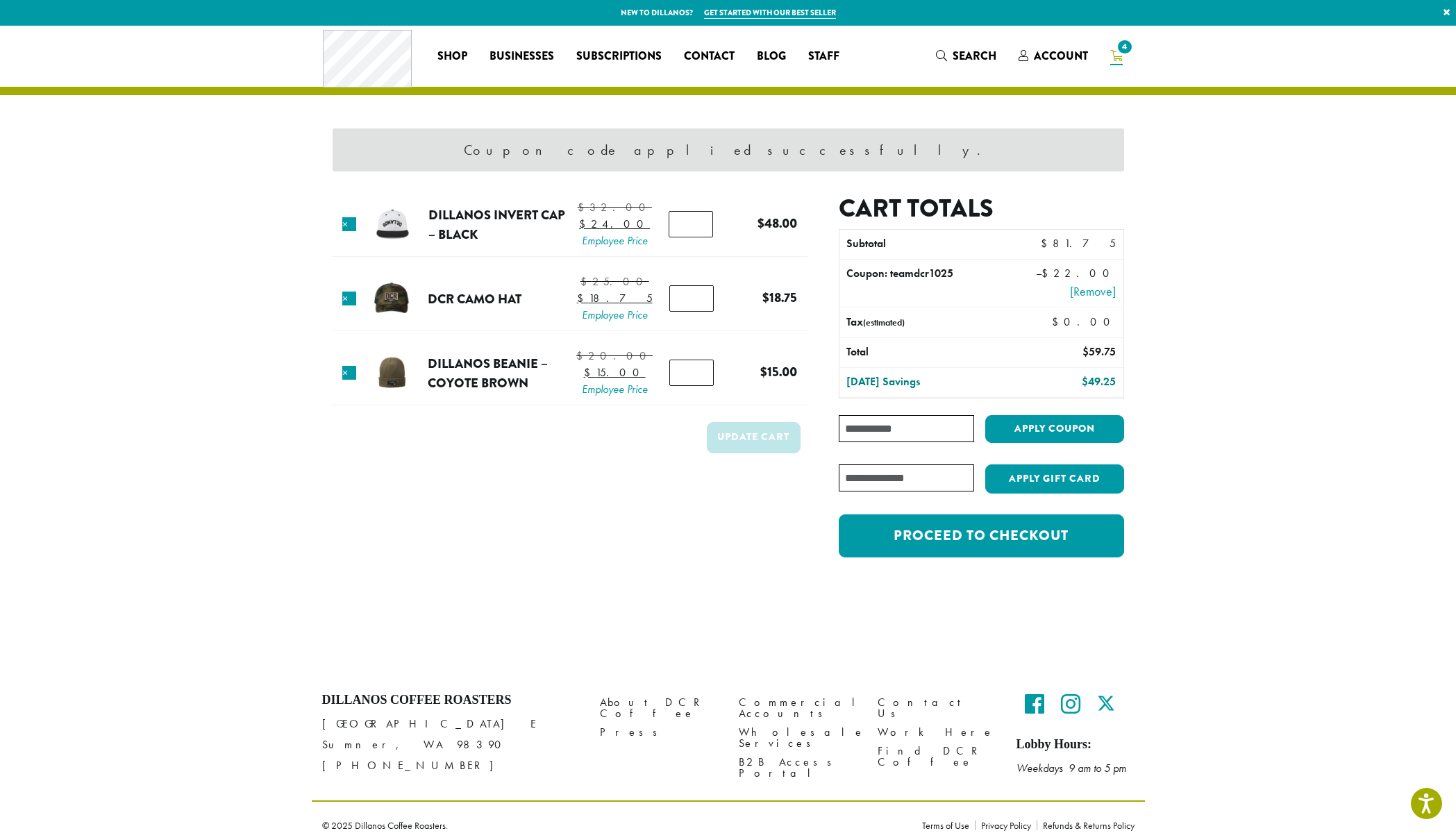
click at [883, 484] on input "text" at bounding box center [906, 478] width 134 height 27
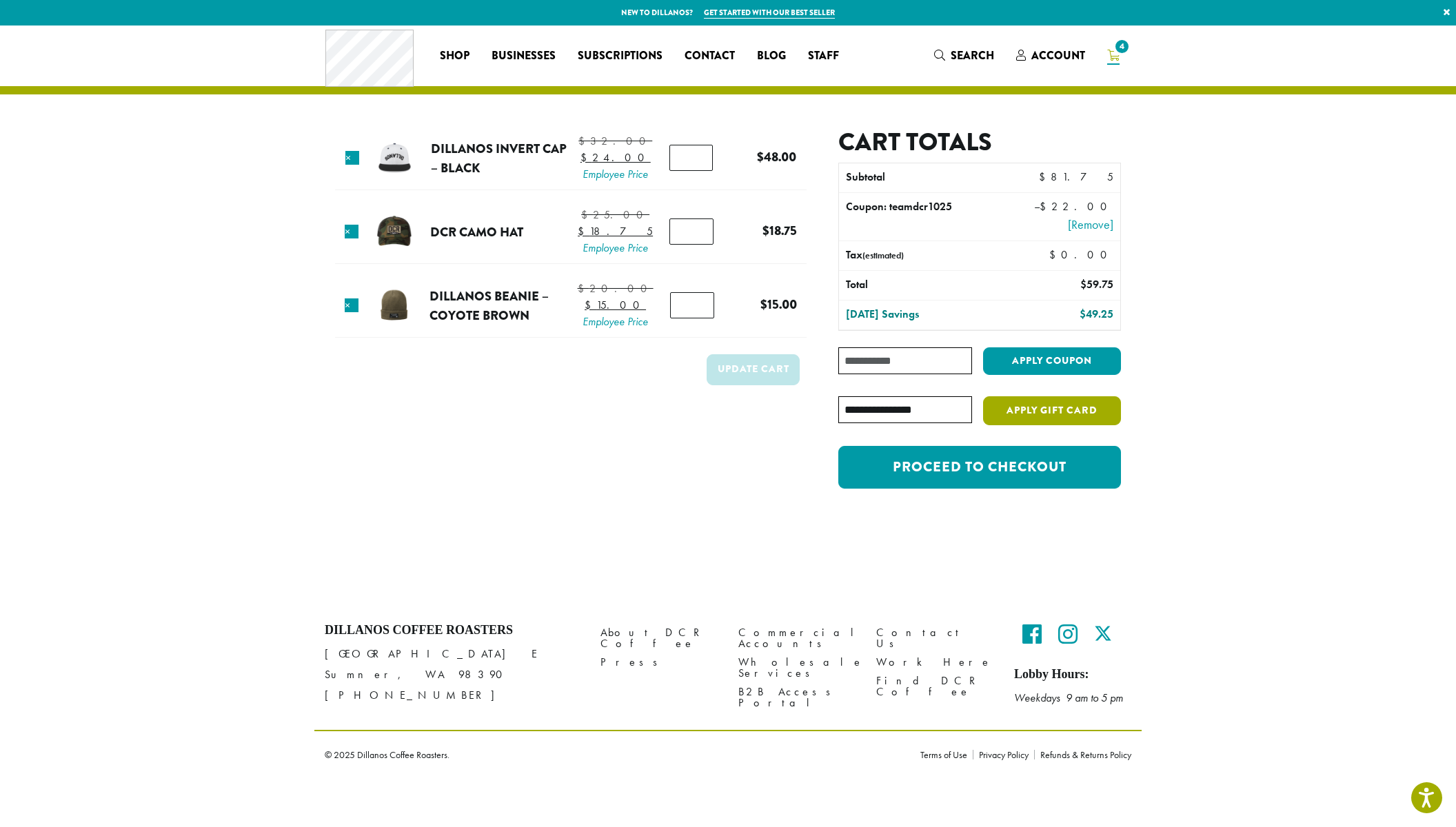
type input "**********"
click at [1074, 410] on button "Apply Gift Card" at bounding box center [1051, 411] width 138 height 29
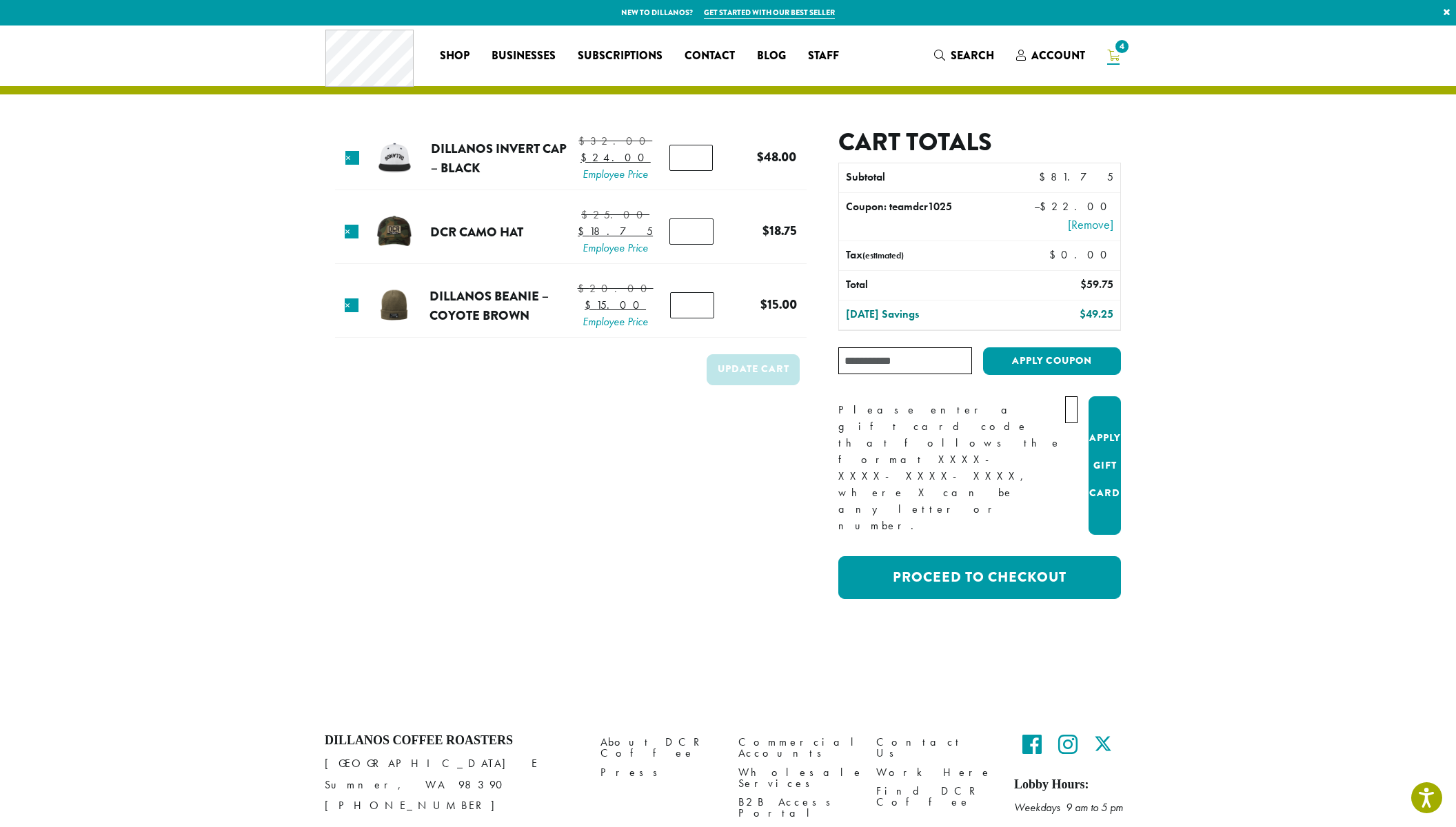
click at [1065, 410] on input "text" at bounding box center [1071, 409] width 12 height 27
click at [1065, 416] on input "text" at bounding box center [1071, 409] width 12 height 27
click at [1065, 415] on input "text" at bounding box center [1071, 409] width 12 height 27
click at [1065, 414] on input "text" at bounding box center [1071, 409] width 12 height 27
click at [1065, 412] on input "text" at bounding box center [1071, 409] width 12 height 27
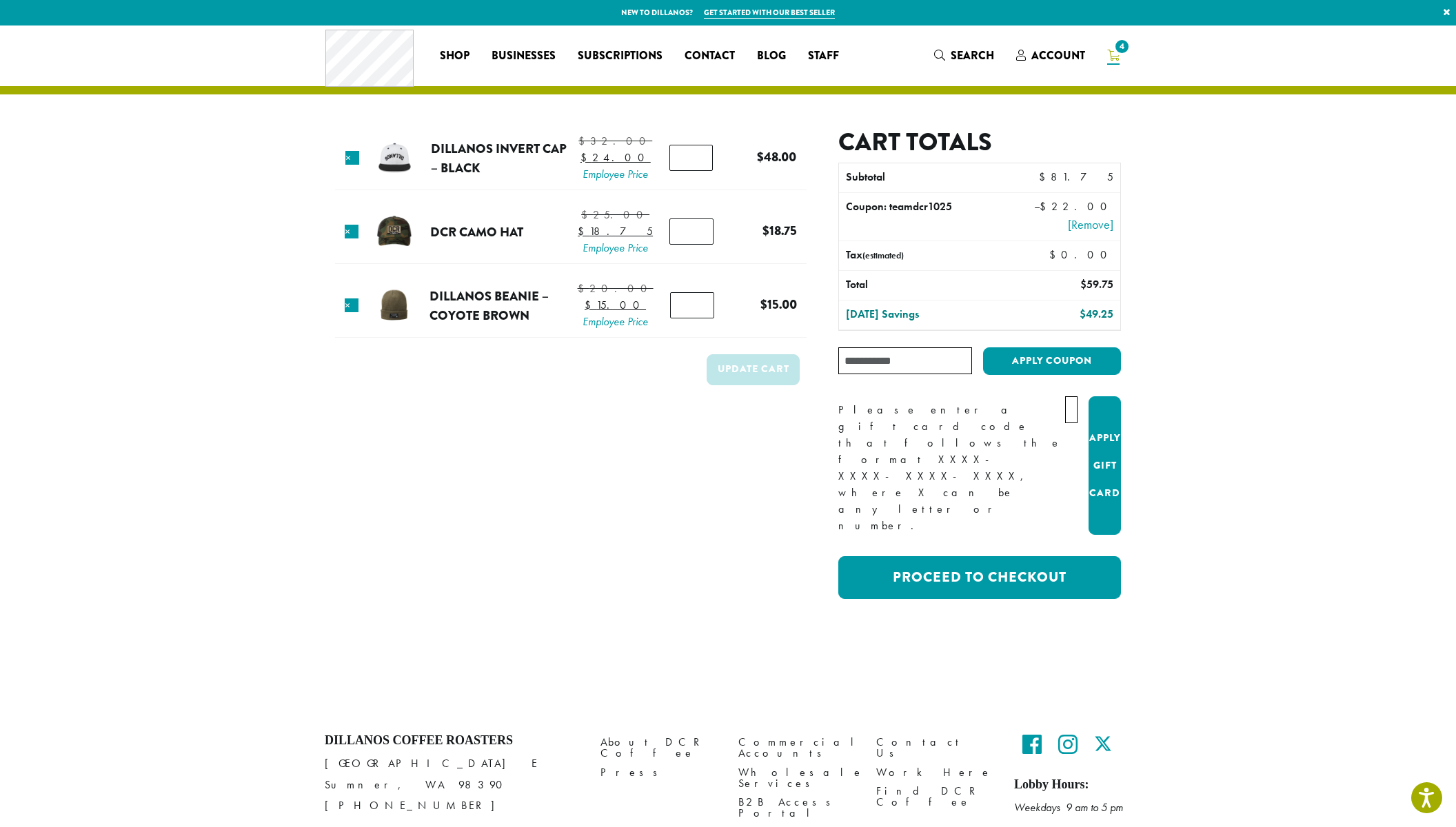
click at [1065, 412] on input "text" at bounding box center [1071, 409] width 12 height 27
type input "*"
click at [1096, 445] on button "Apply Gift Card" at bounding box center [1105, 465] width 33 height 139
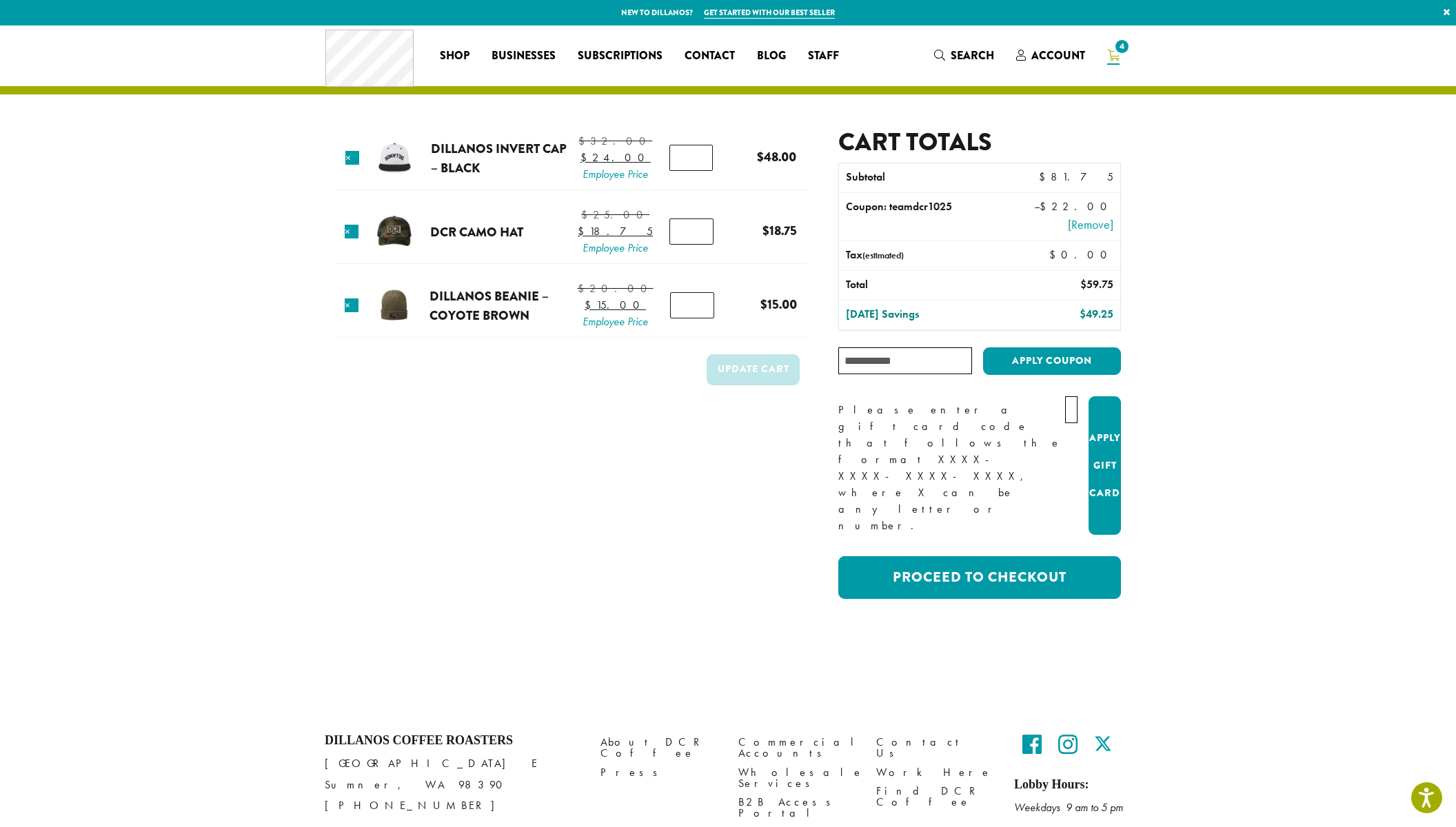
click at [1153, 430] on section "Coupon code applied successfully. Product Price Quantity Subtotal × Dillanos In…" at bounding box center [728, 335] width 1456 height 620
type input "*"
click at [697, 167] on input "*" at bounding box center [691, 158] width 44 height 26
click at [760, 385] on button "Update cart" at bounding box center [753, 369] width 93 height 31
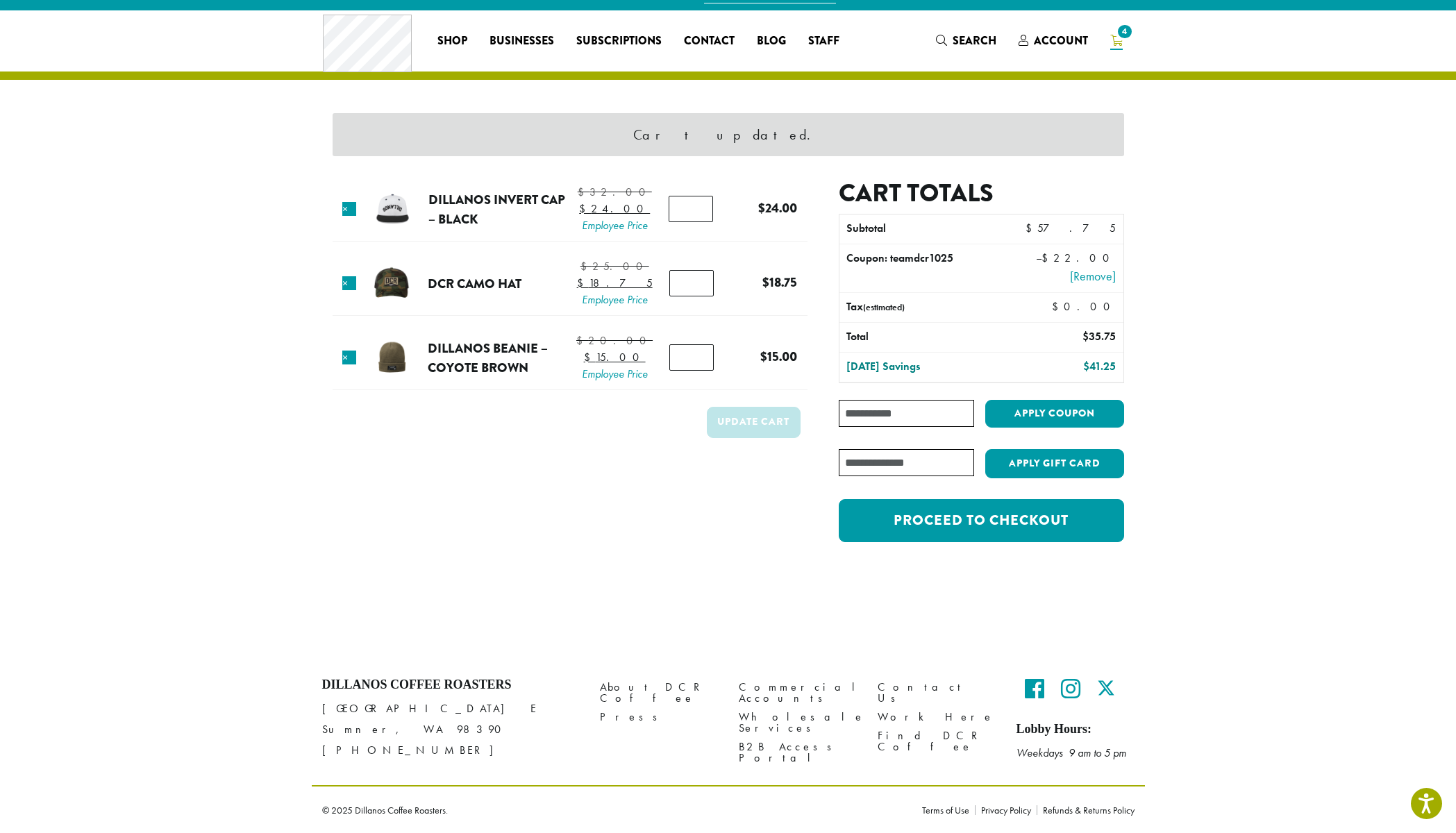
scroll to position [16, 0]
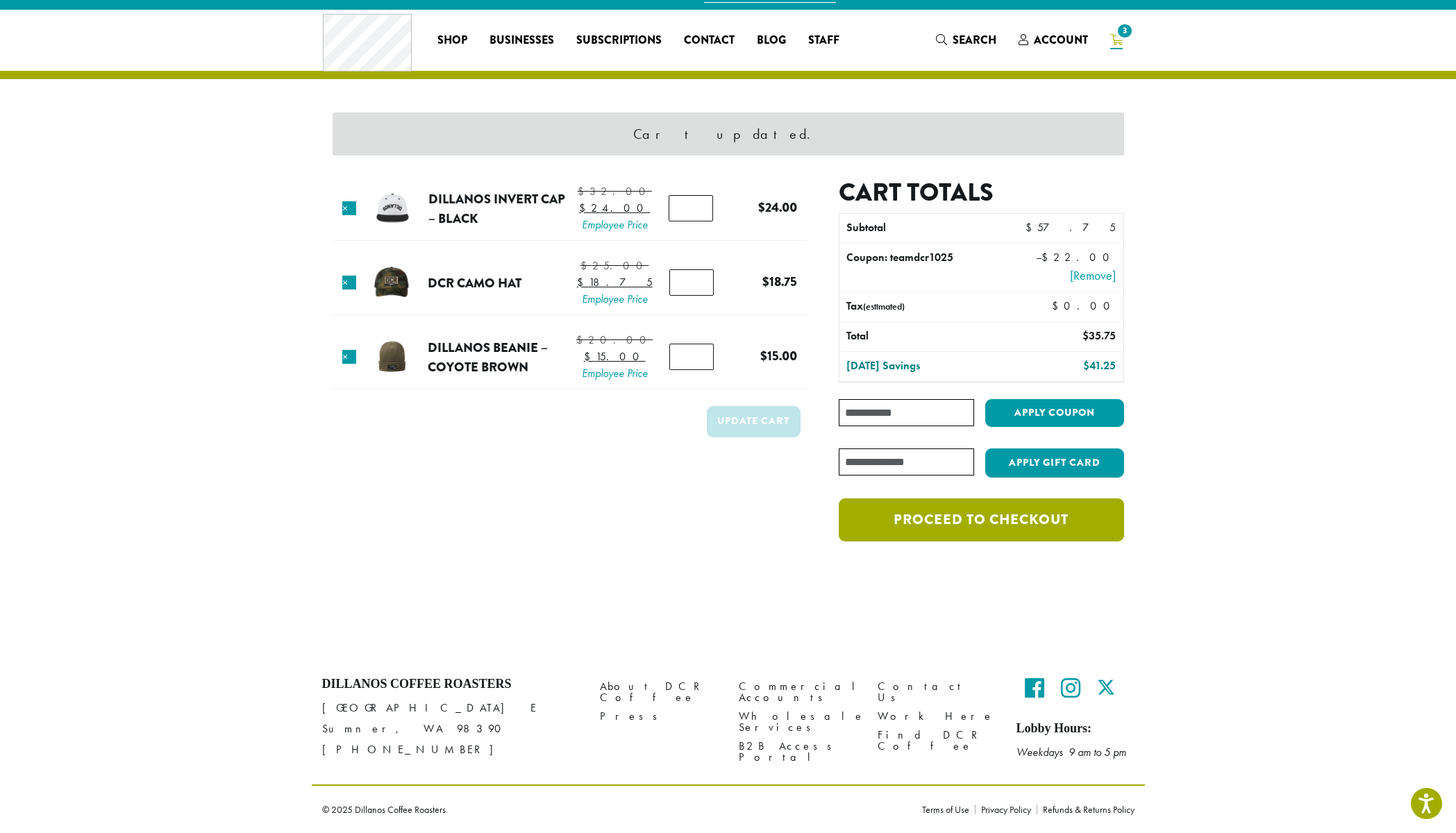
click at [1078, 512] on link "Proceed to checkout" at bounding box center [981, 520] width 285 height 43
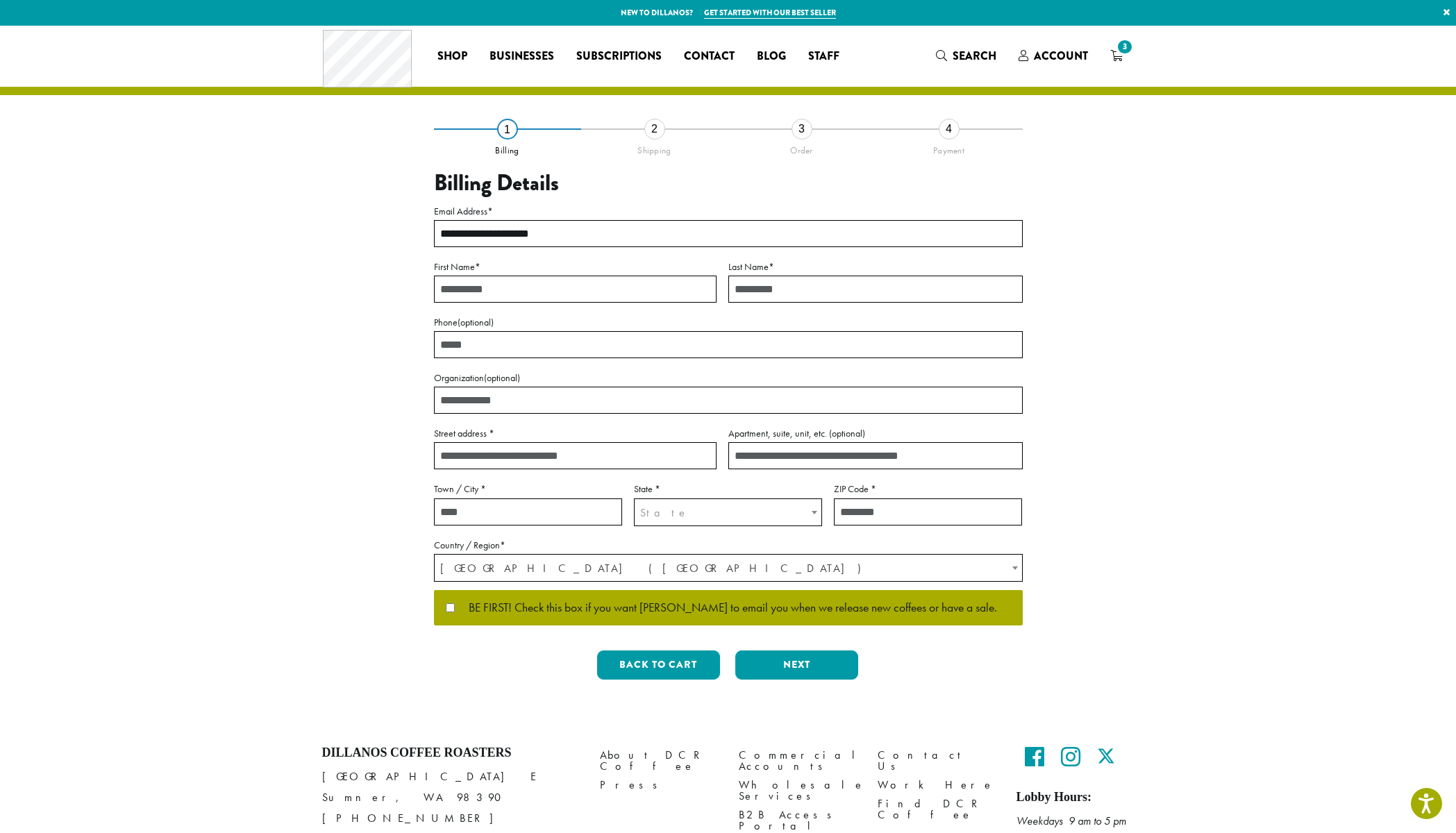
click at [570, 297] on input "First Name *" at bounding box center [575, 289] width 283 height 27
type input "*******"
click at [768, 296] on input "Last Name *" at bounding box center [876, 289] width 295 height 27
type input "********"
click at [716, 349] on input "Phone (optional)" at bounding box center [728, 344] width 589 height 27
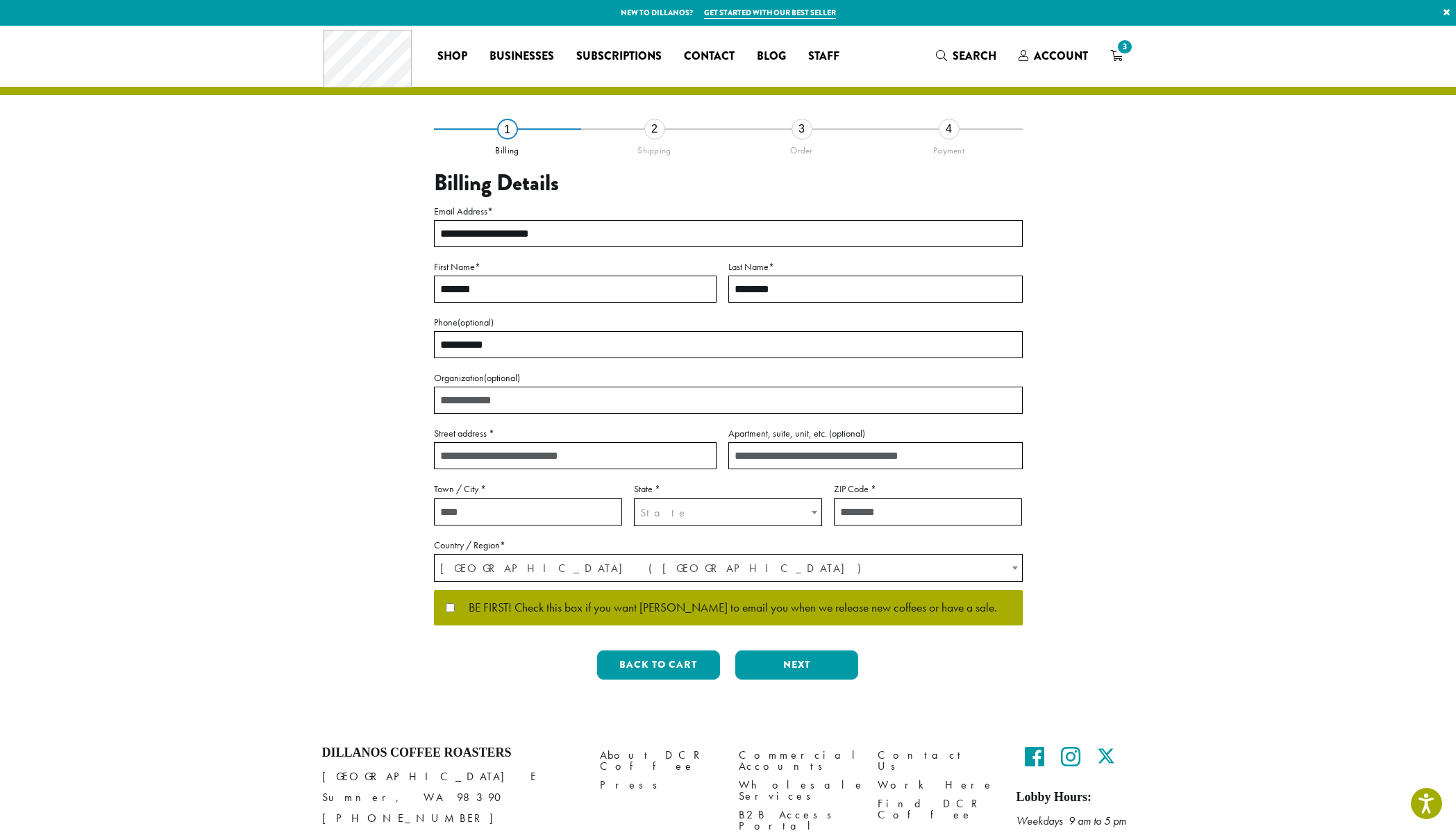
type input "**********"
click at [668, 403] on input "Organization (optional)" at bounding box center [728, 400] width 589 height 27
click at [633, 448] on input "Street address *" at bounding box center [575, 456] width 283 height 27
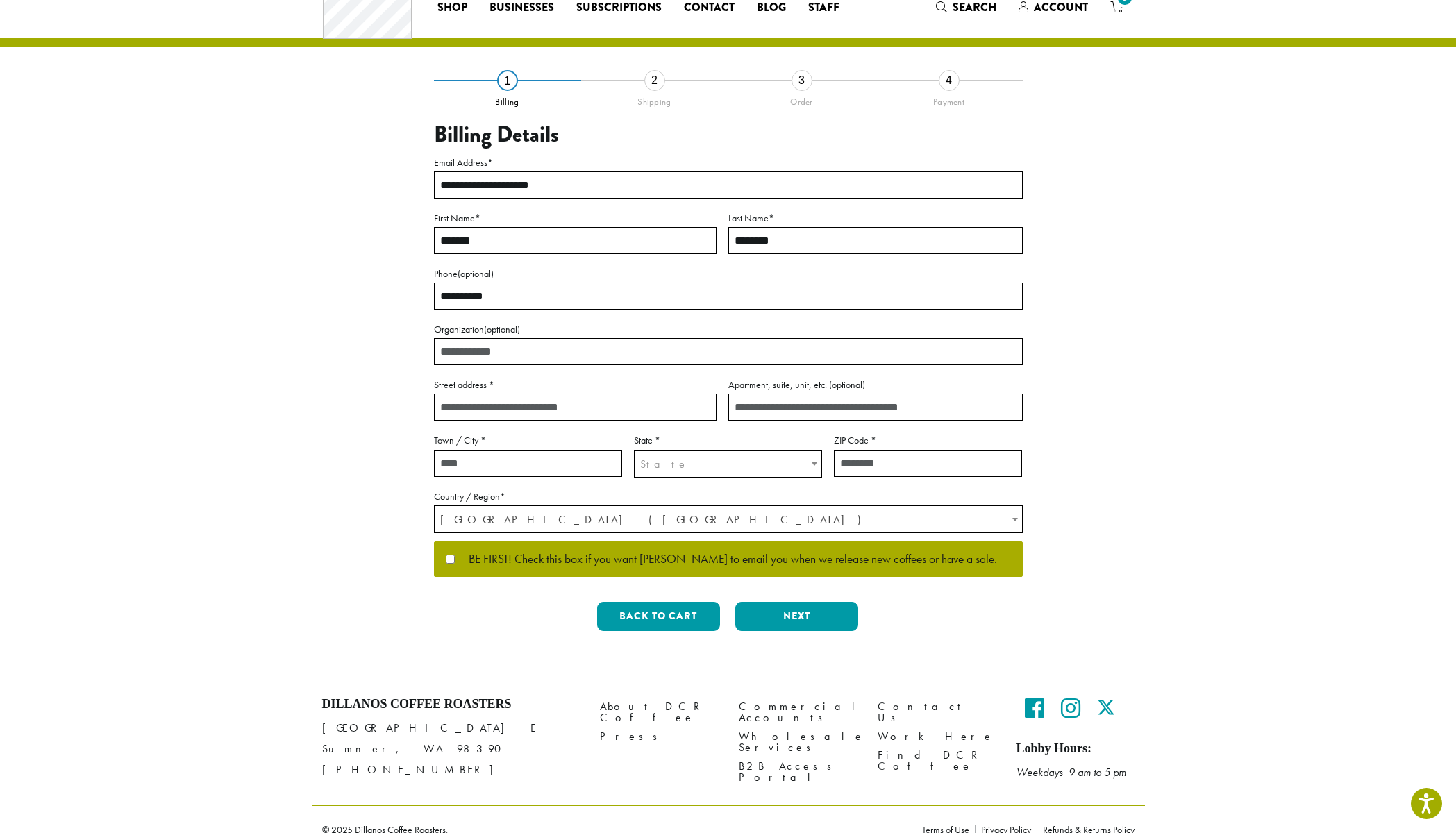
scroll to position [69, 0]
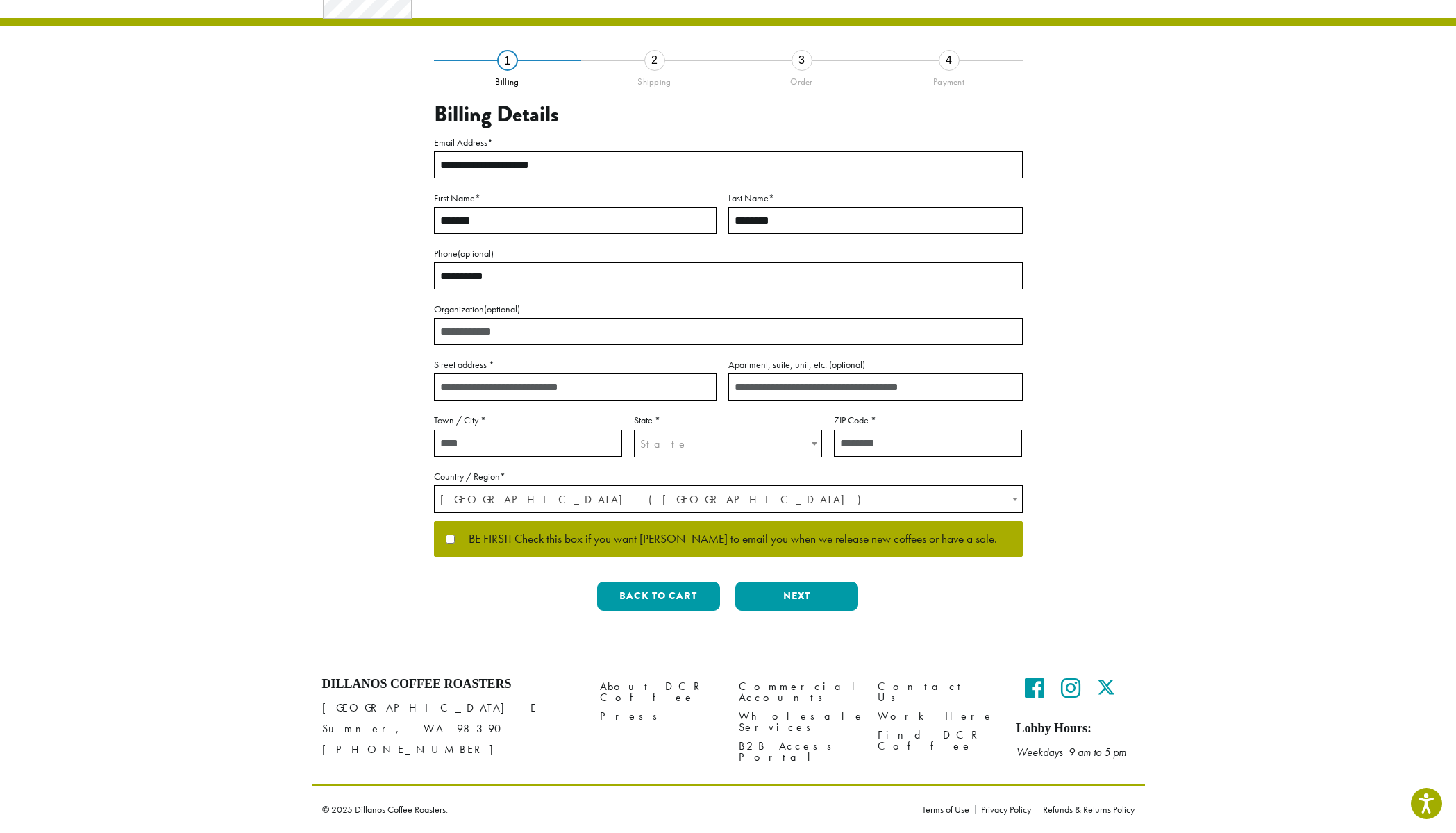
click at [627, 389] on input "Street address *" at bounding box center [575, 387] width 283 height 27
type input "**********"
click at [556, 453] on input "Town / City *" at bounding box center [528, 443] width 188 height 27
type input "**********"
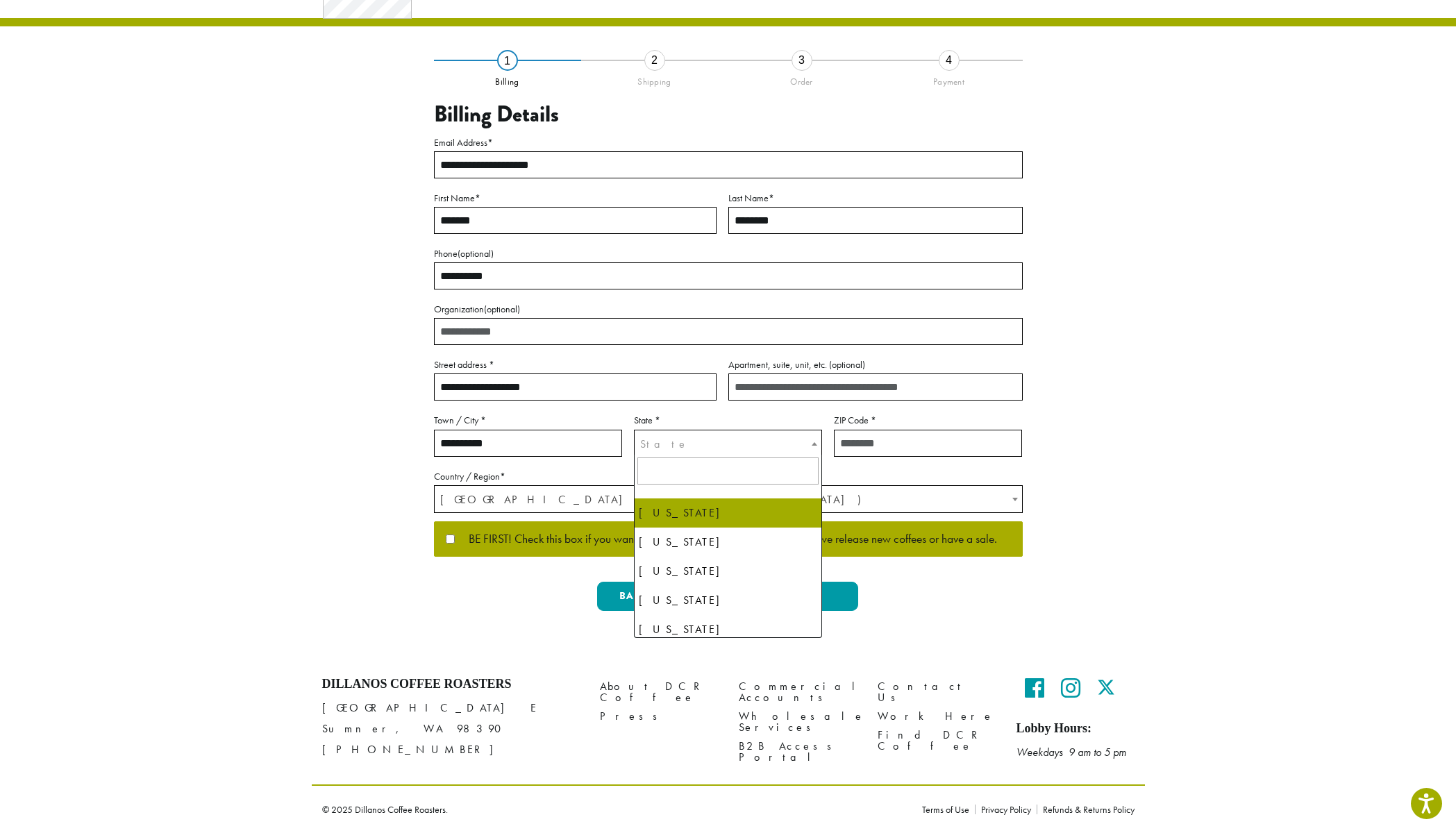
click at [669, 440] on span "State" at bounding box center [728, 444] width 187 height 27
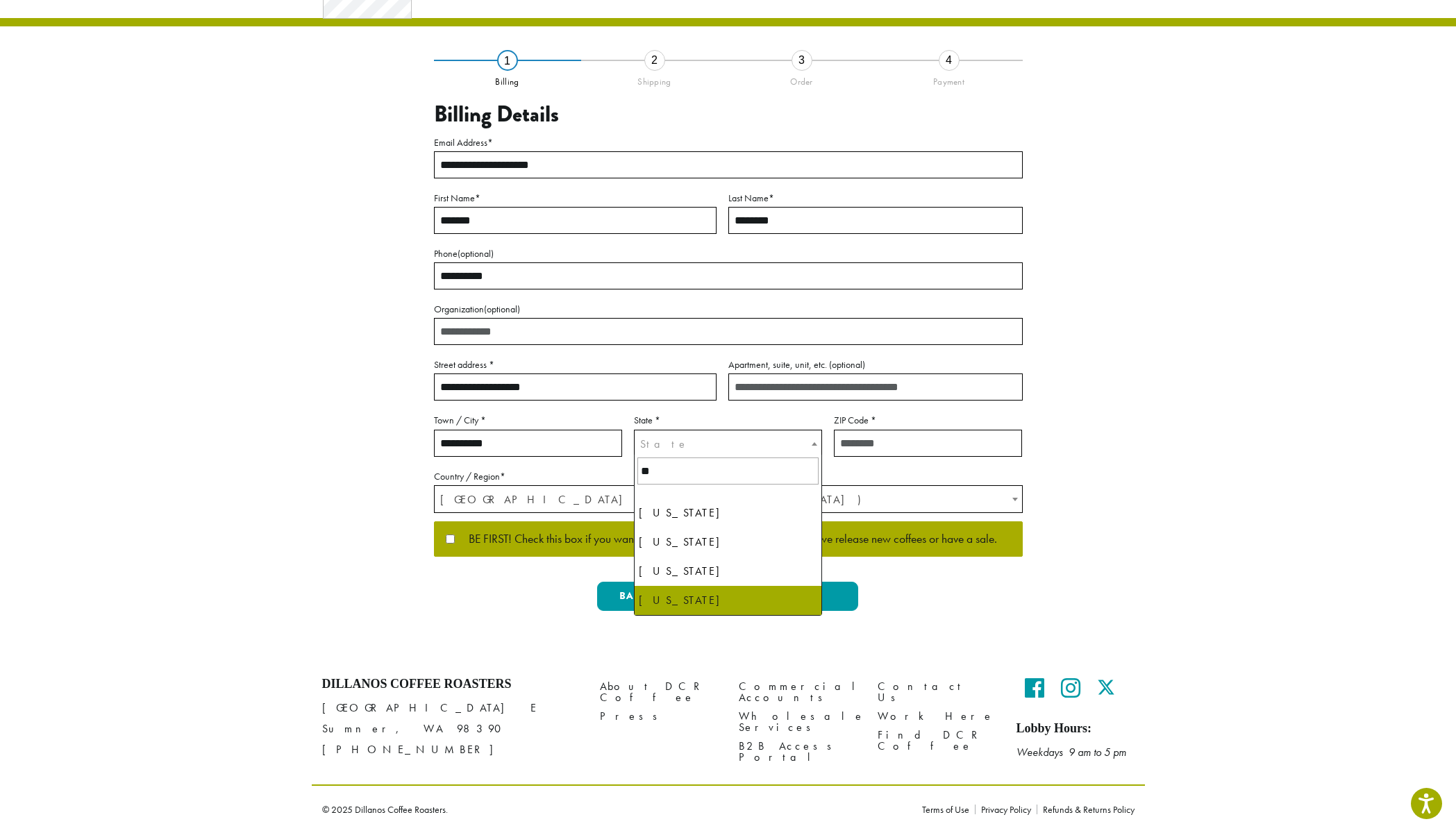
type input "**"
select select "**"
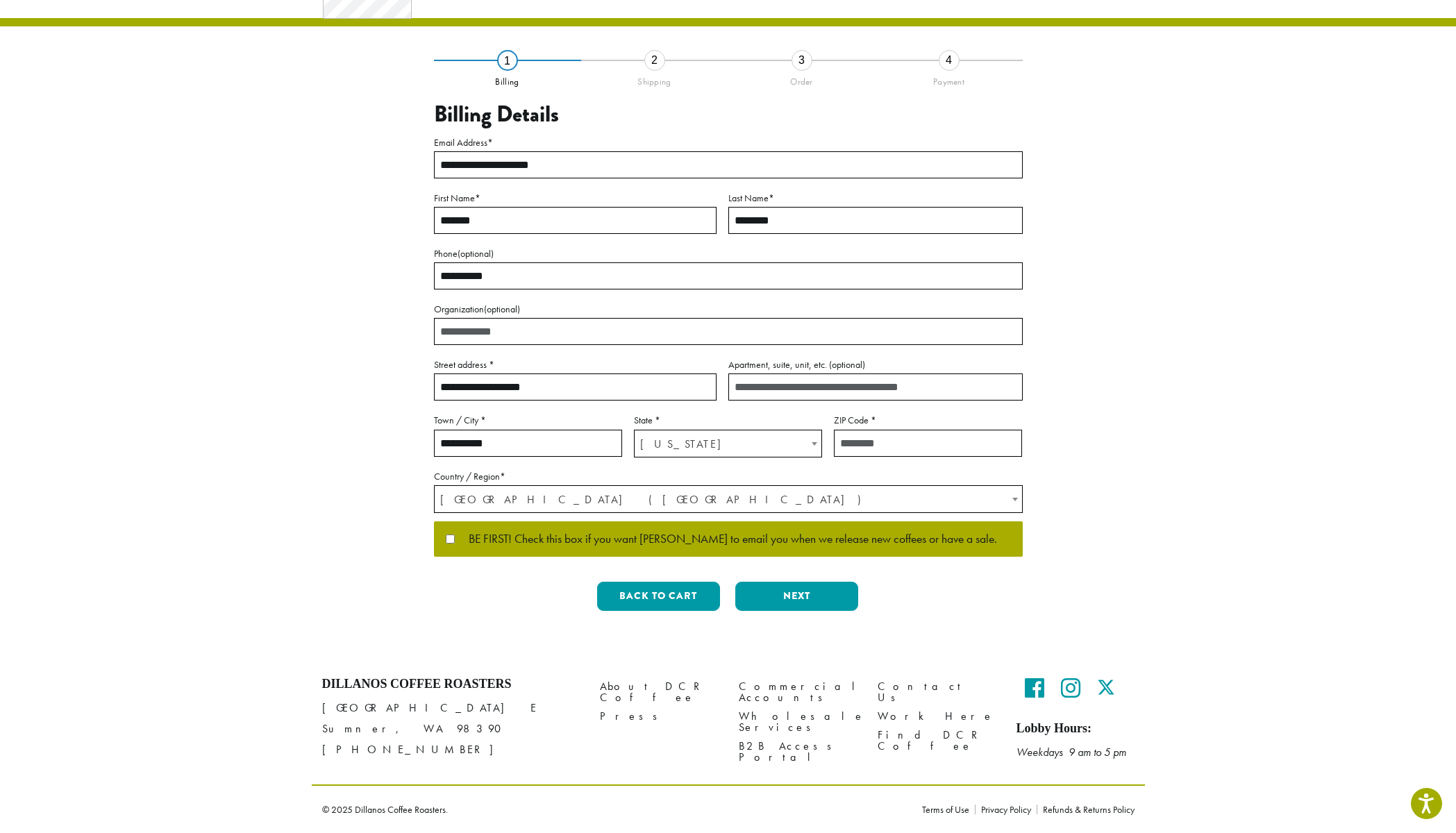
click at [869, 444] on input "ZIP Code *" at bounding box center [928, 443] width 188 height 27
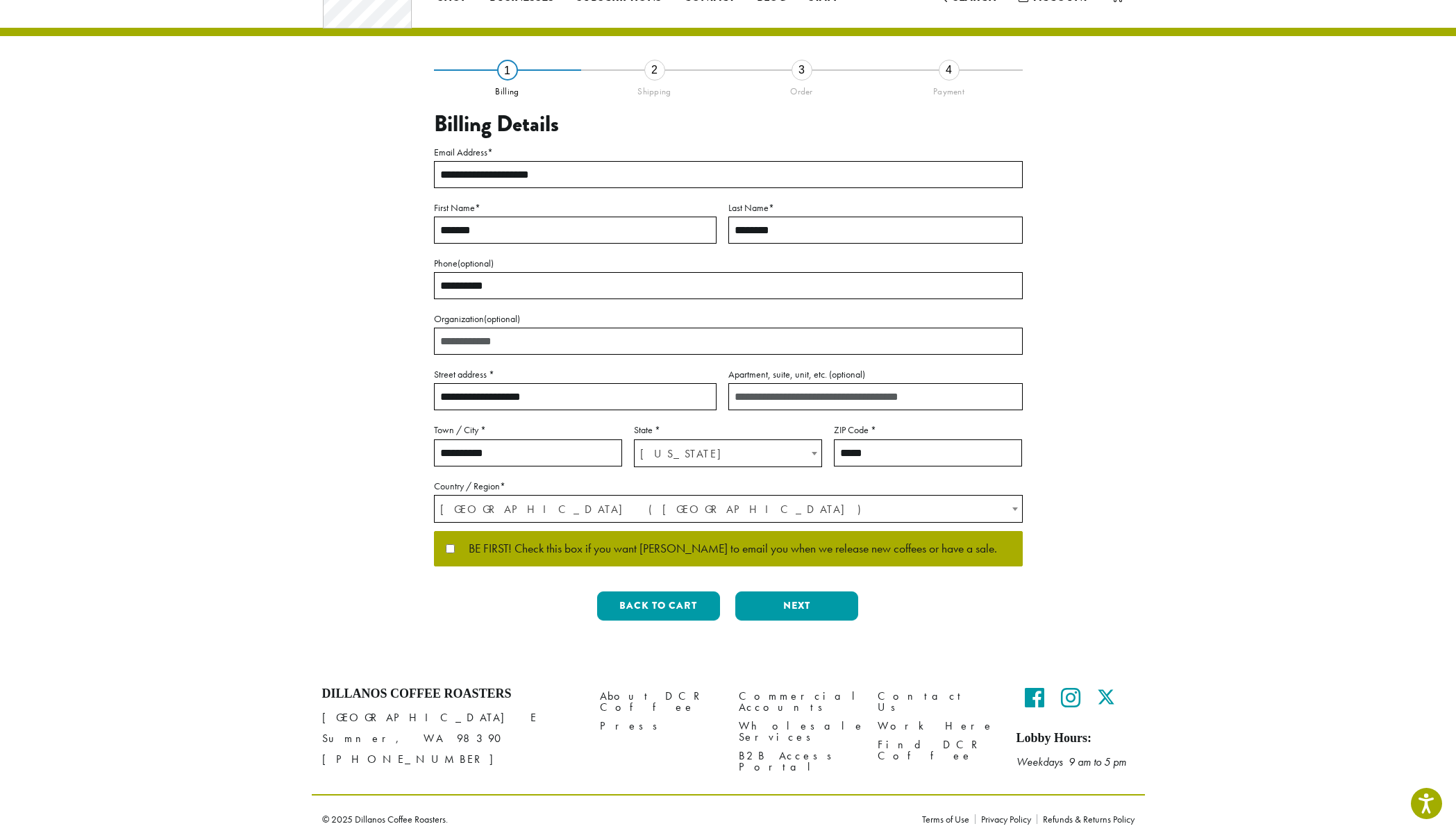
scroll to position [52, 0]
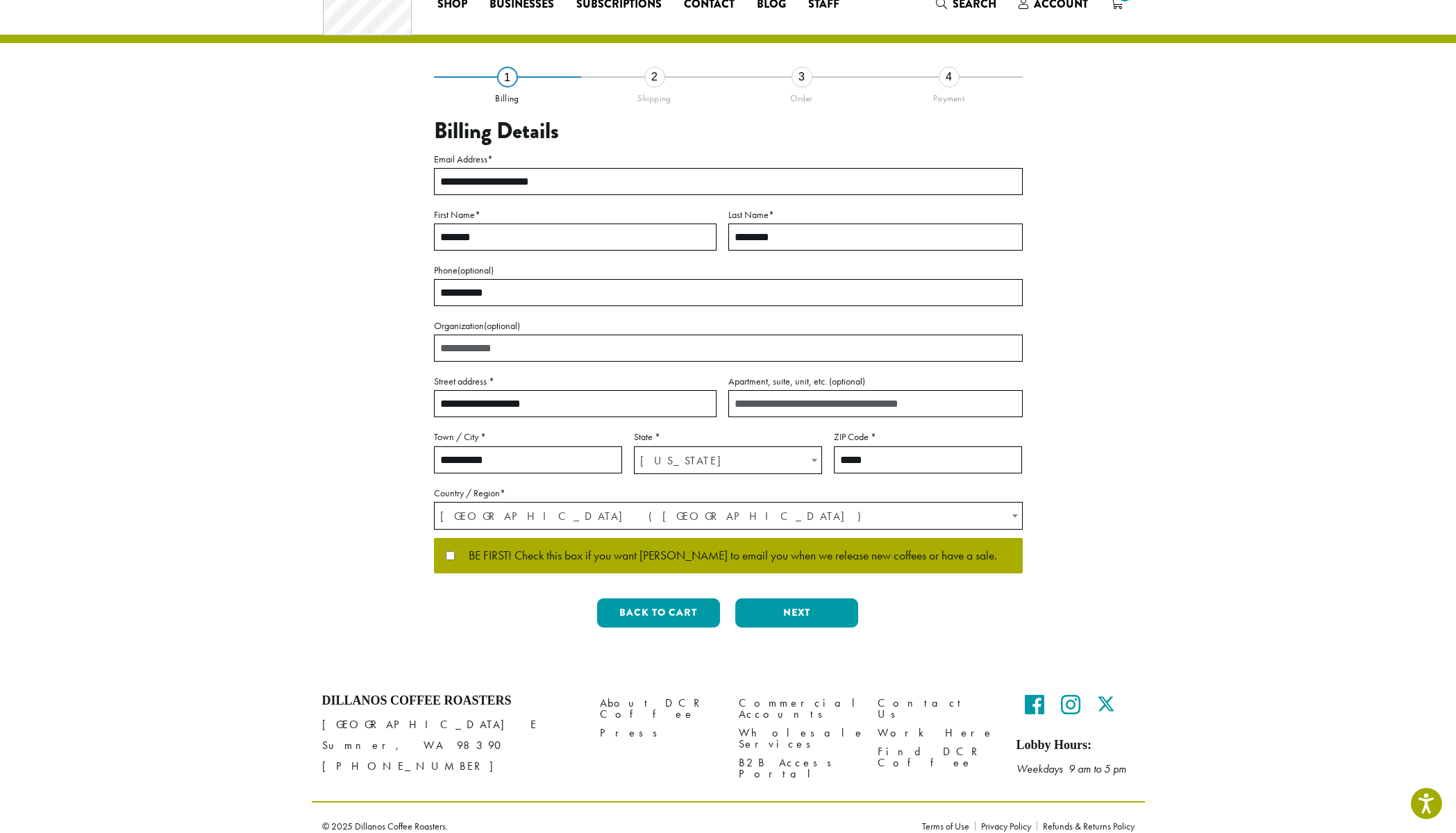
type input "*****"
click at [832, 560] on span "BE FIRST! Check this box if you want Dillanos to email you when we release new …" at bounding box center [726, 556] width 543 height 13
click at [816, 607] on button "Next" at bounding box center [797, 613] width 123 height 29
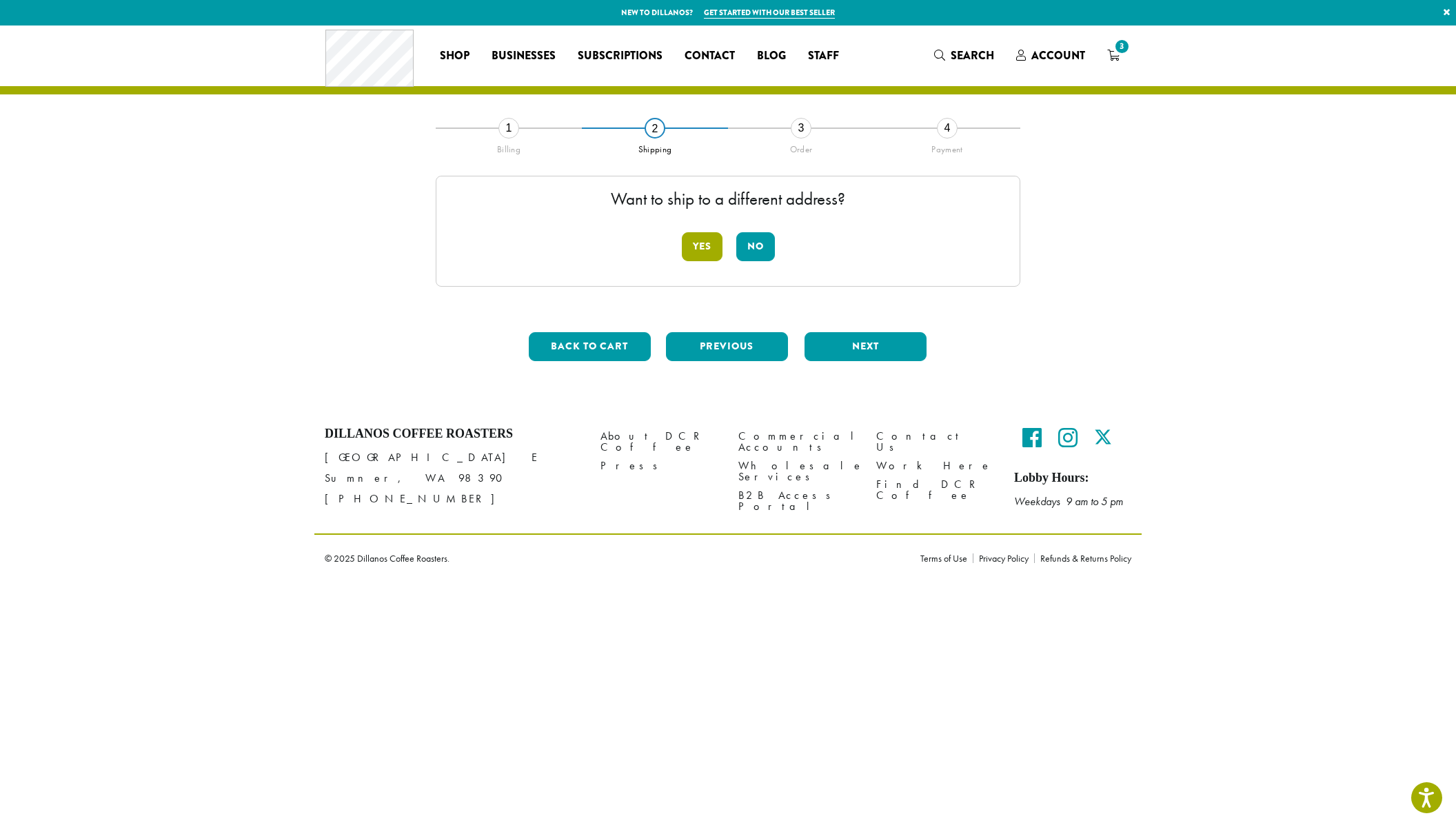
click at [685, 249] on button "Yes" at bounding box center [702, 247] width 41 height 29
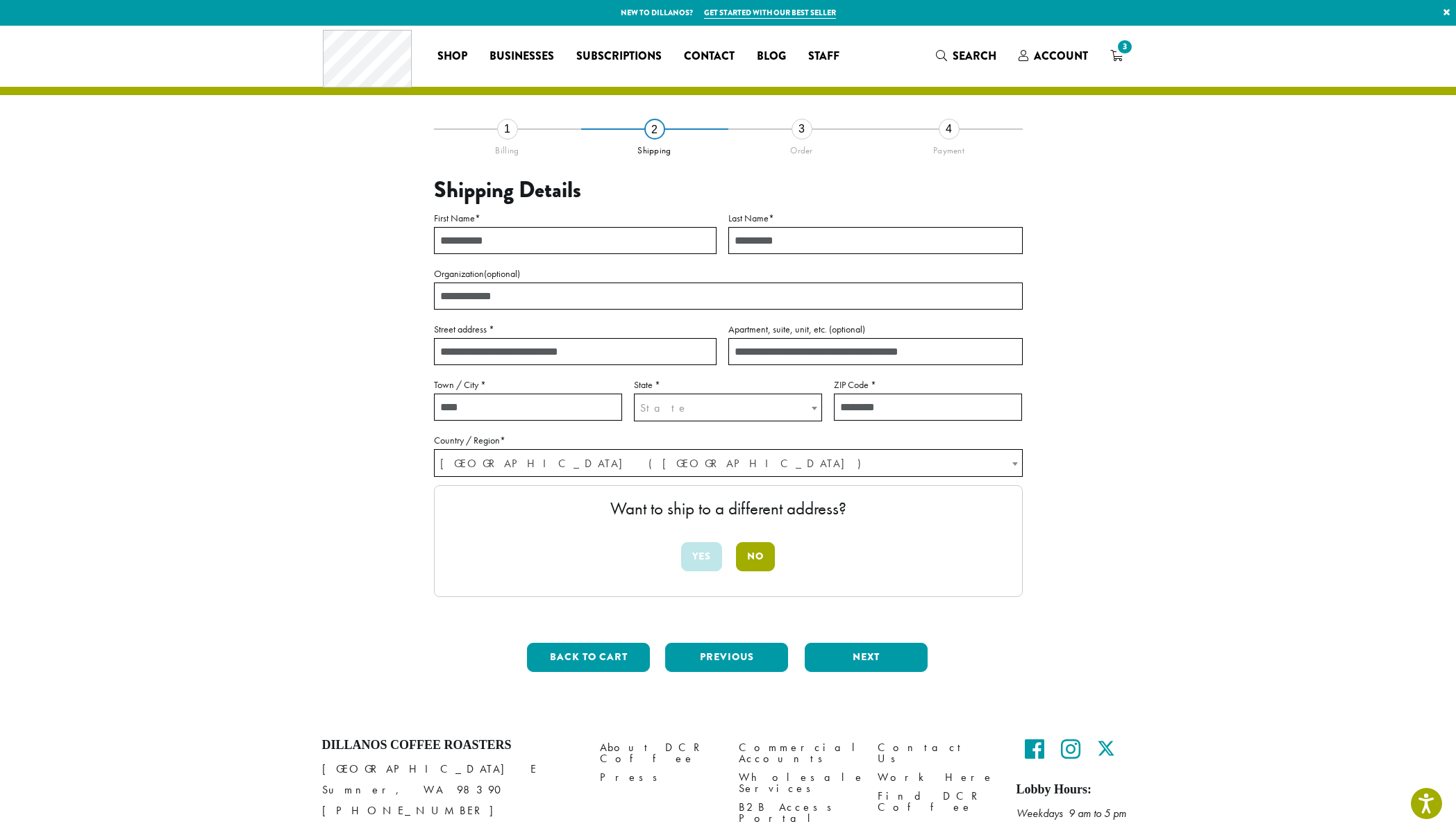
click at [767, 560] on button "No" at bounding box center [756, 557] width 39 height 29
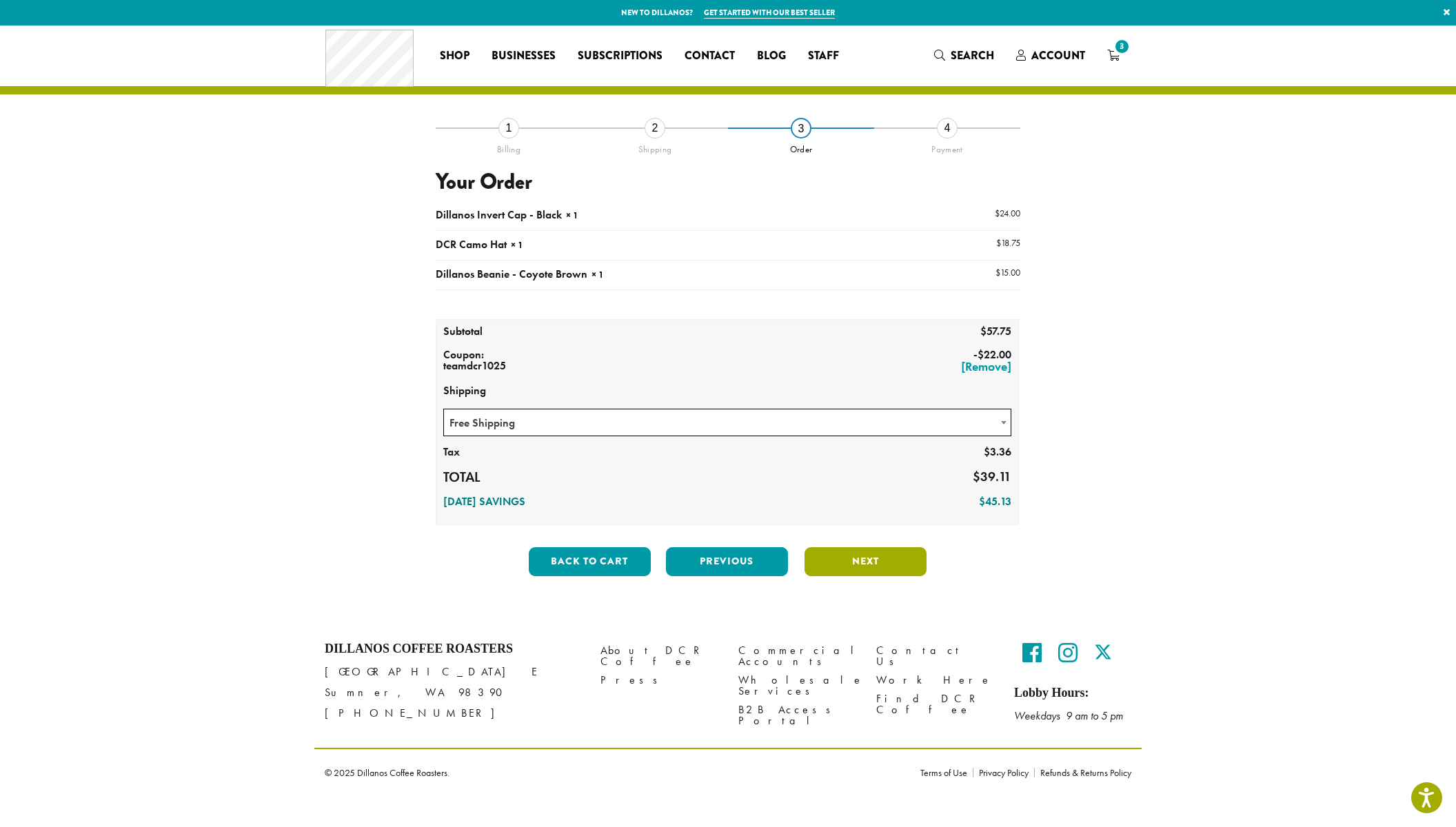
click at [864, 467] on div "**********" at bounding box center [728, 357] width 584 height 460
click at [892, 418] on span "Free Shipping" at bounding box center [727, 422] width 566 height 27
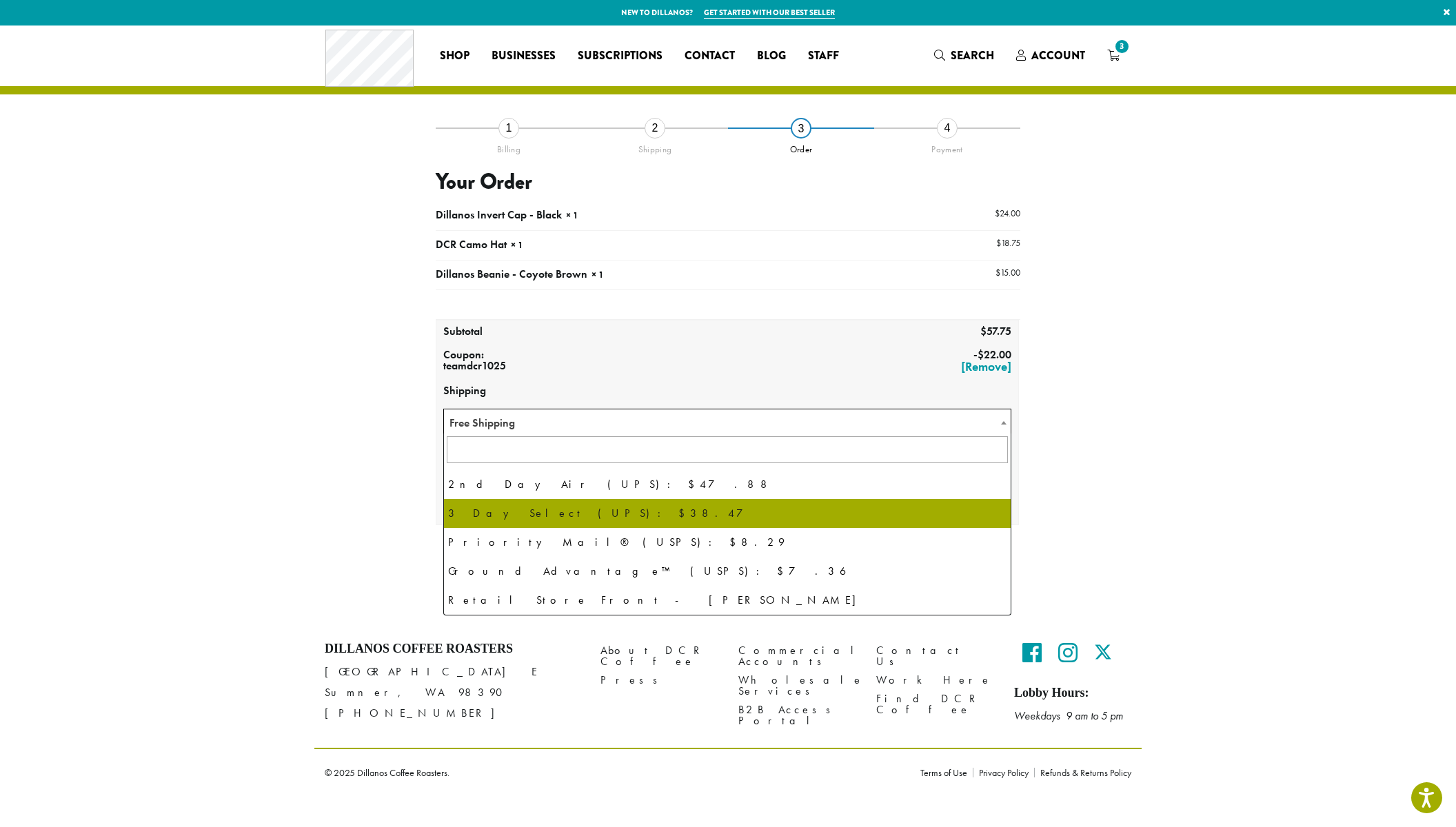
scroll to position [95, 0]
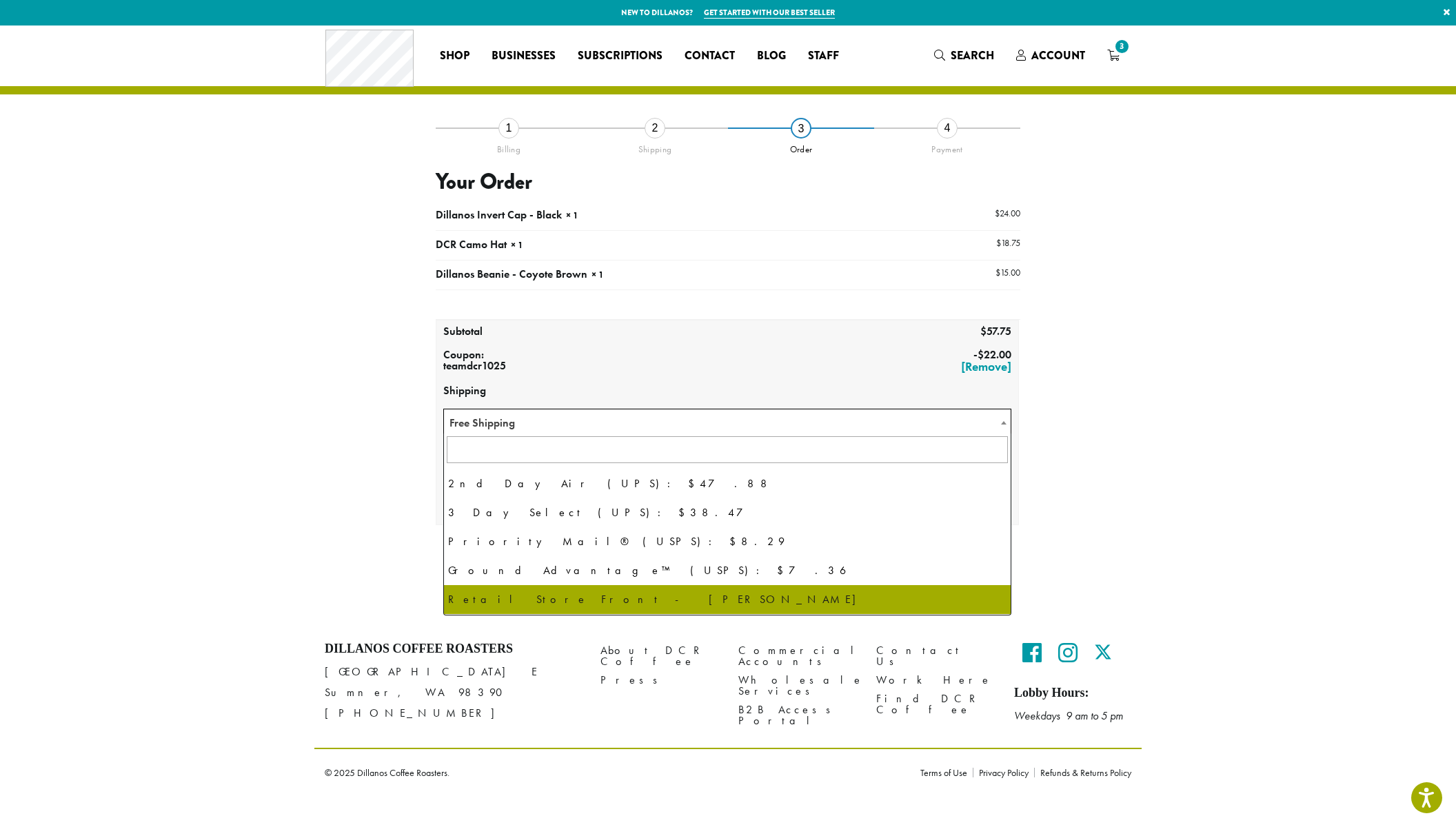
select select "**********"
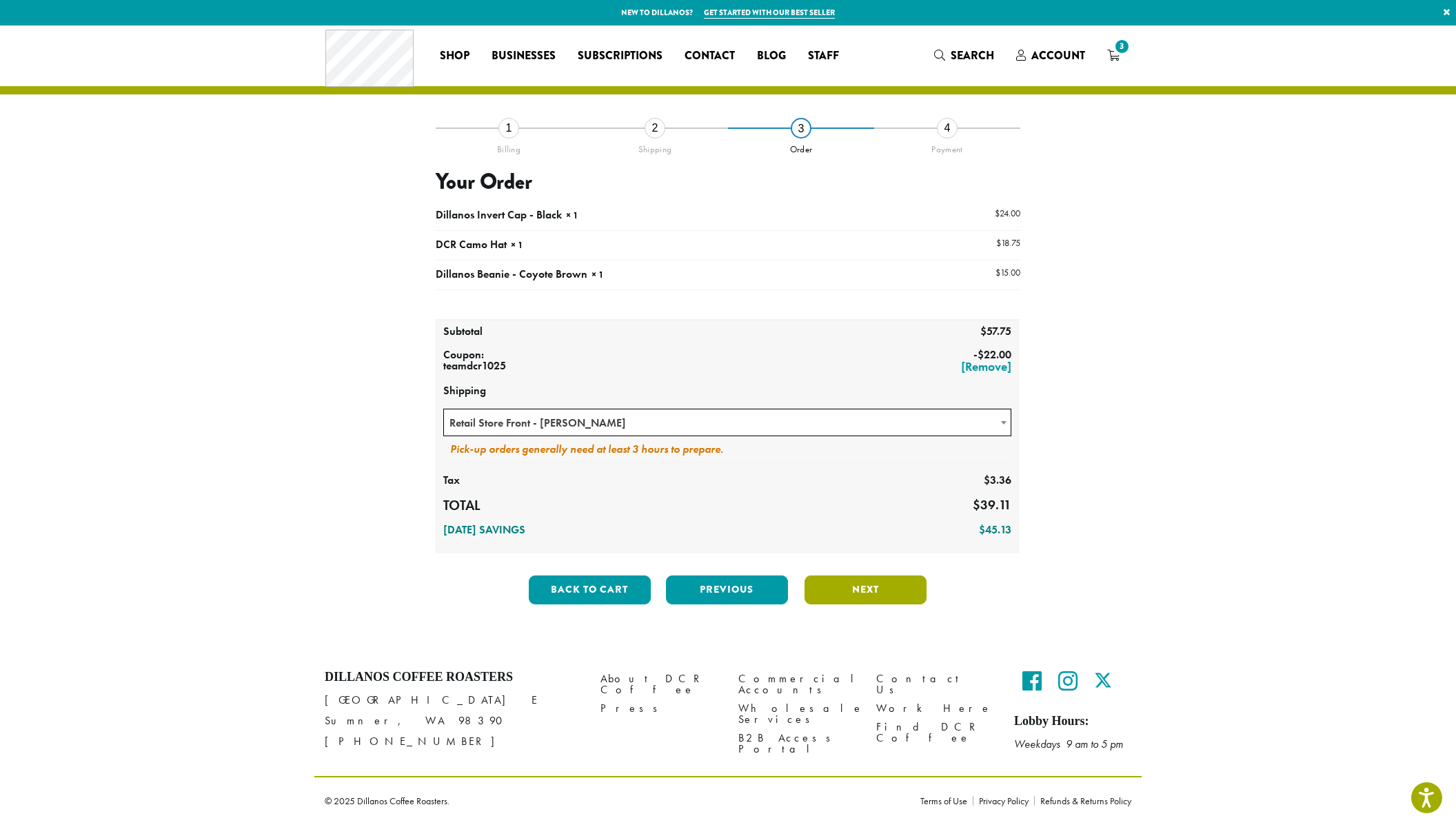
click at [836, 592] on button "Next" at bounding box center [865, 590] width 122 height 29
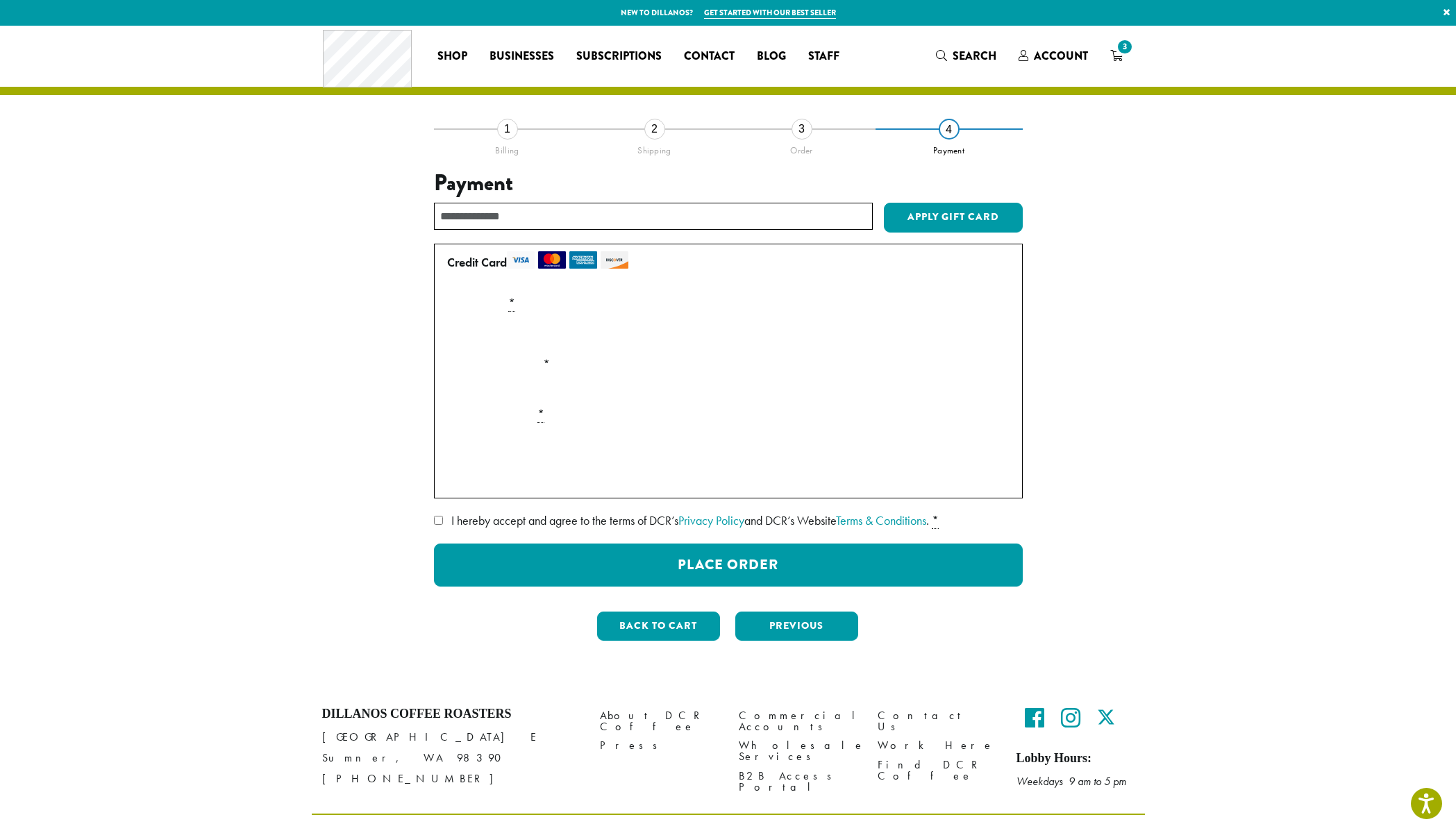
click at [583, 462] on div "Payment Info" at bounding box center [728, 445] width 573 height 39
click at [557, 508] on div "Credit Card Pay securely using your credit card. Payment Info Card Number * Exp…" at bounding box center [728, 414] width 589 height 342
click at [556, 517] on span "I hereby accept and agree to the terms of DCR’s Privacy Policy and DCR’s Websit…" at bounding box center [690, 520] width 478 height 16
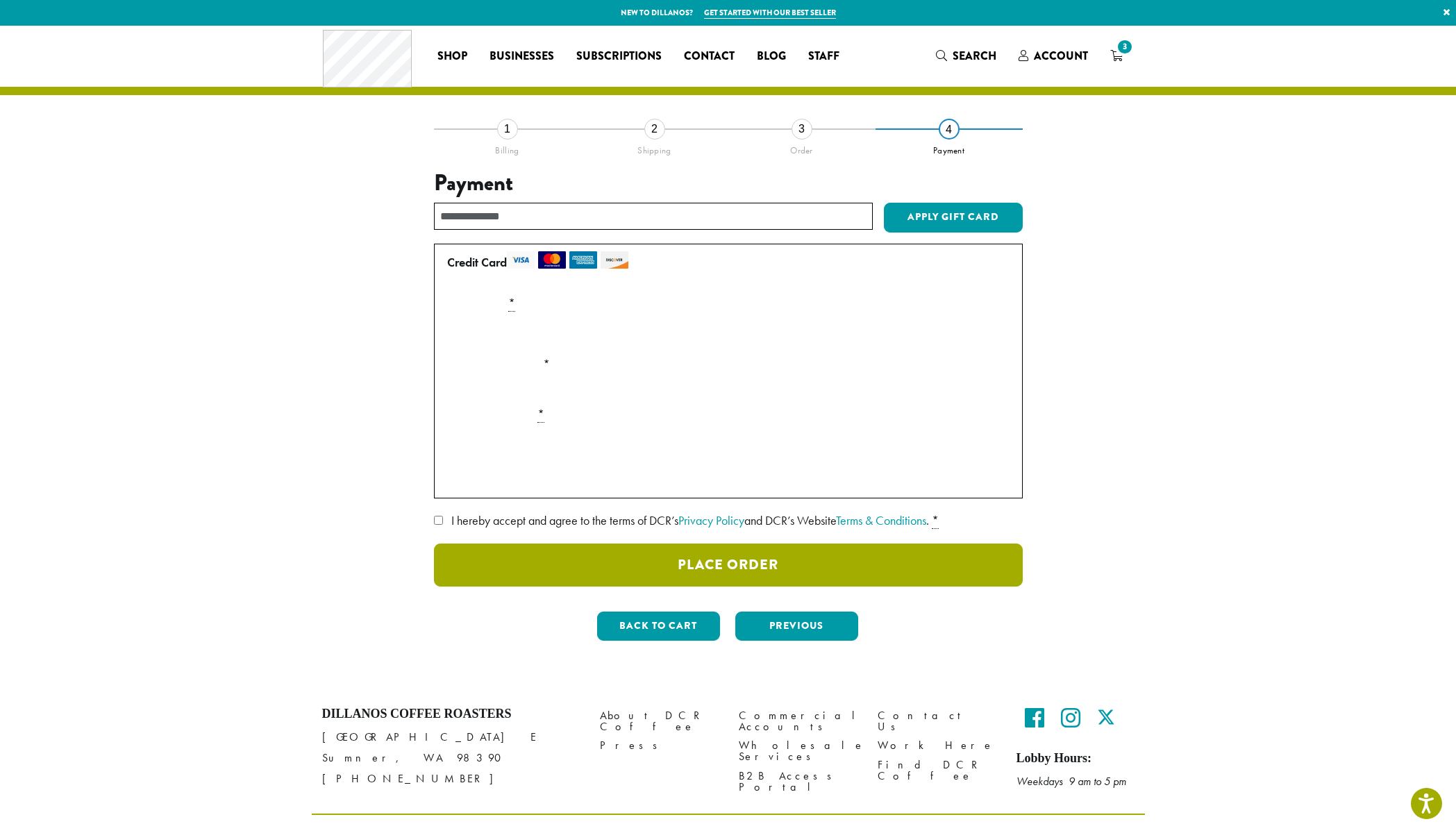
click at [589, 550] on button "Place Order" at bounding box center [728, 566] width 589 height 43
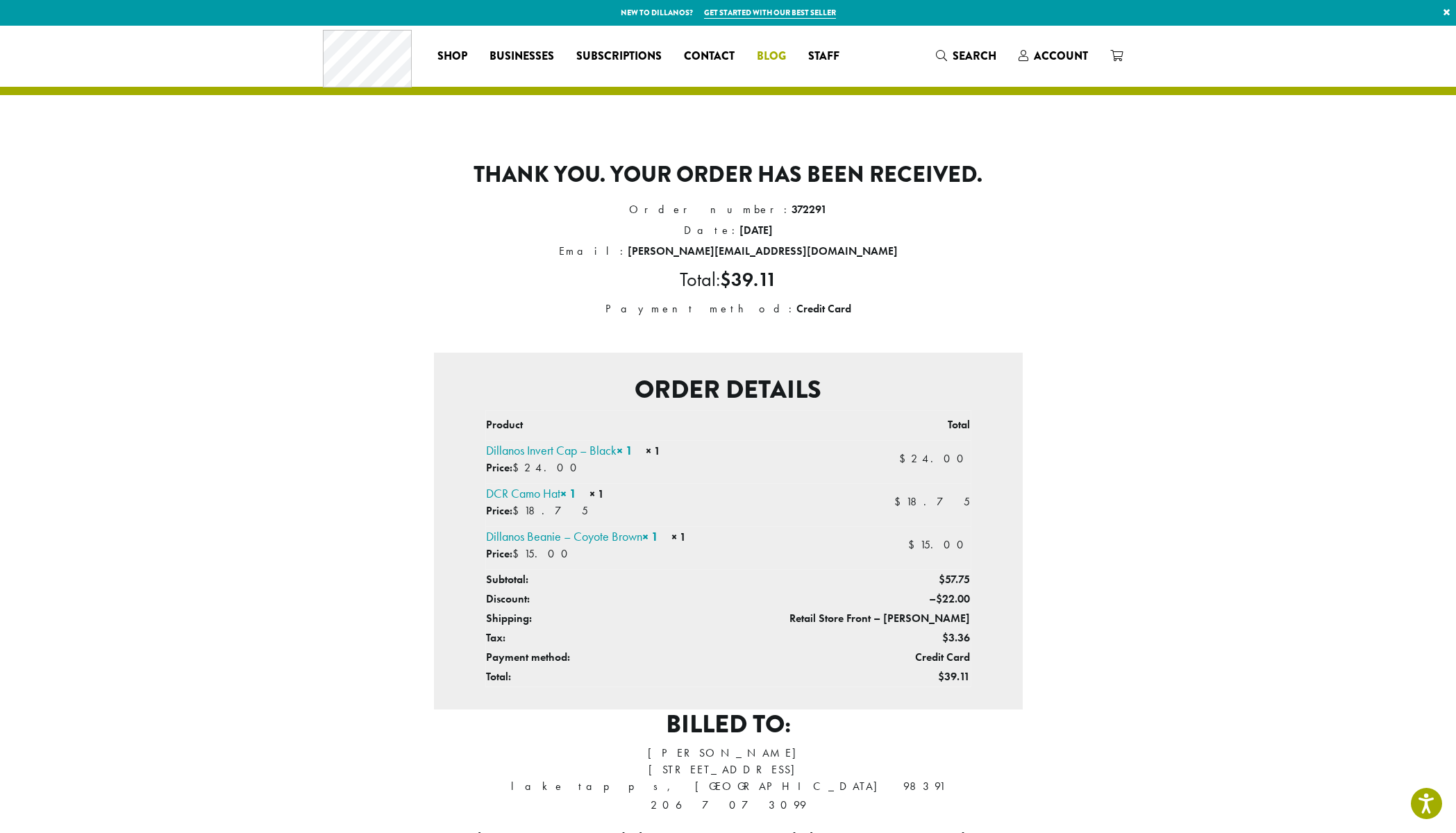
click at [776, 50] on span "Blog" at bounding box center [772, 56] width 29 height 17
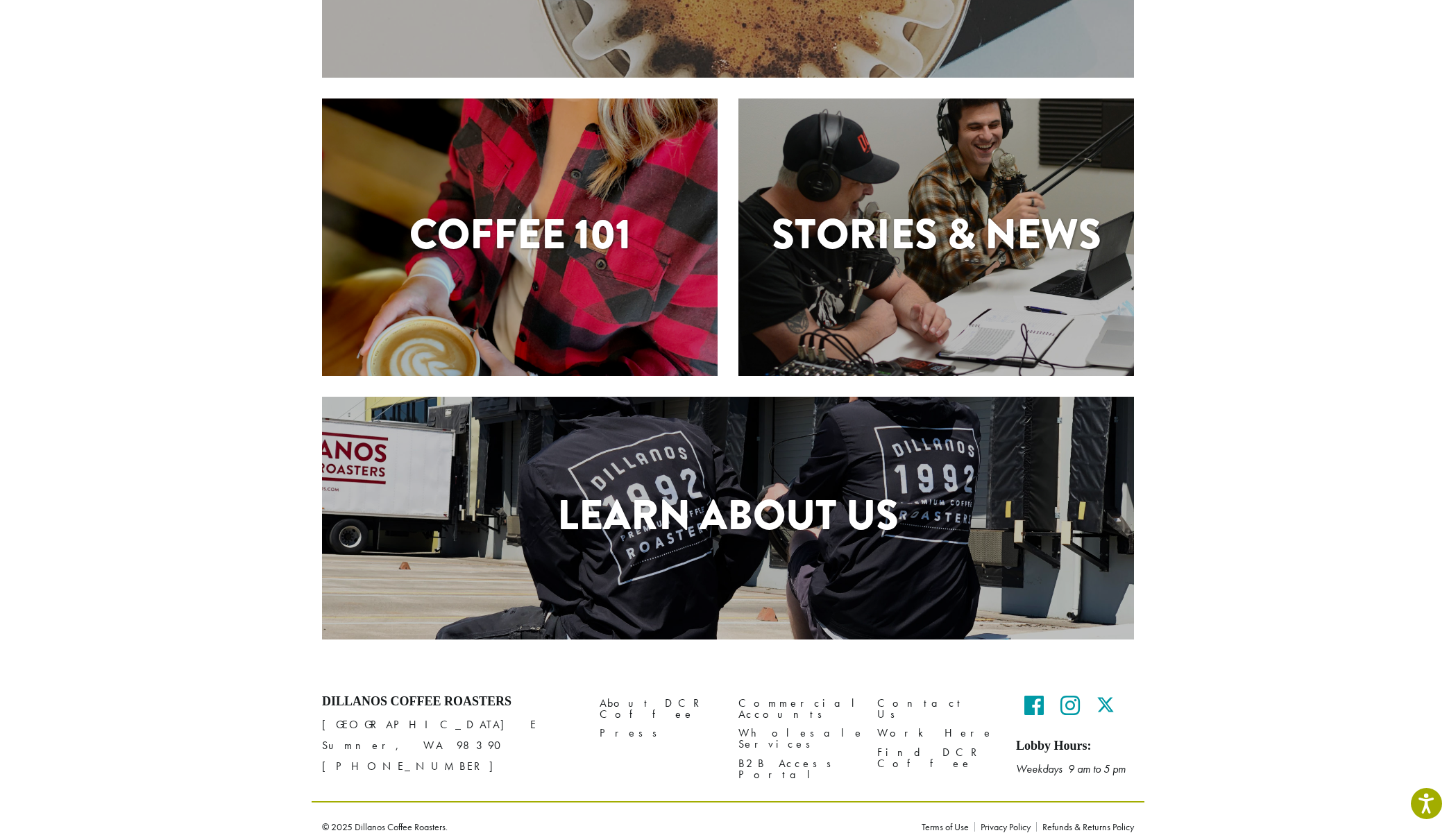
scroll to position [311, 0]
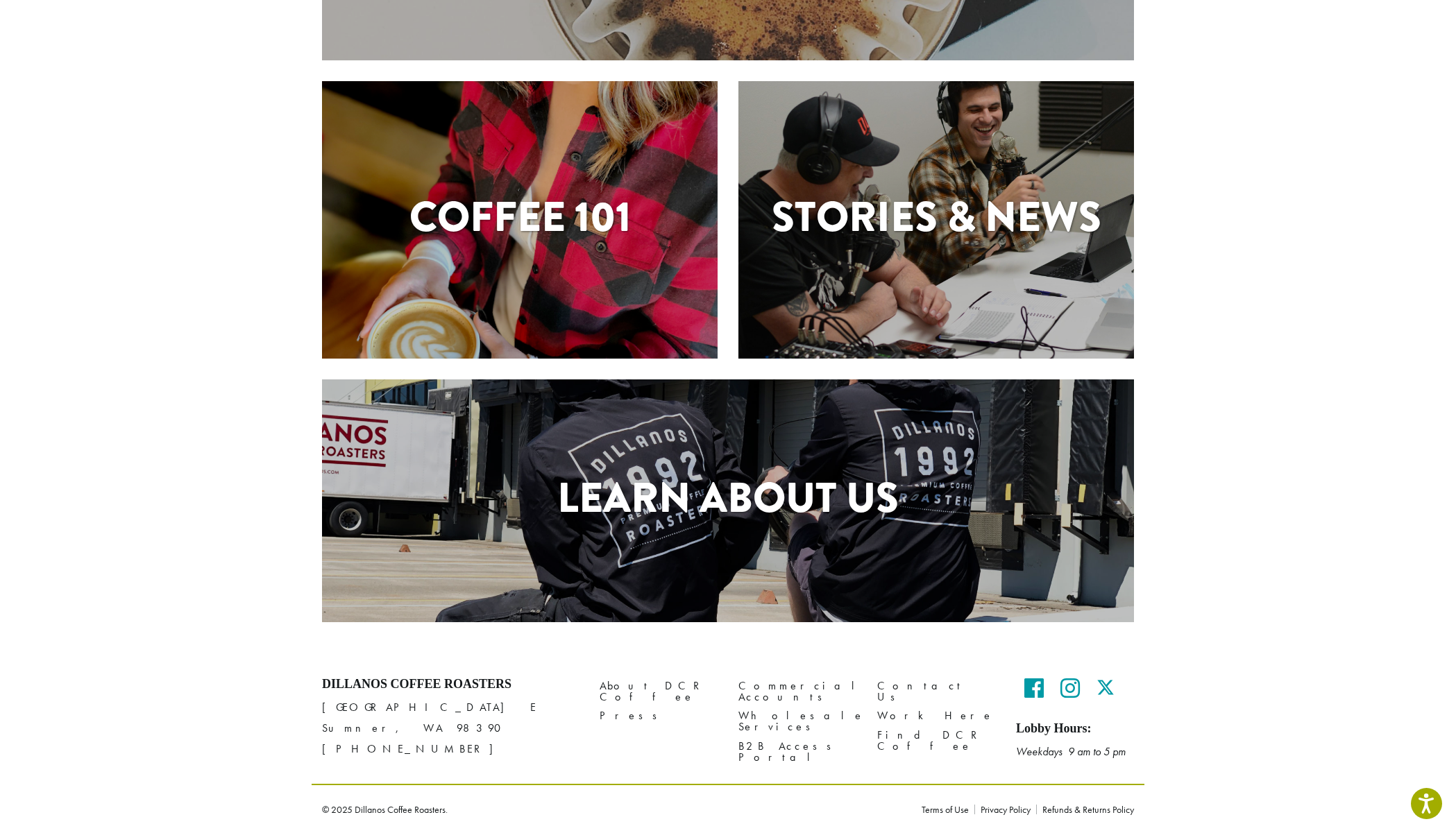
click at [824, 475] on h1 "Learn About Us" at bounding box center [728, 498] width 812 height 63
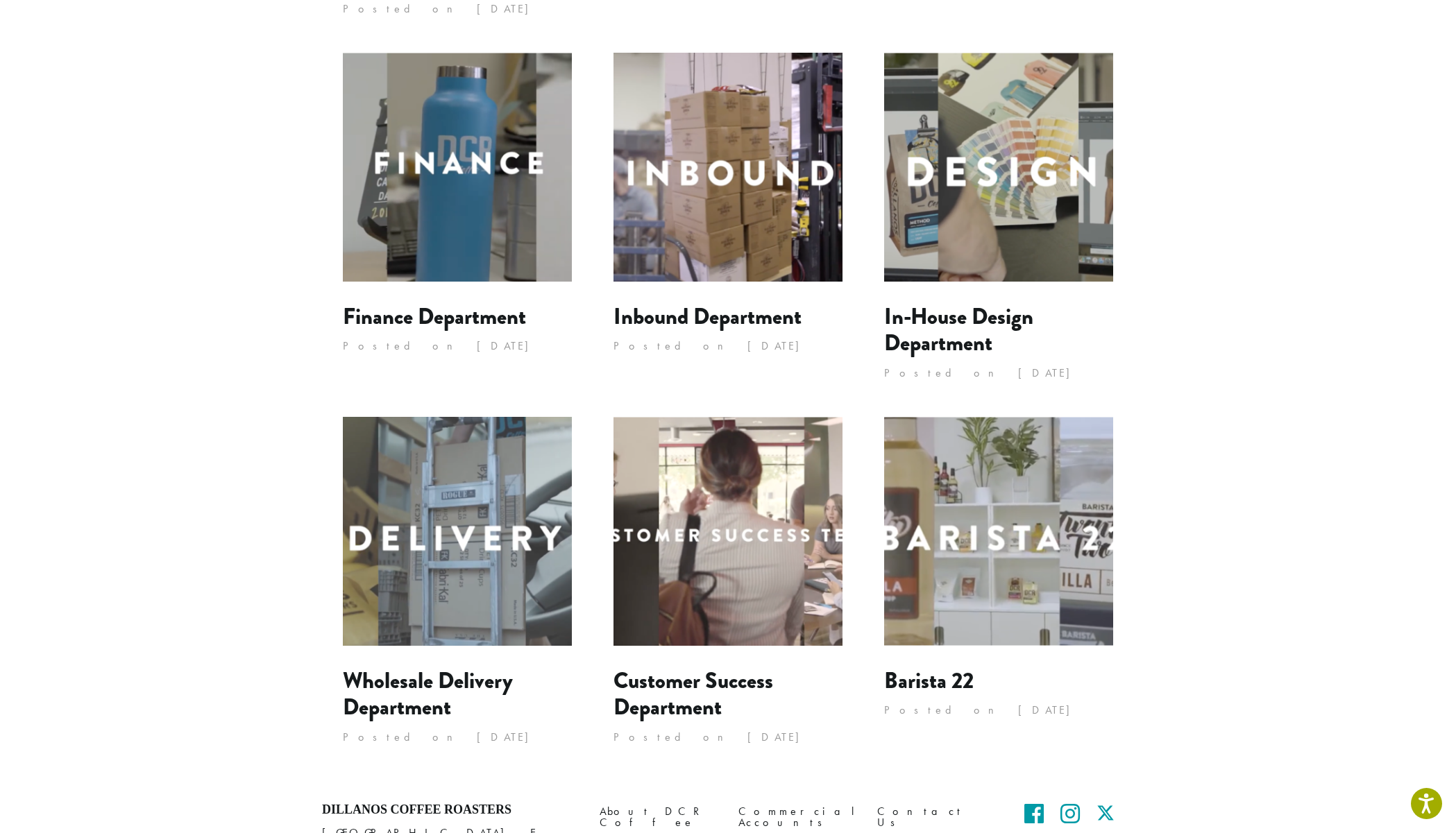
scroll to position [971, 0]
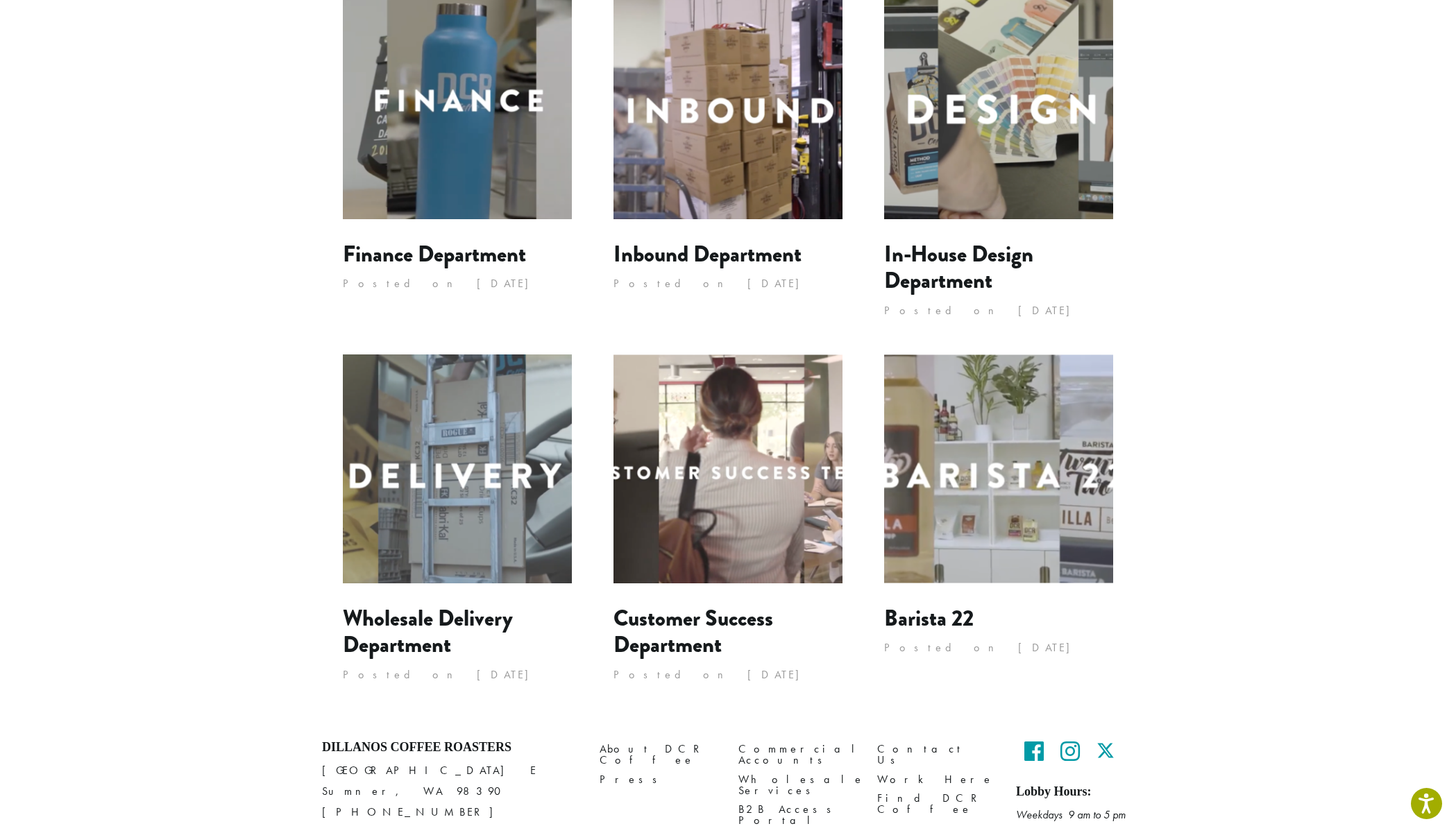
click at [757, 488] on img at bounding box center [728, 468] width 229 height 229
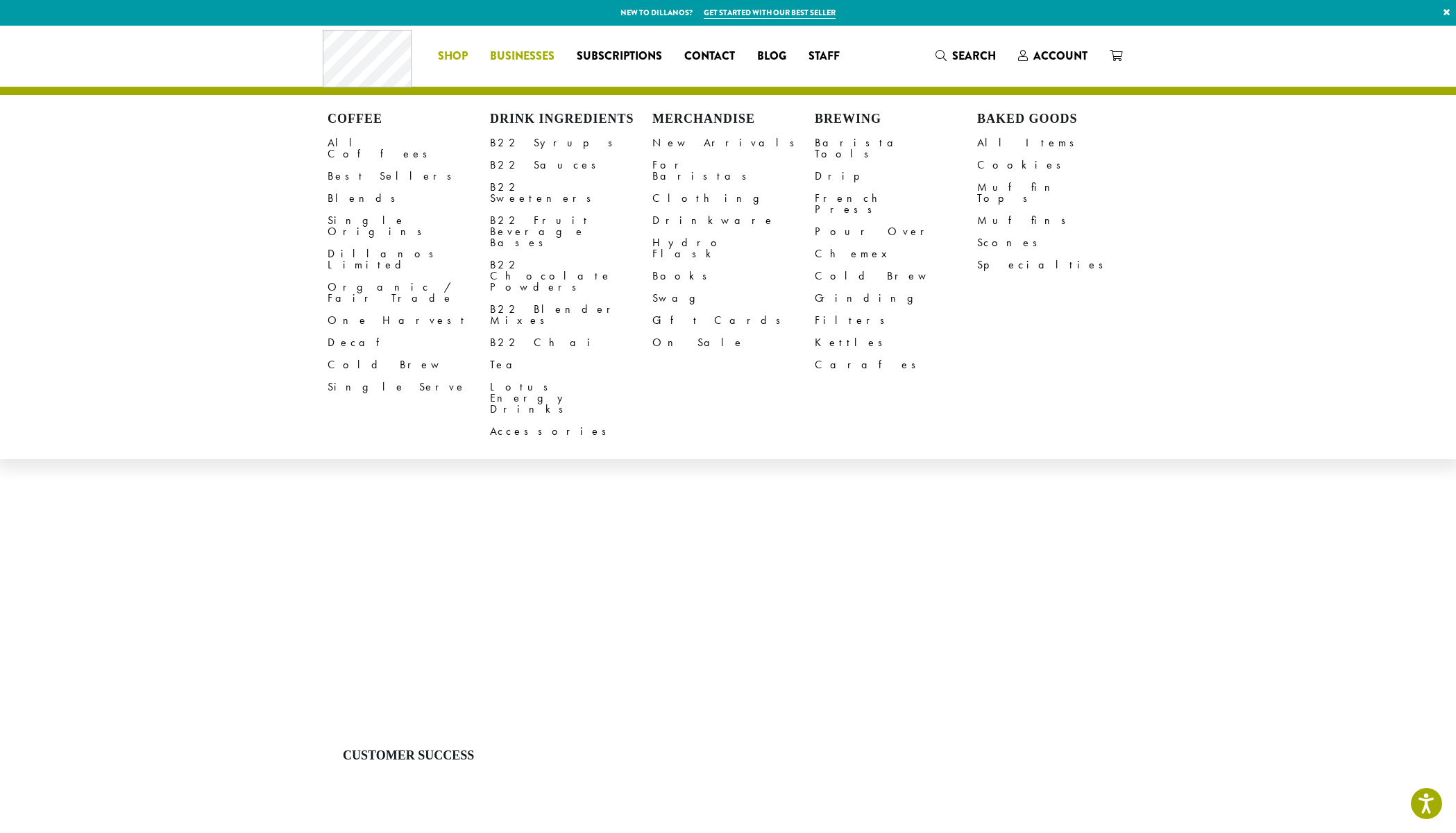
click at [523, 61] on span "Businesses" at bounding box center [522, 56] width 65 height 17
